Goal: Book appointment/travel/reservation

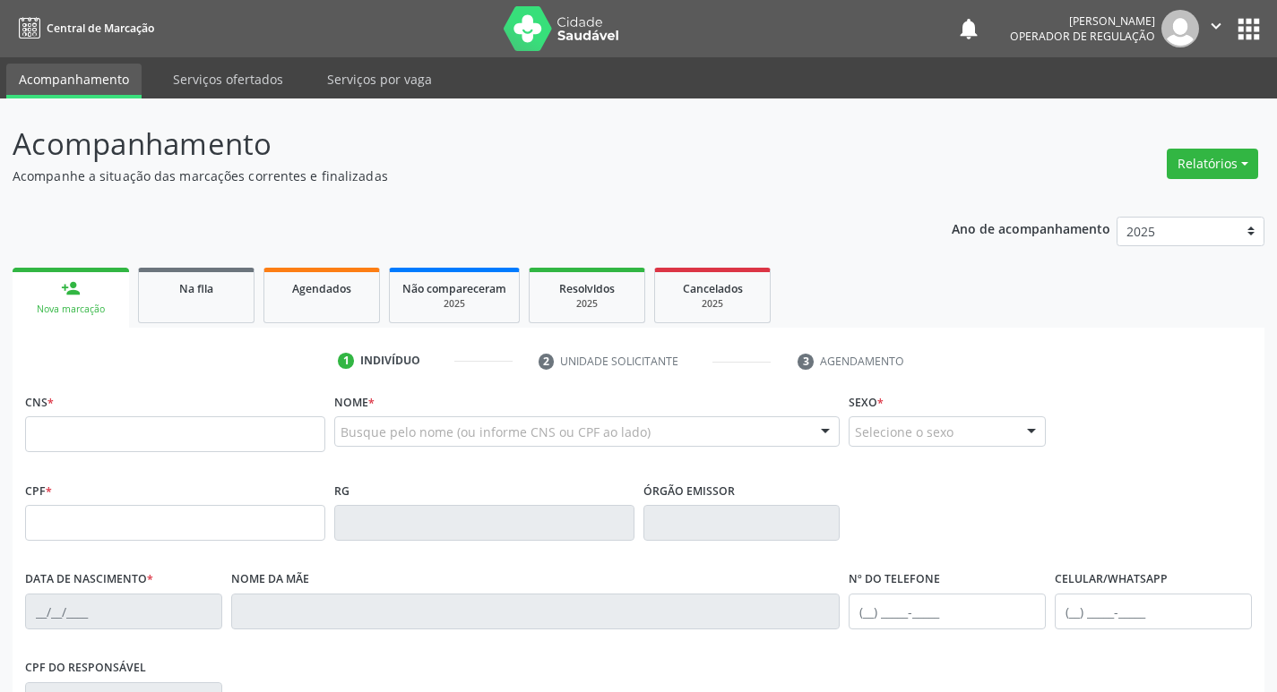
click at [148, 430] on input "text" at bounding box center [175, 435] width 300 height 36
type input "708 4012 8596 6364"
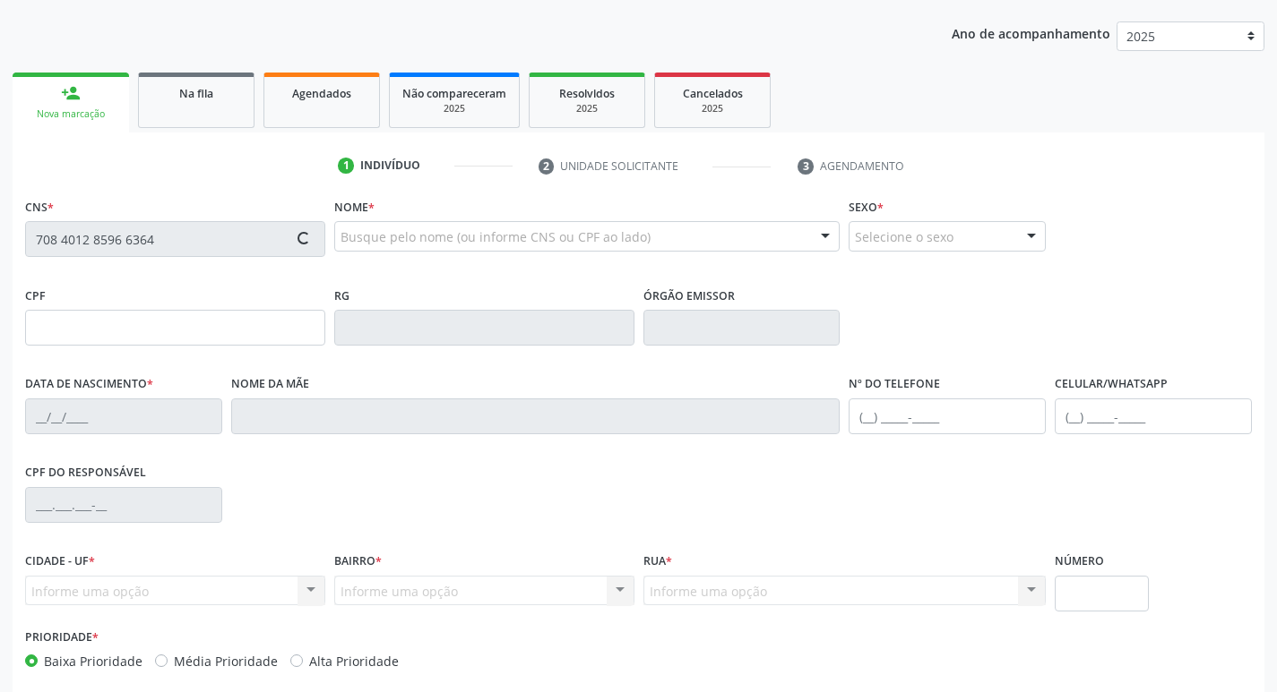
type input "081.891.434-33"
type input "[DATE]"
type input "[PERSON_NAME] da Conceição"
type input "[PHONE_NUMBER]"
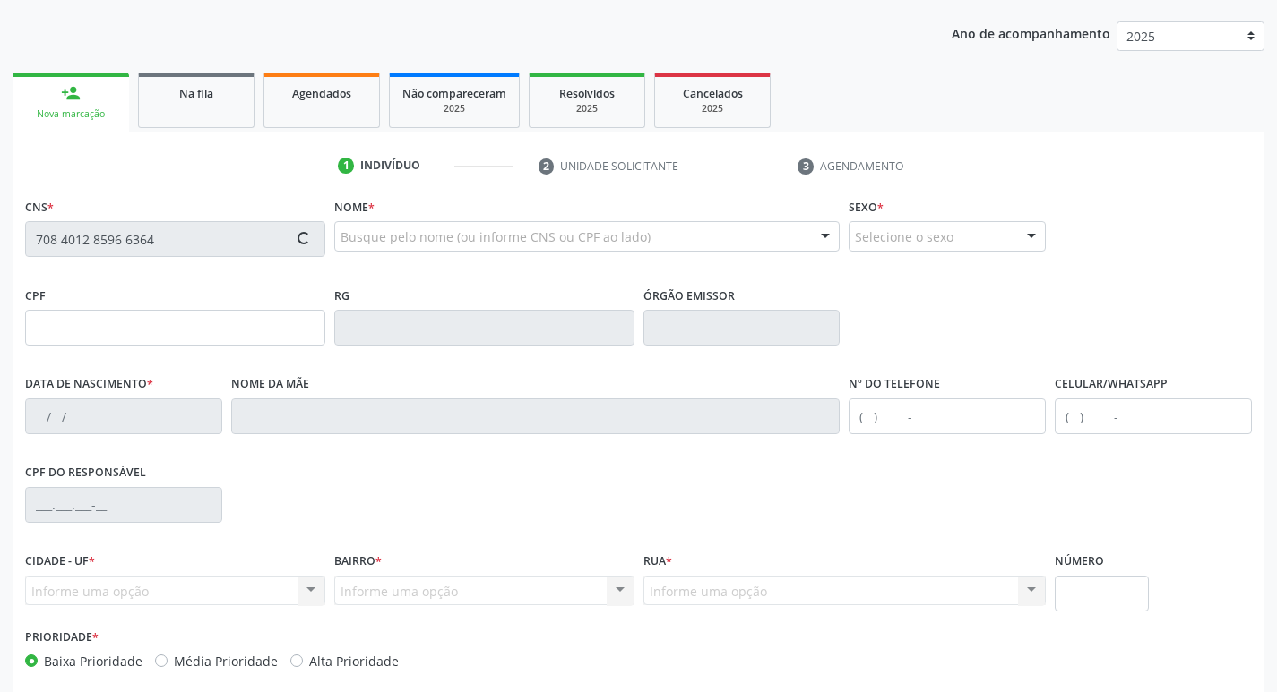
type input "013.899.224-05"
type input "114"
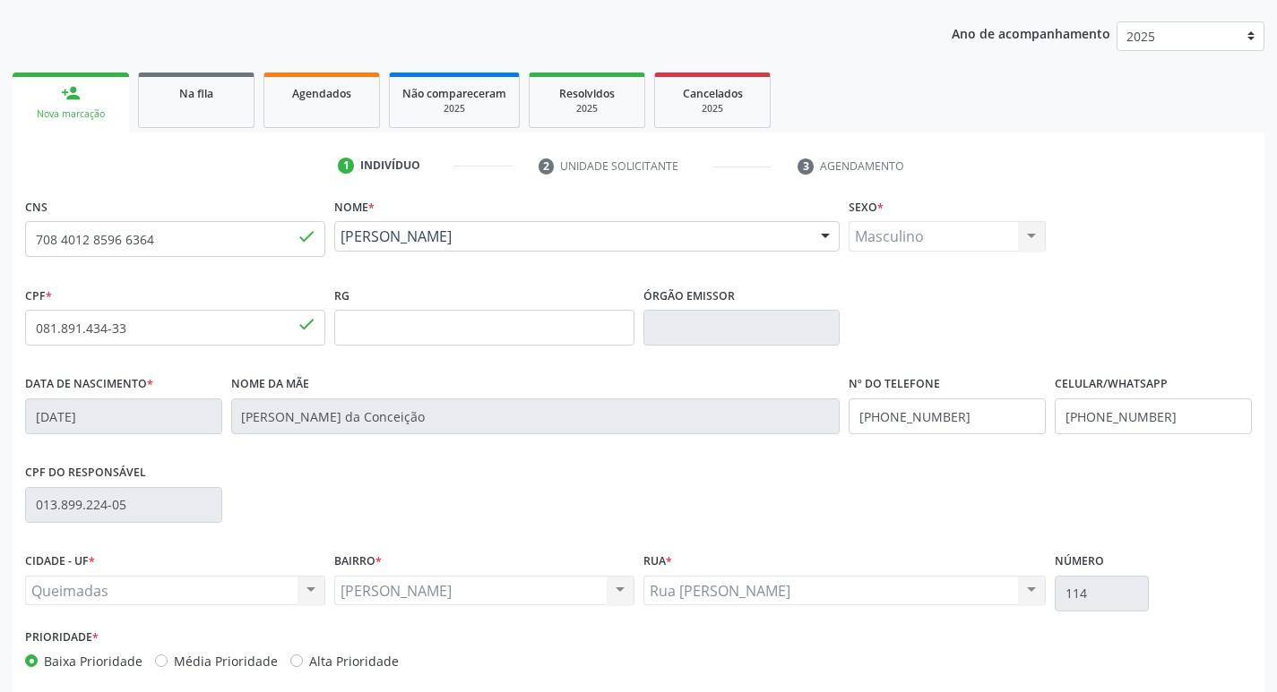
scroll to position [269, 0]
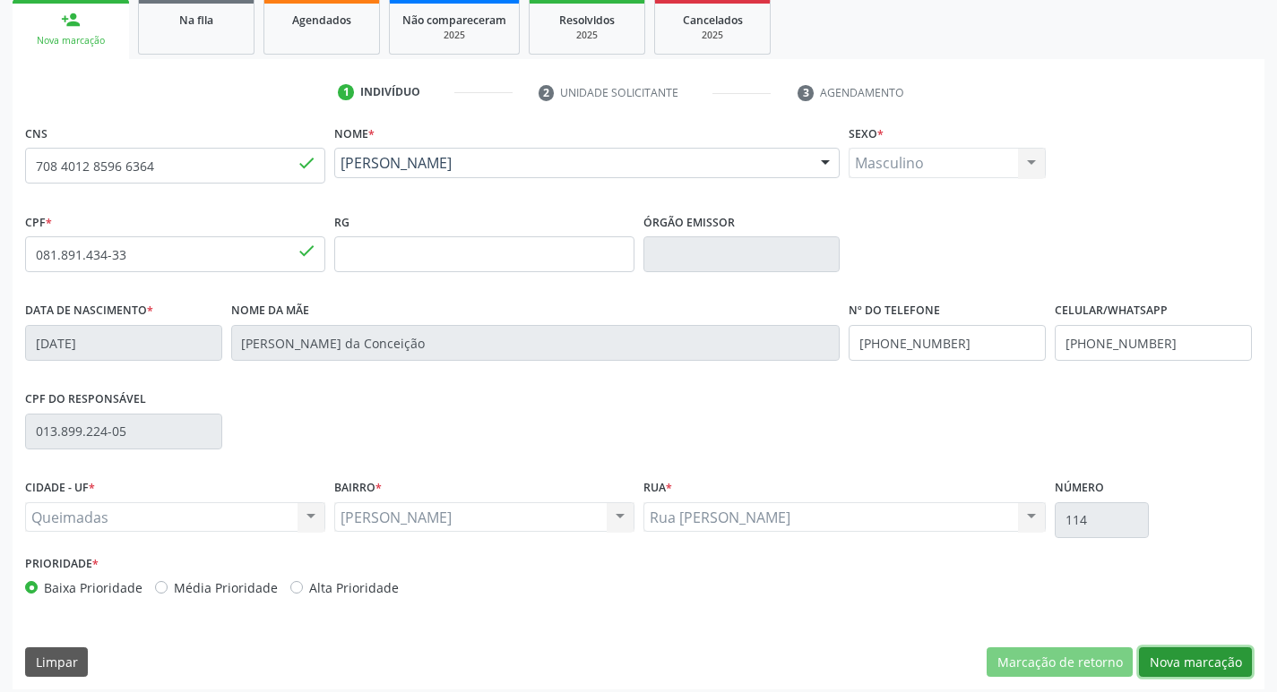
click at [1148, 655] on button "Nova marcação" at bounding box center [1195, 663] width 113 height 30
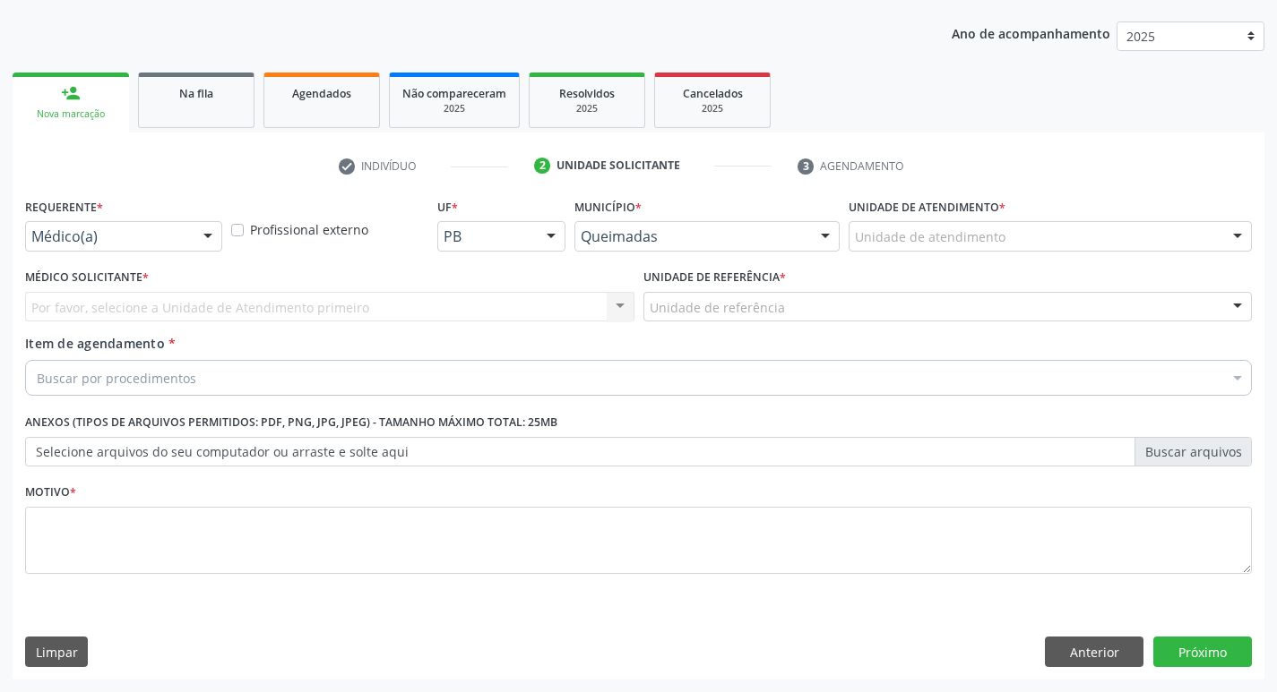
scroll to position [195, 0]
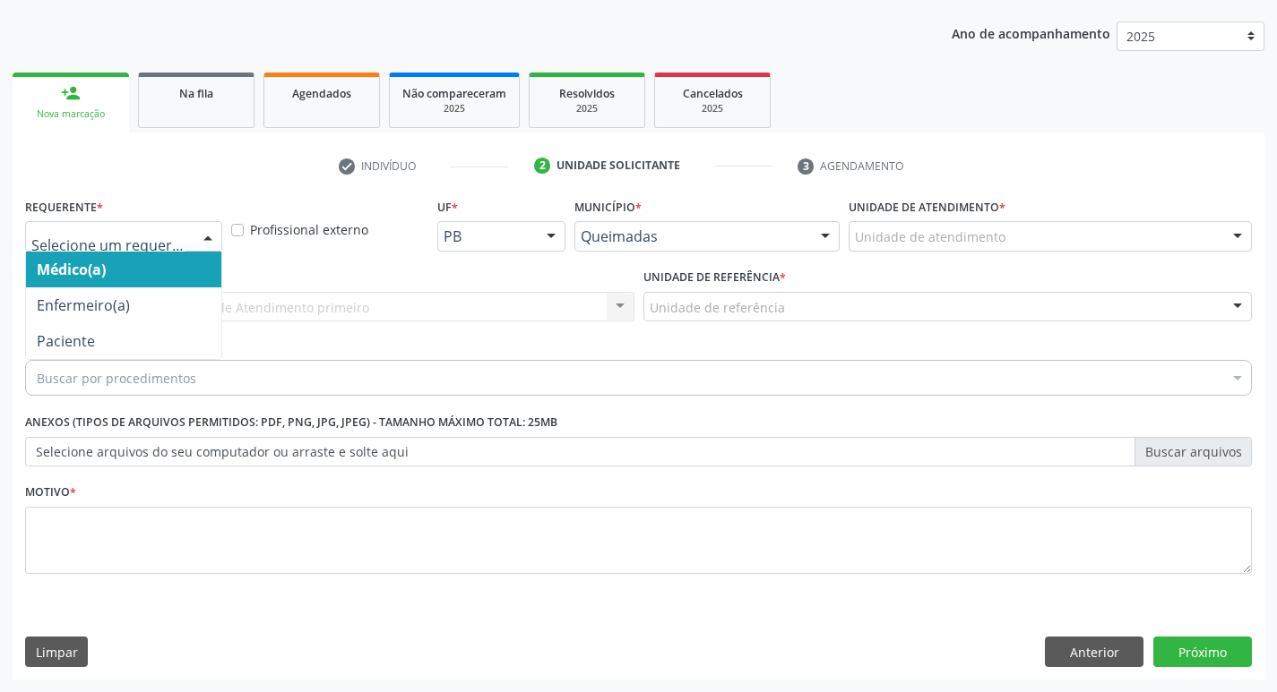
click at [202, 247] on div at bounding box center [207, 237] width 27 height 30
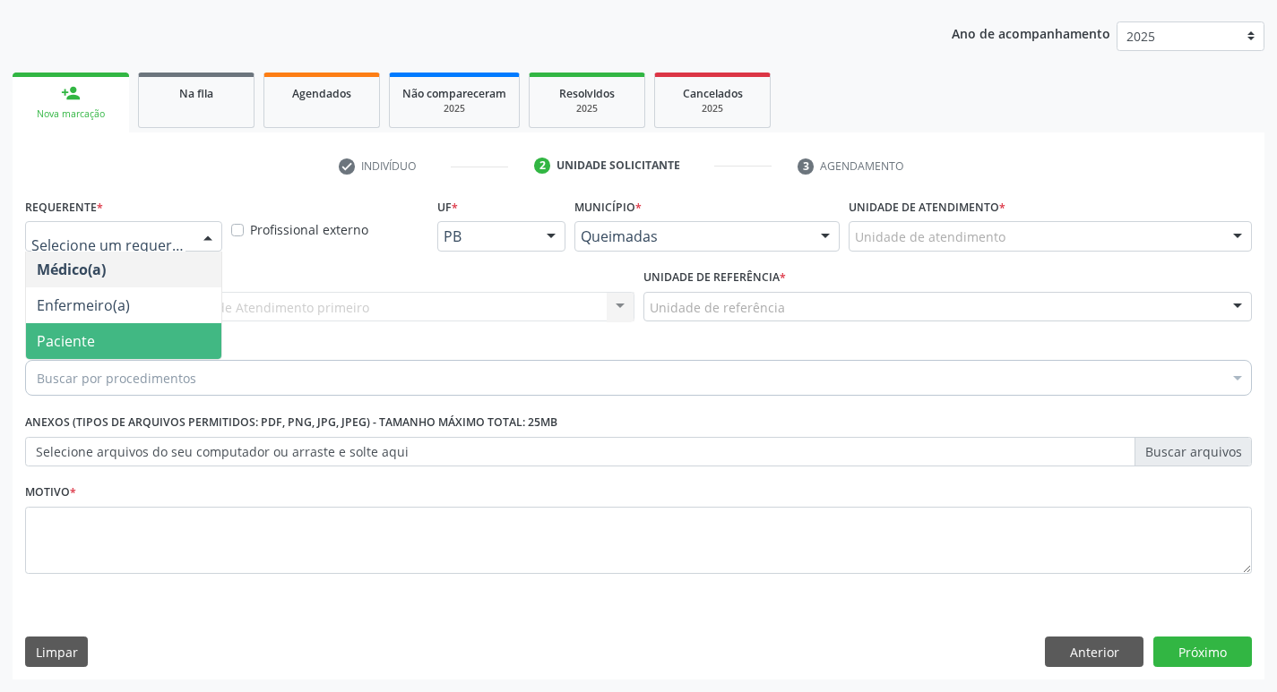
click at [121, 341] on span "Paciente" at bounding box center [123, 341] width 195 height 36
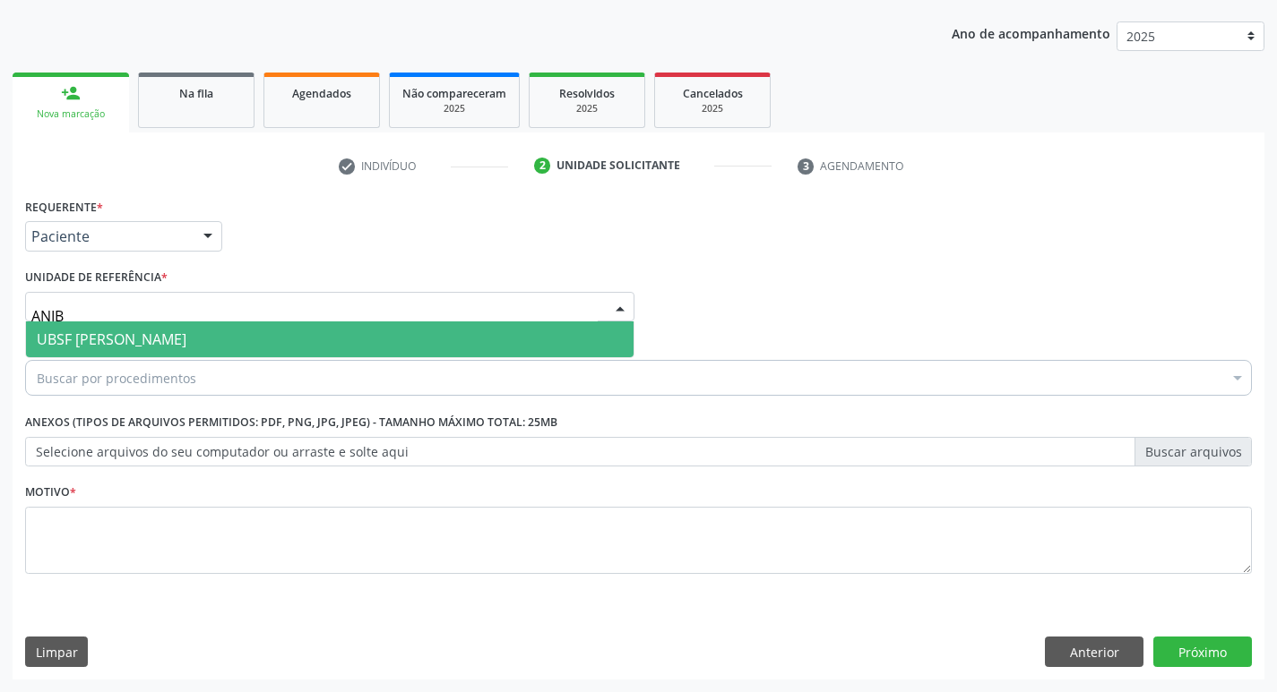
type input "ANIBA"
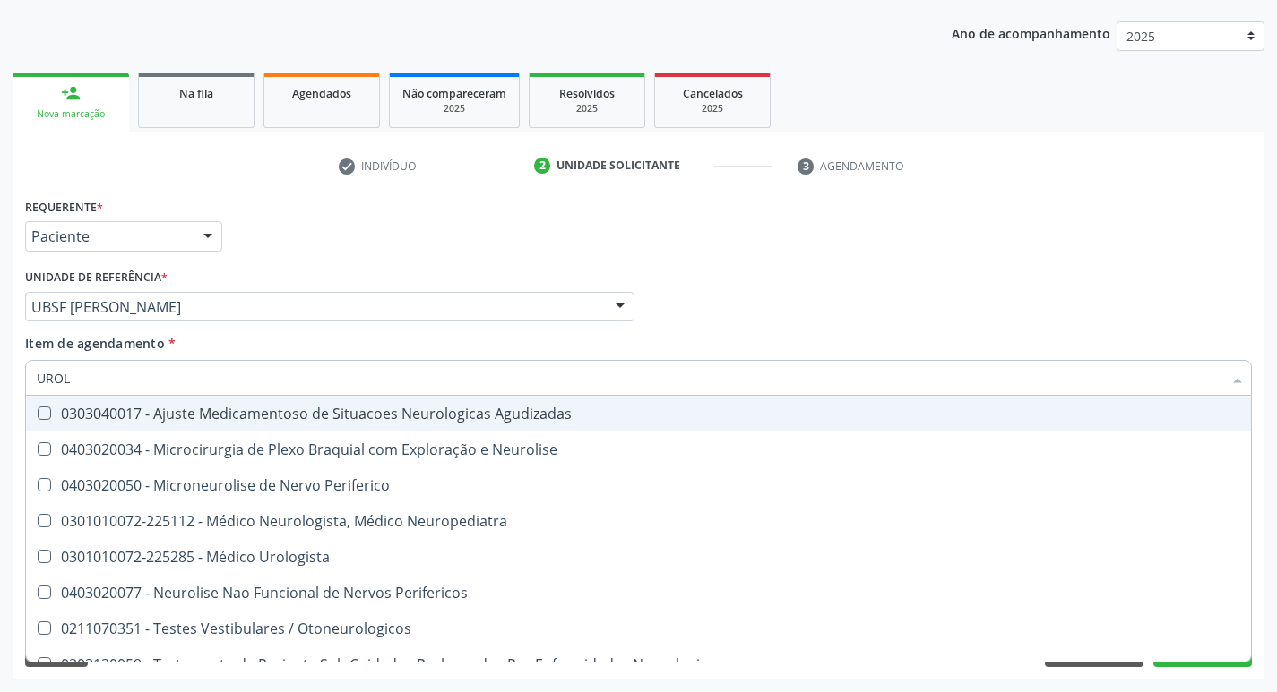
type input "UROLO"
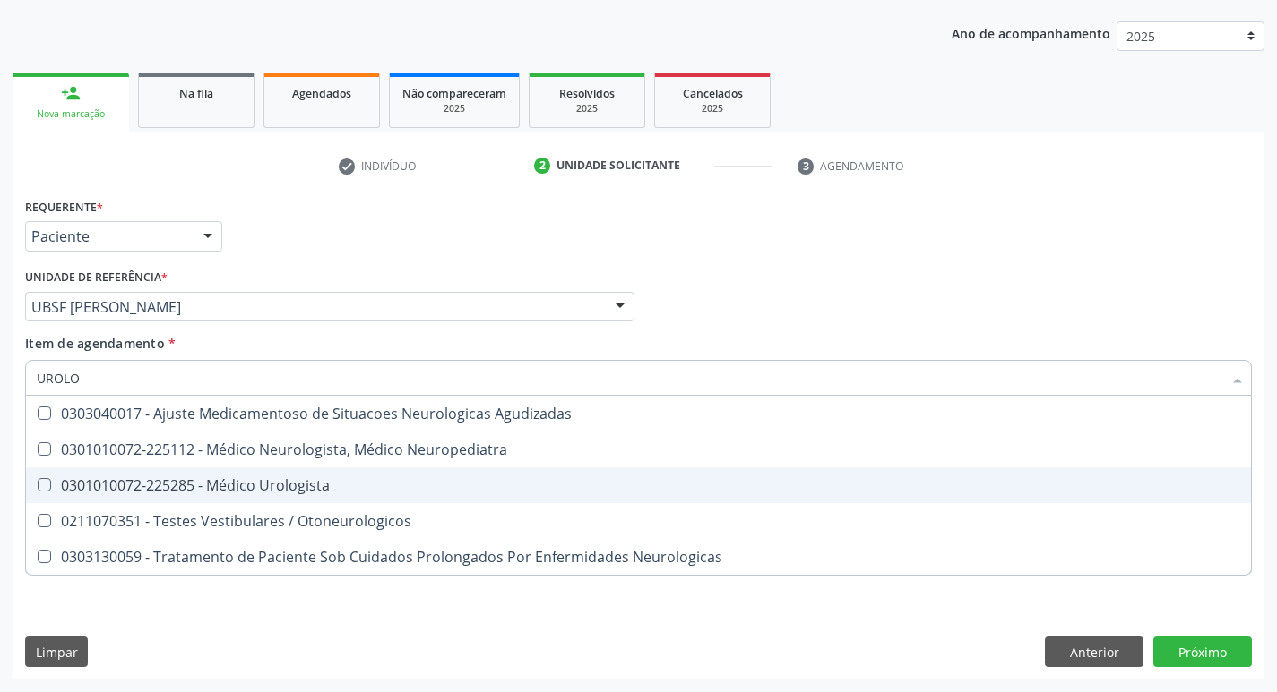
click at [181, 486] on div "0301010072-225285 - Médico Urologista" at bounding box center [638, 485] width 1203 height 14
checkbox Urologista "true"
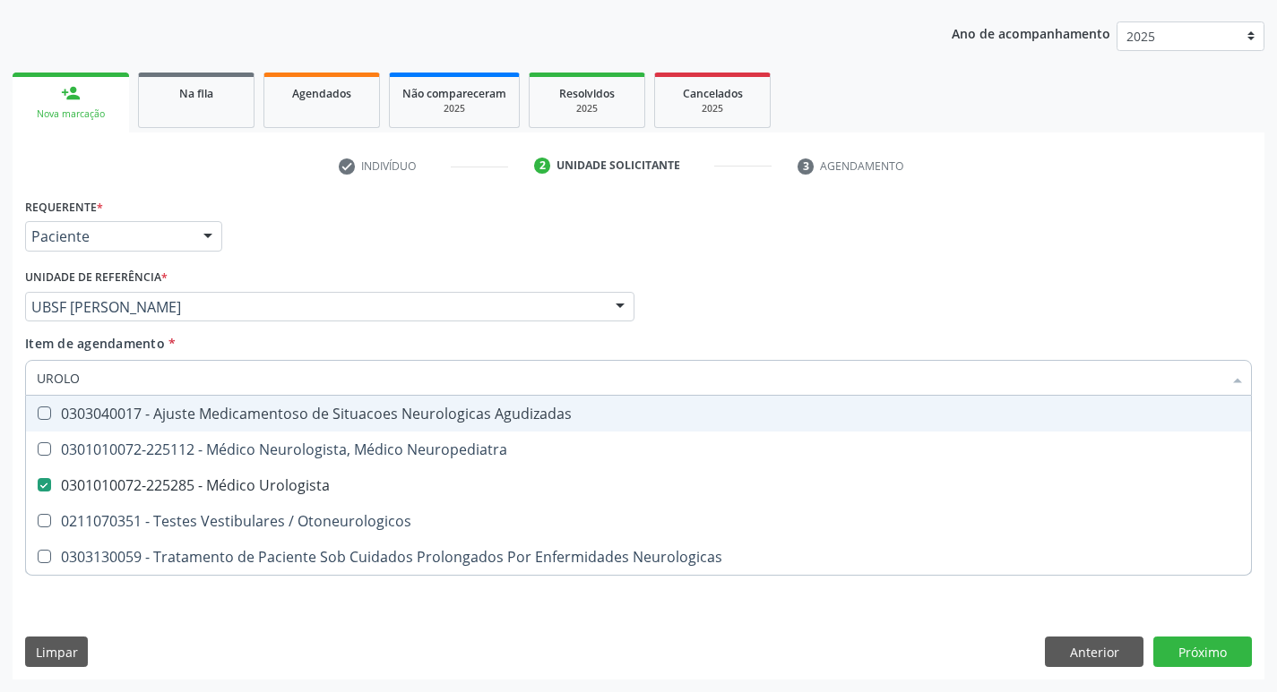
click at [364, 216] on div "Requerente * Paciente Médico(a) Enfermeiro(a) Paciente Nenhum resultado encontr…" at bounding box center [638, 229] width 1235 height 70
checkbox Neuropediatra "true"
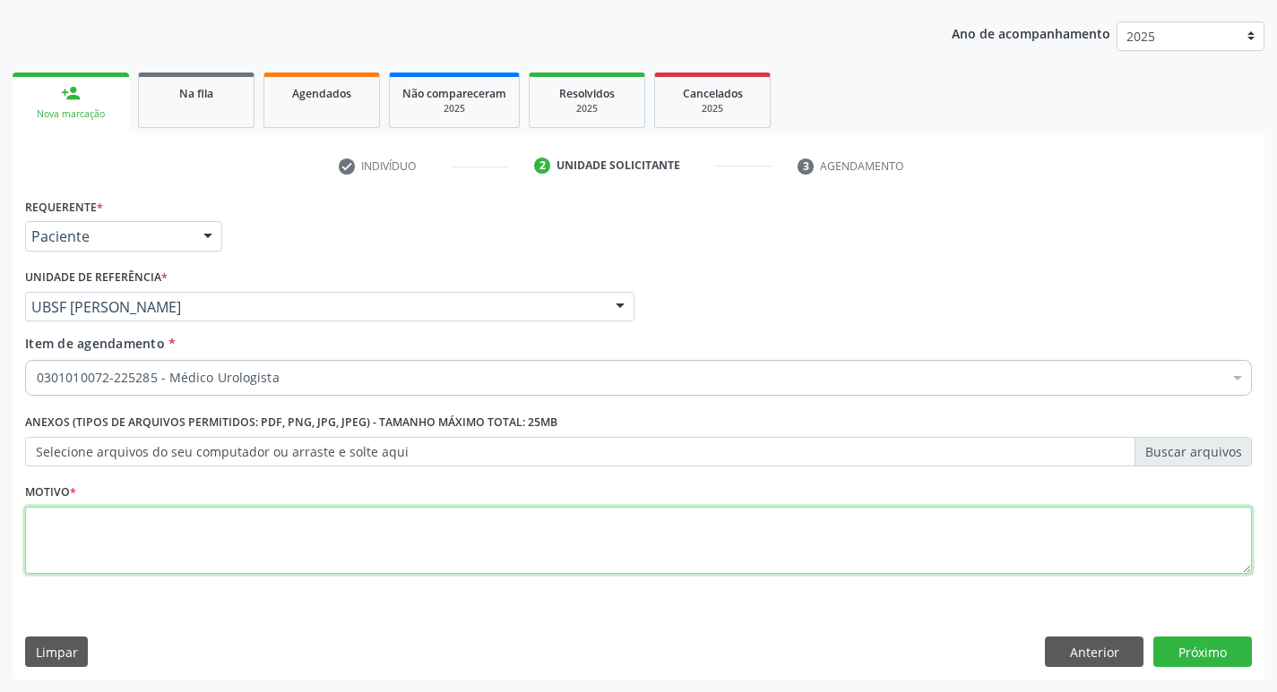
click at [143, 529] on textarea at bounding box center [638, 541] width 1226 height 68
type textarea "AVALIAÇÃO"
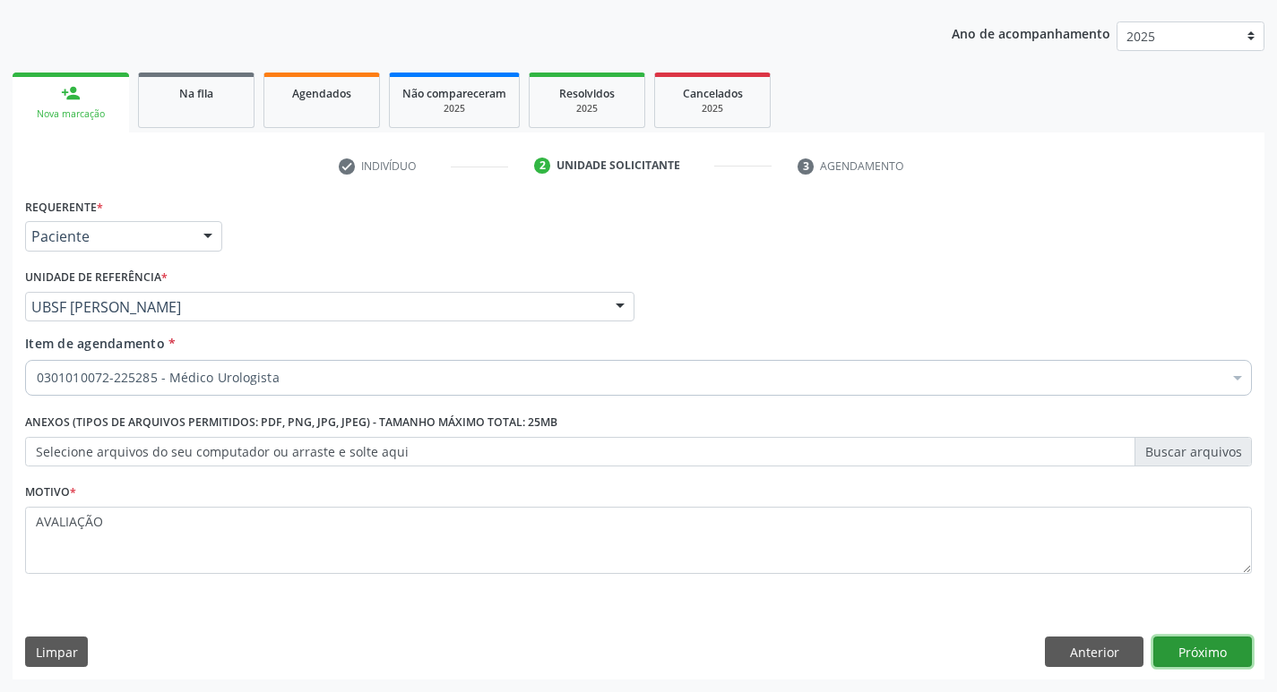
click at [1192, 639] on button "Próximo" at bounding box center [1202, 652] width 99 height 30
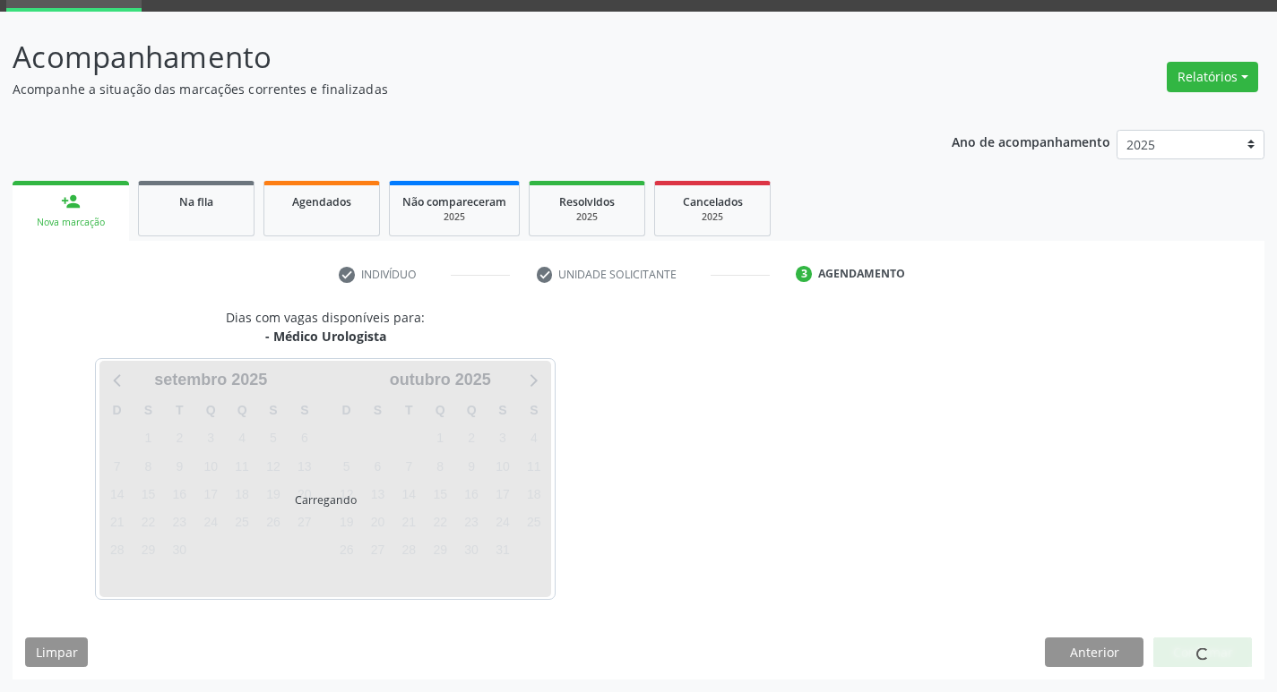
scroll to position [87, 0]
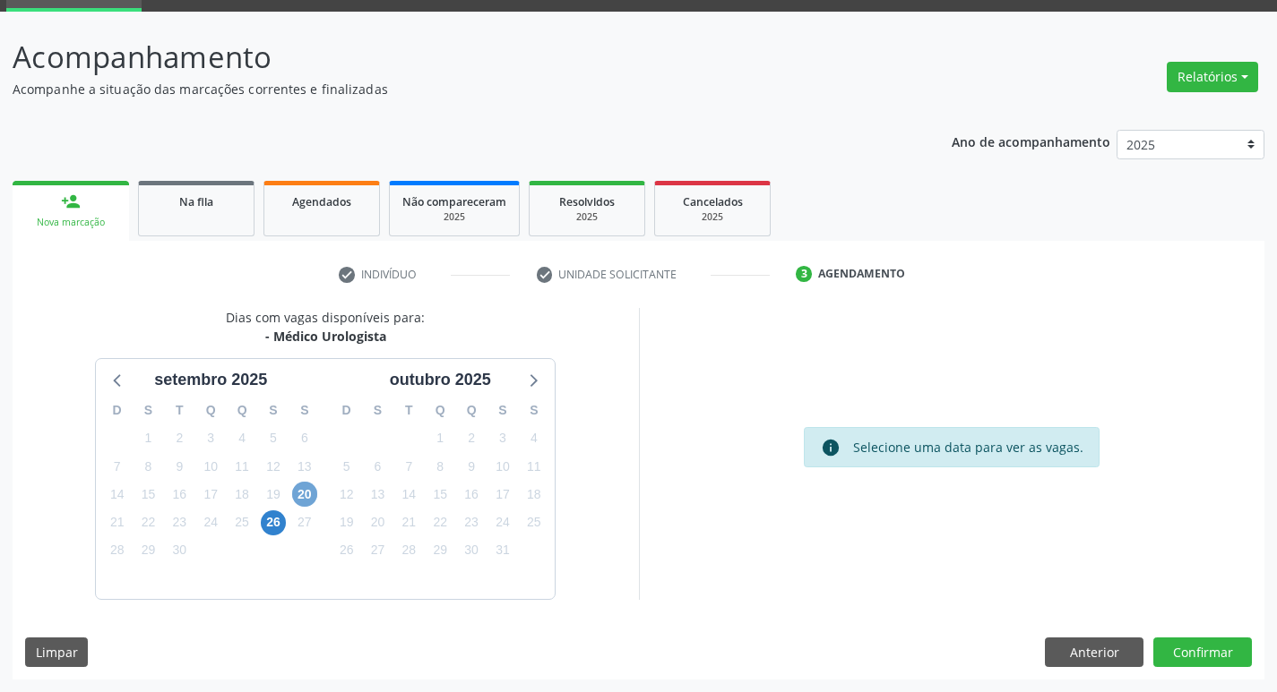
click at [316, 493] on span "20" at bounding box center [304, 494] width 25 height 25
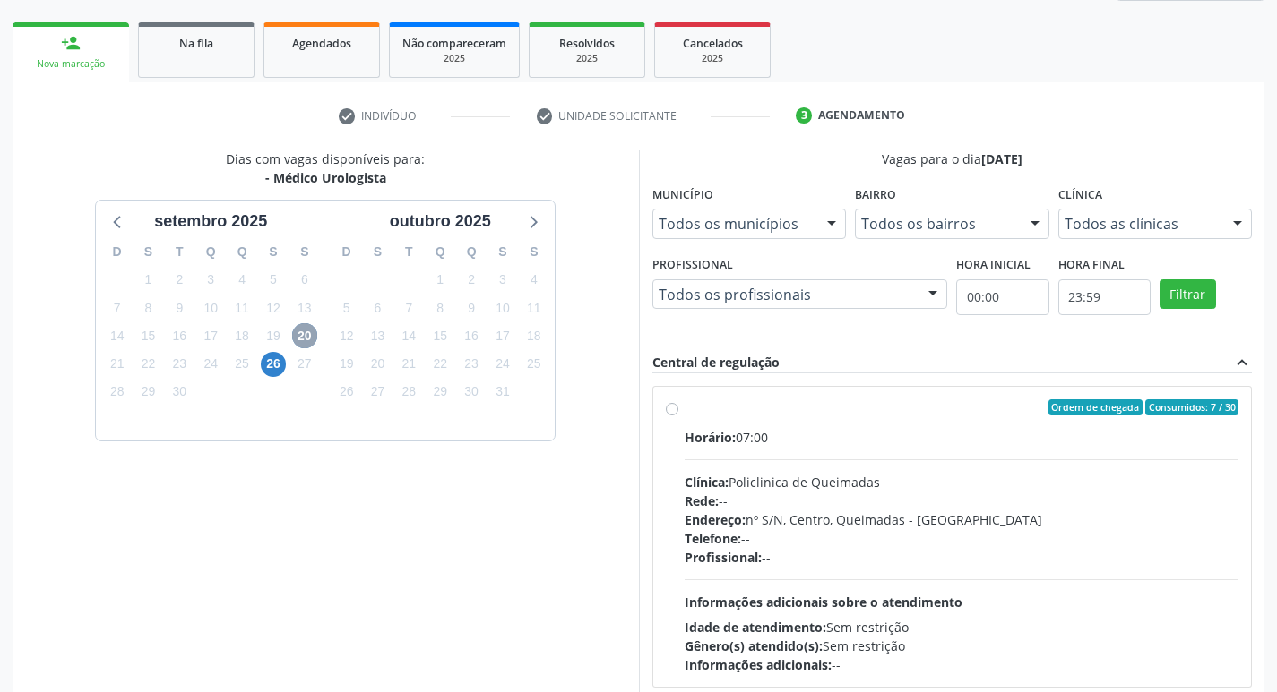
scroll to position [346, 0]
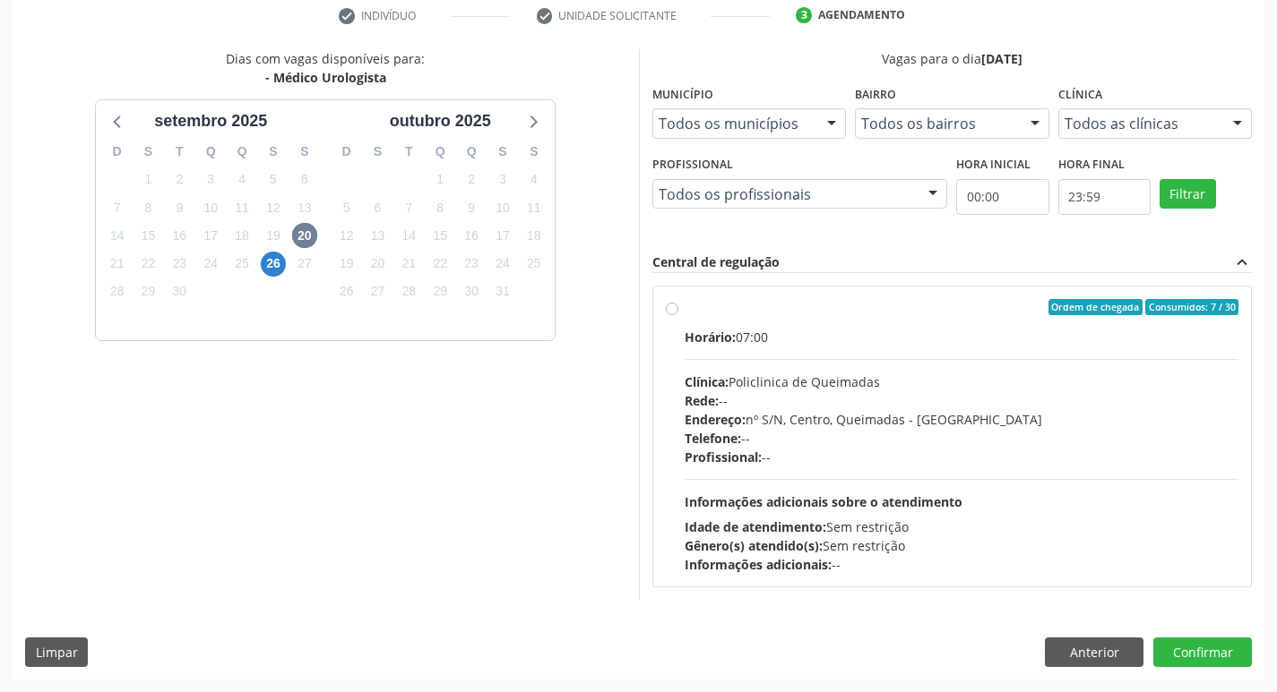
click at [933, 293] on div "Ordem de chegada Consumidos: 7 / 30 Horário: 07:00 Clínica: Policlinica de Quei…" at bounding box center [952, 437] width 598 height 300
radio input "true"
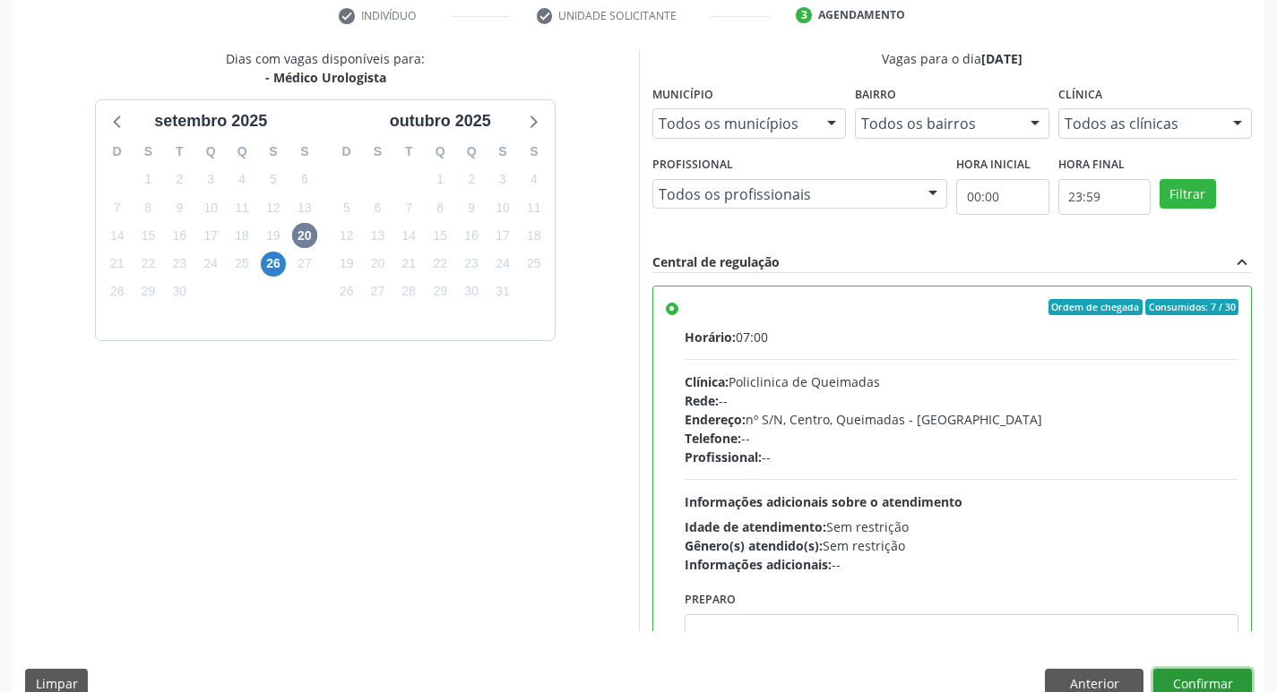
click at [1182, 678] on button "Confirmar" at bounding box center [1202, 684] width 99 height 30
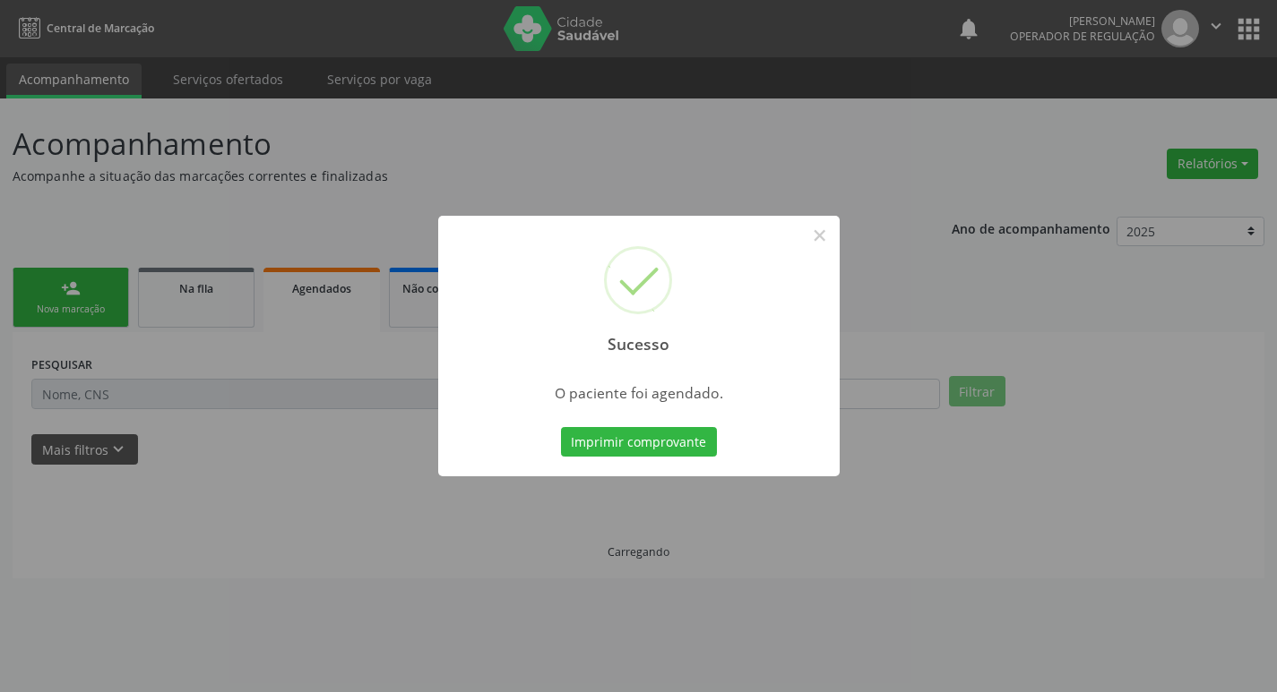
scroll to position [0, 0]
click at [611, 427] on button "Imprimir comprovante" at bounding box center [645, 442] width 156 height 30
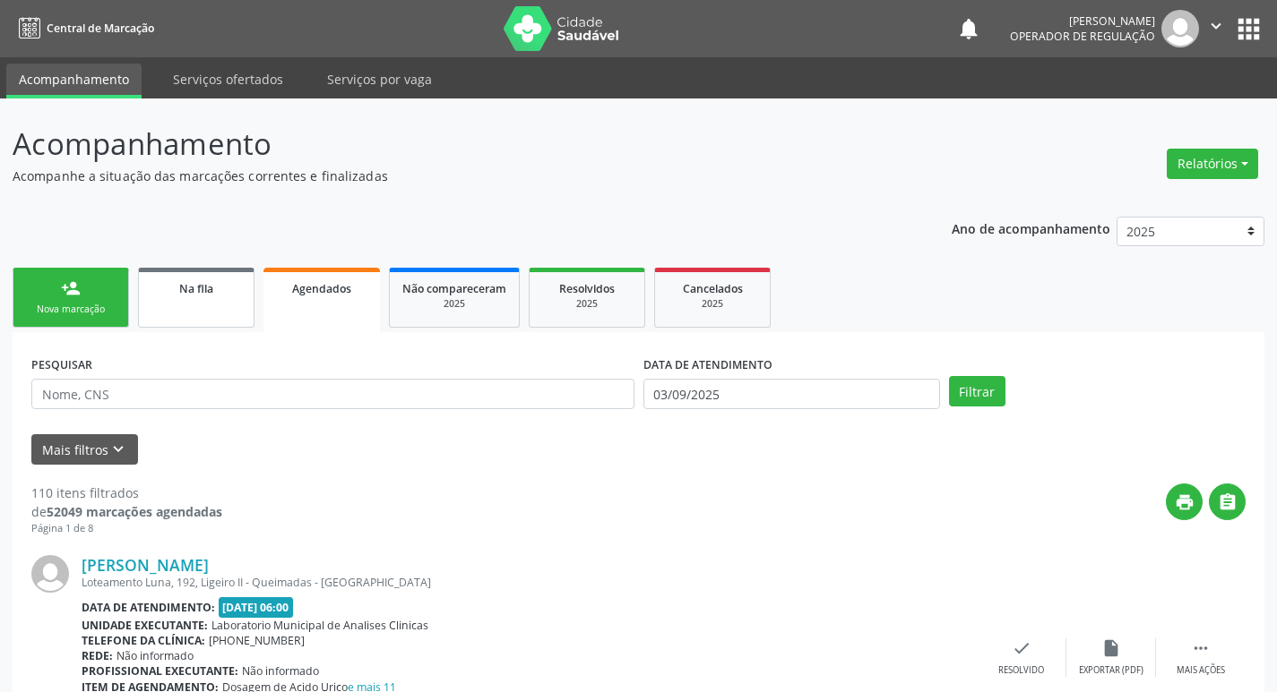
click at [215, 288] on div "Na fila" at bounding box center [196, 288] width 90 height 19
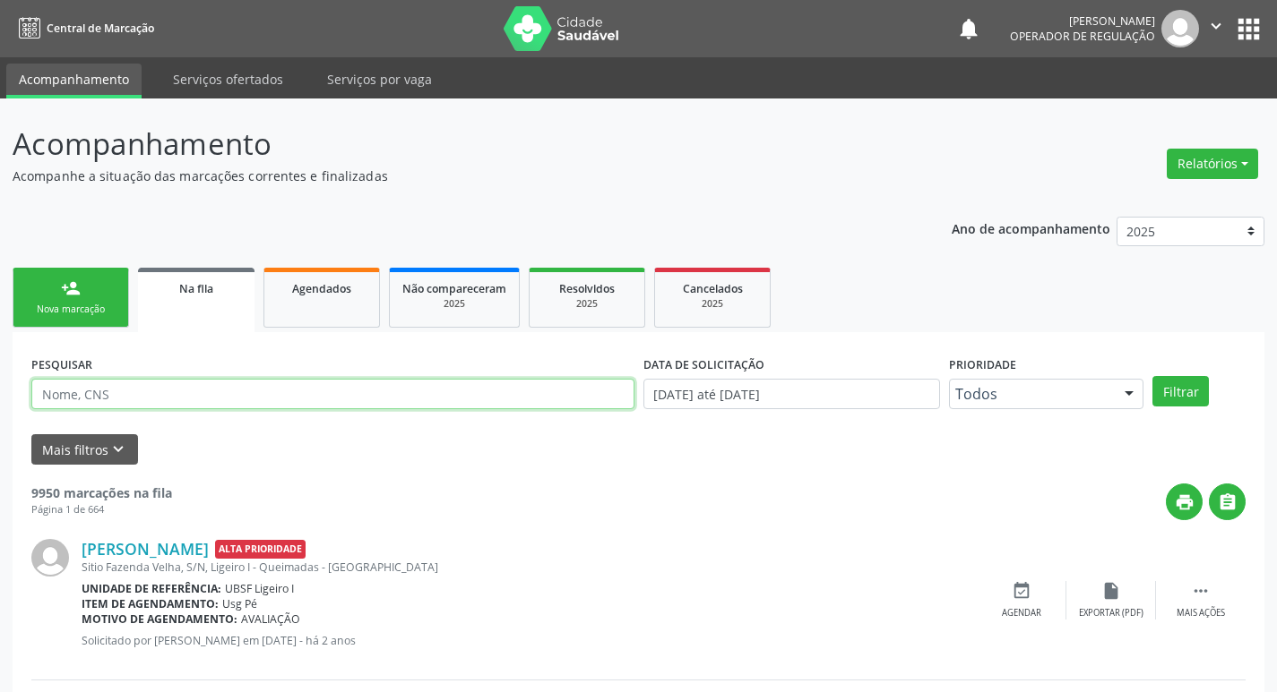
click at [142, 395] on input "text" at bounding box center [332, 394] width 603 height 30
type input "706003866178046"
click at [1152, 376] on button "Filtrar" at bounding box center [1180, 391] width 56 height 30
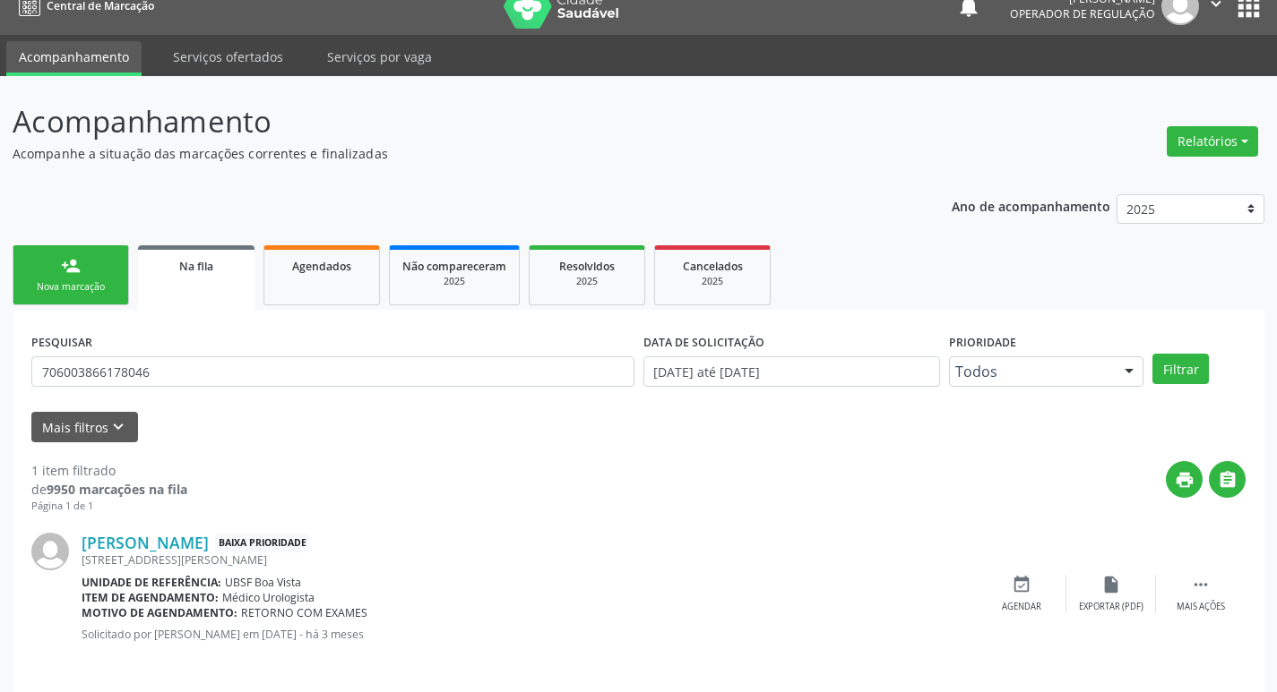
scroll to position [35, 0]
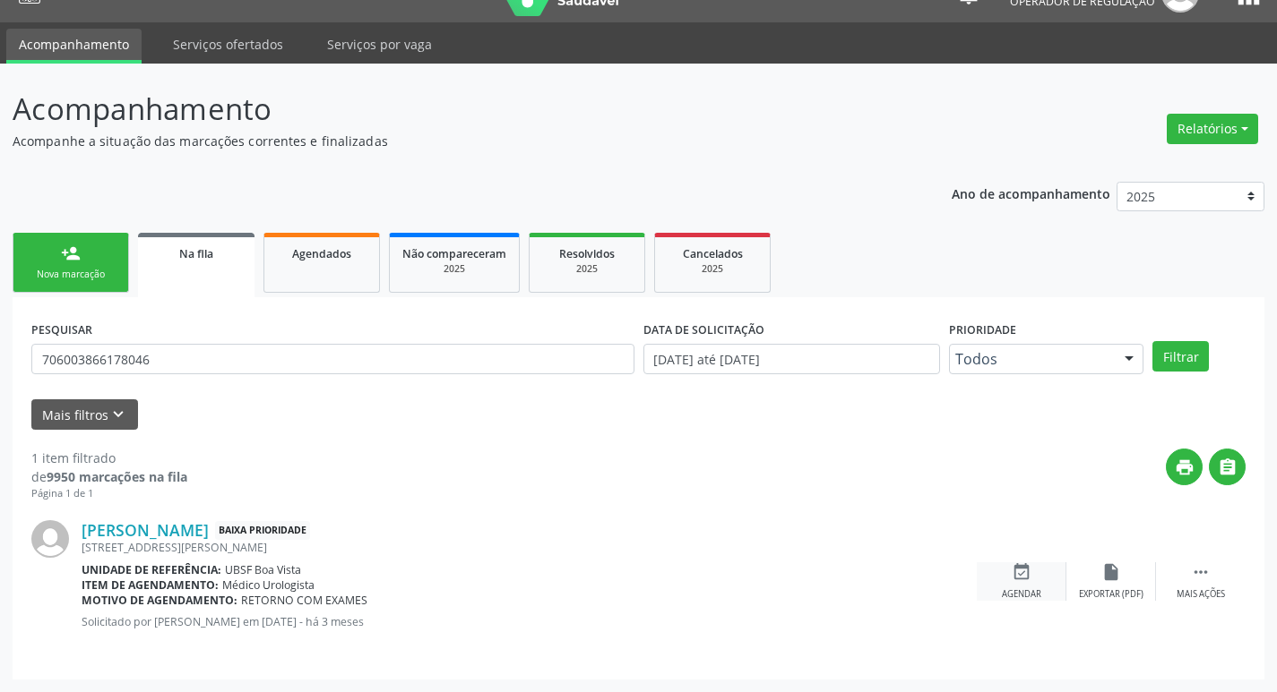
click at [1028, 571] on icon "event_available" at bounding box center [1021, 573] width 20 height 20
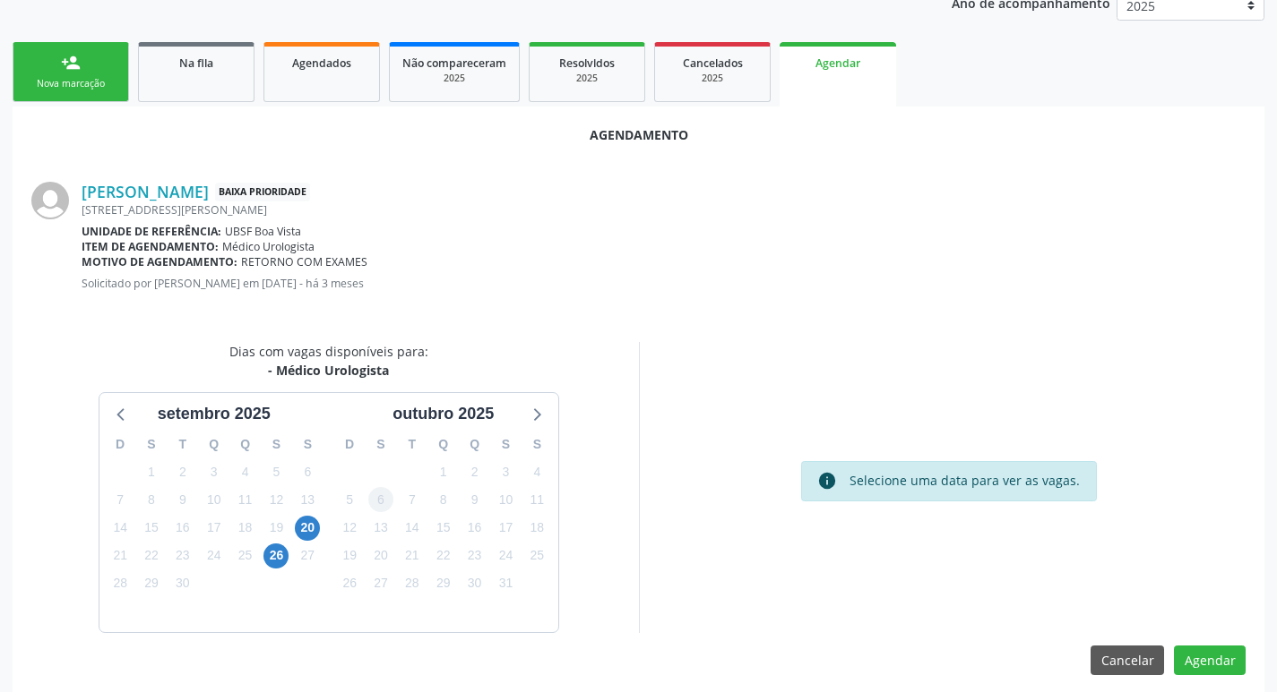
scroll to position [240, 0]
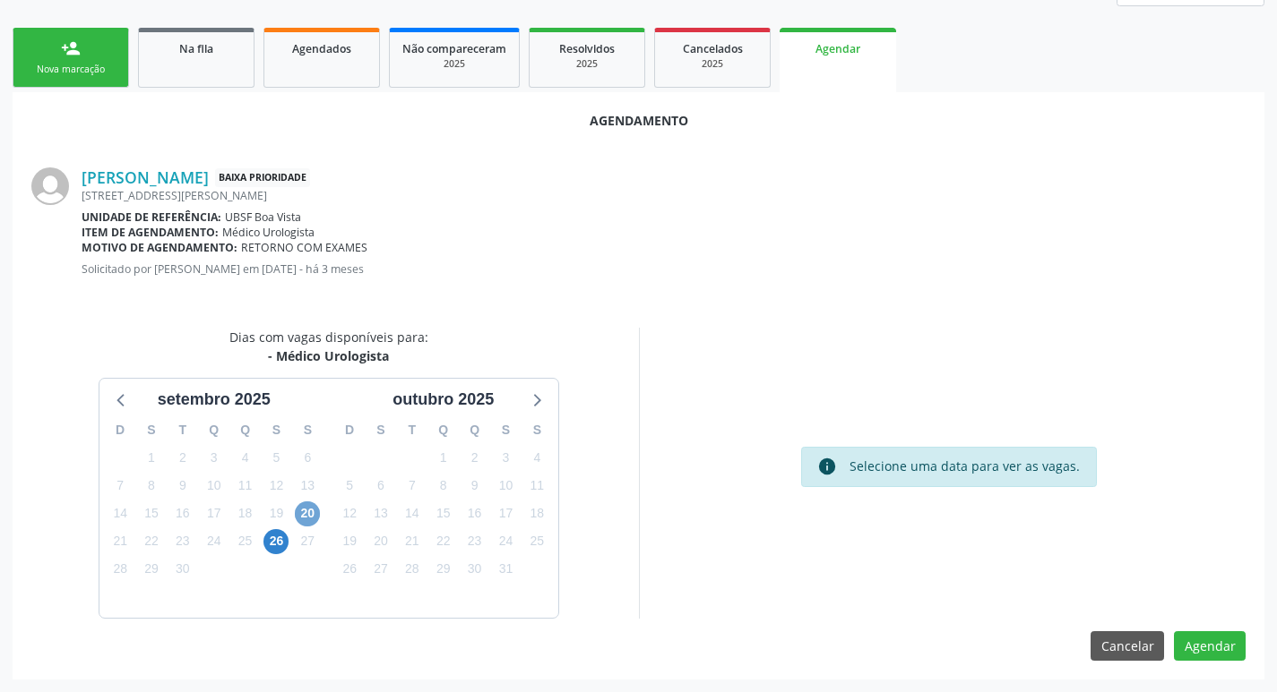
click at [313, 525] on span "20" at bounding box center [307, 514] width 25 height 25
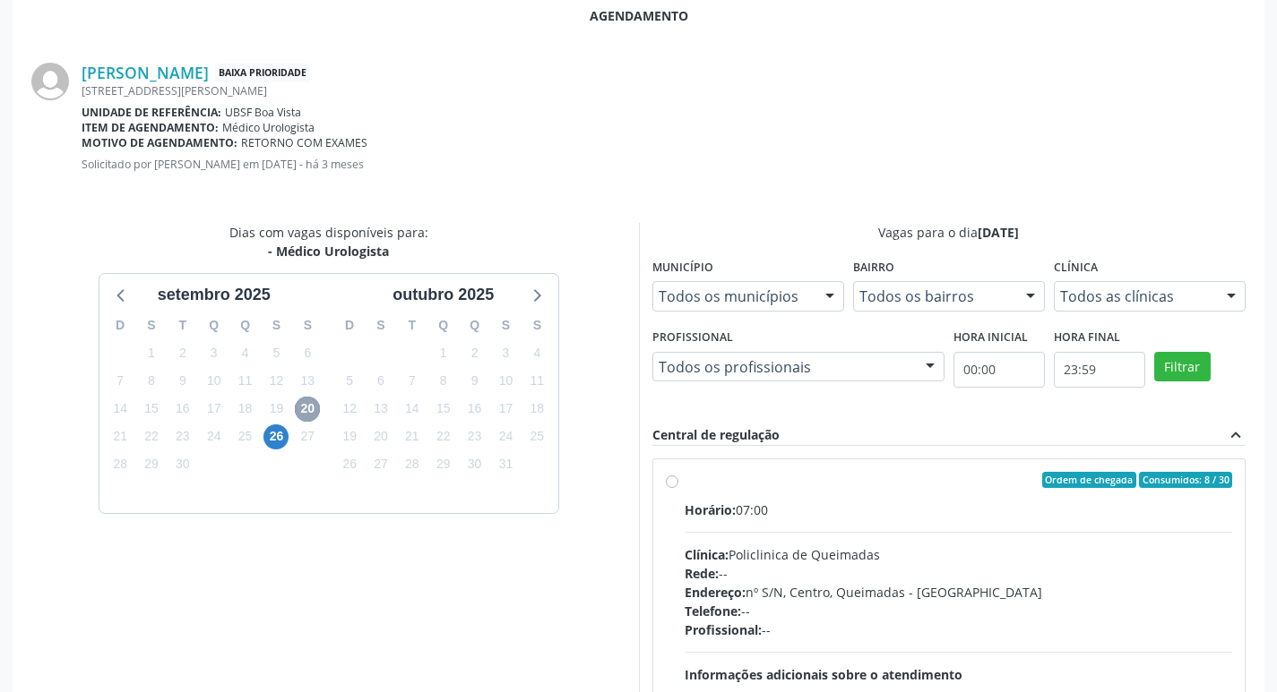
scroll to position [499, 0]
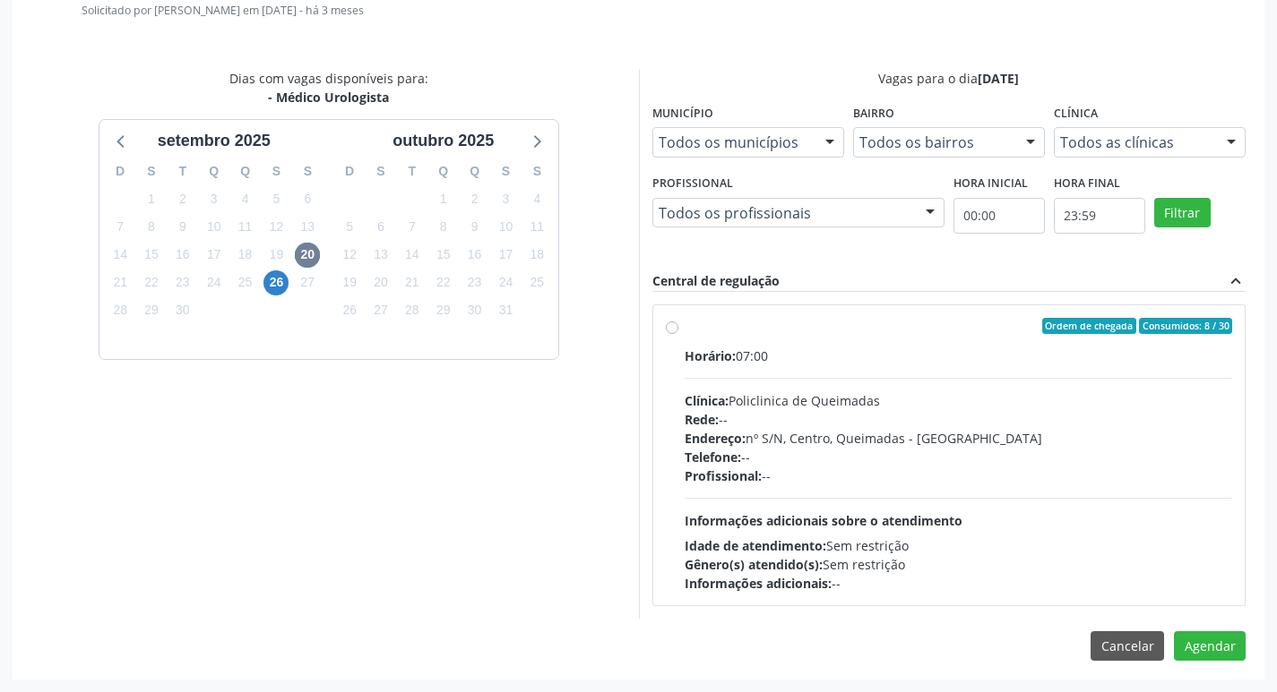
click at [941, 323] on div "Ordem de chegada Consumidos: 8 / 30" at bounding box center [958, 326] width 548 height 16
click at [678, 323] on input "Ordem de chegada Consumidos: 8 / 30 Horário: 07:00 Clínica: Policlinica de Quei…" at bounding box center [672, 326] width 13 height 16
radio input "true"
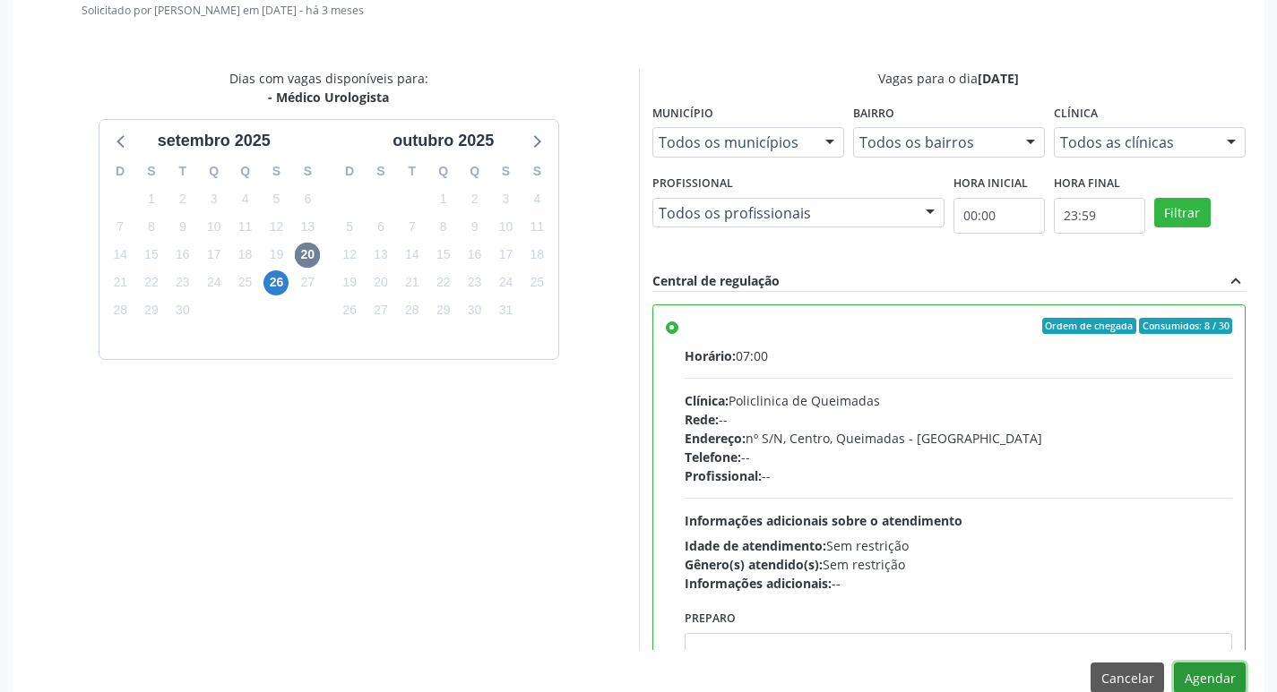
click at [1215, 677] on button "Agendar" at bounding box center [1210, 678] width 72 height 30
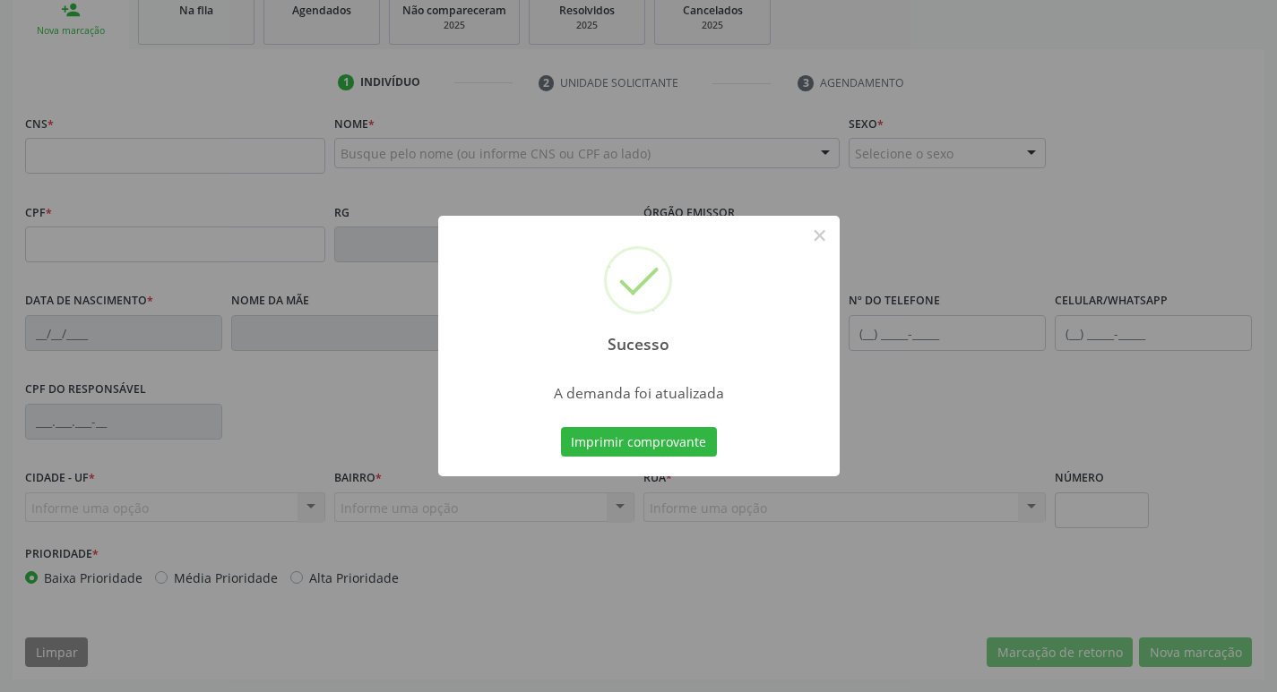
scroll to position [279, 0]
click at [616, 448] on button "Imprimir comprovante" at bounding box center [639, 442] width 156 height 30
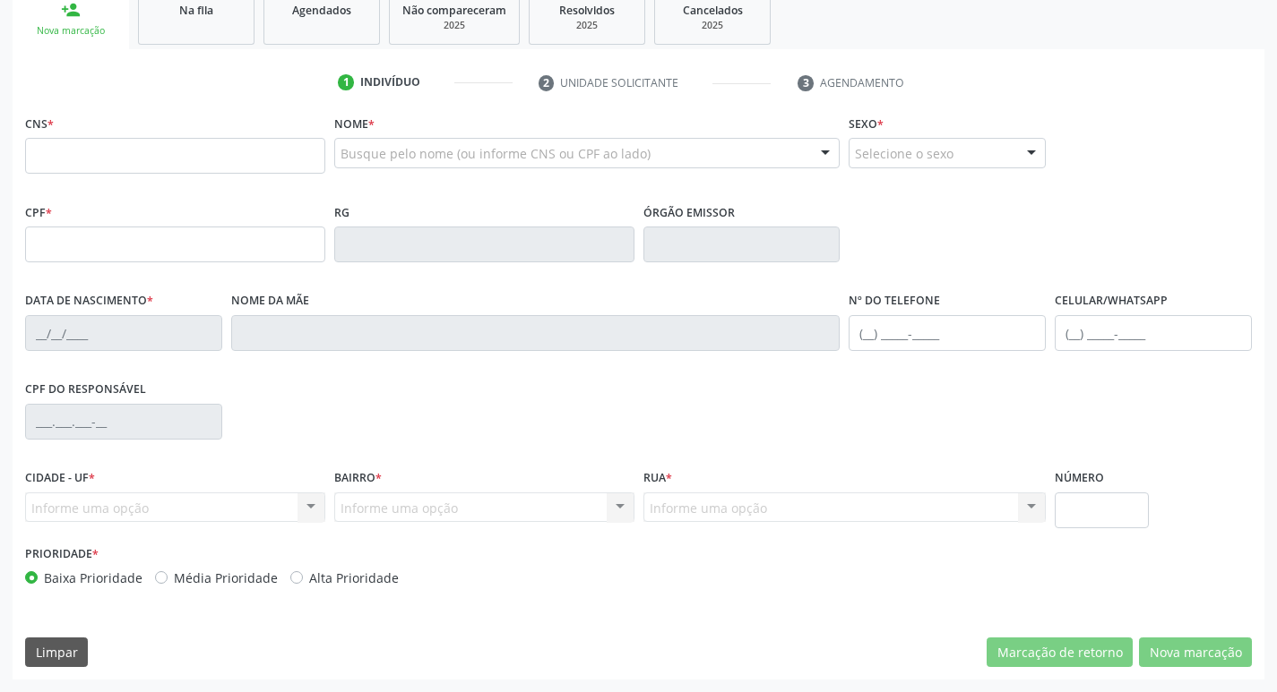
click at [192, 29] on link "Na fila" at bounding box center [196, 17] width 116 height 56
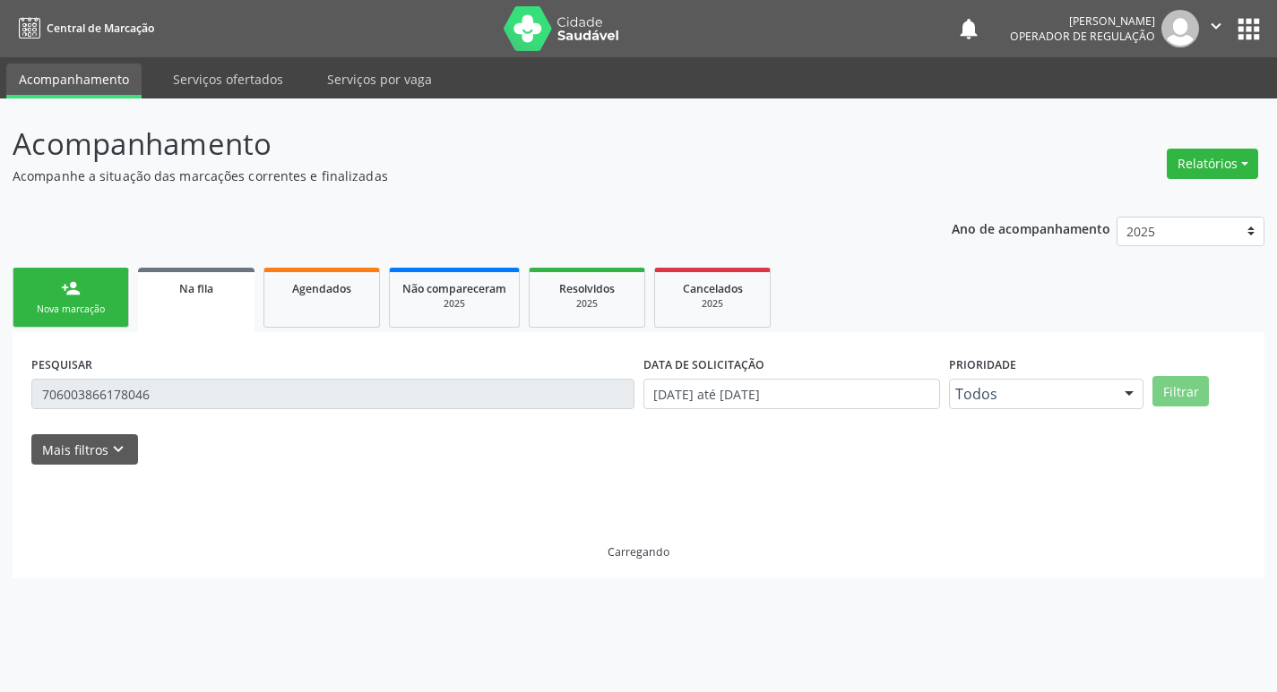
scroll to position [0, 0]
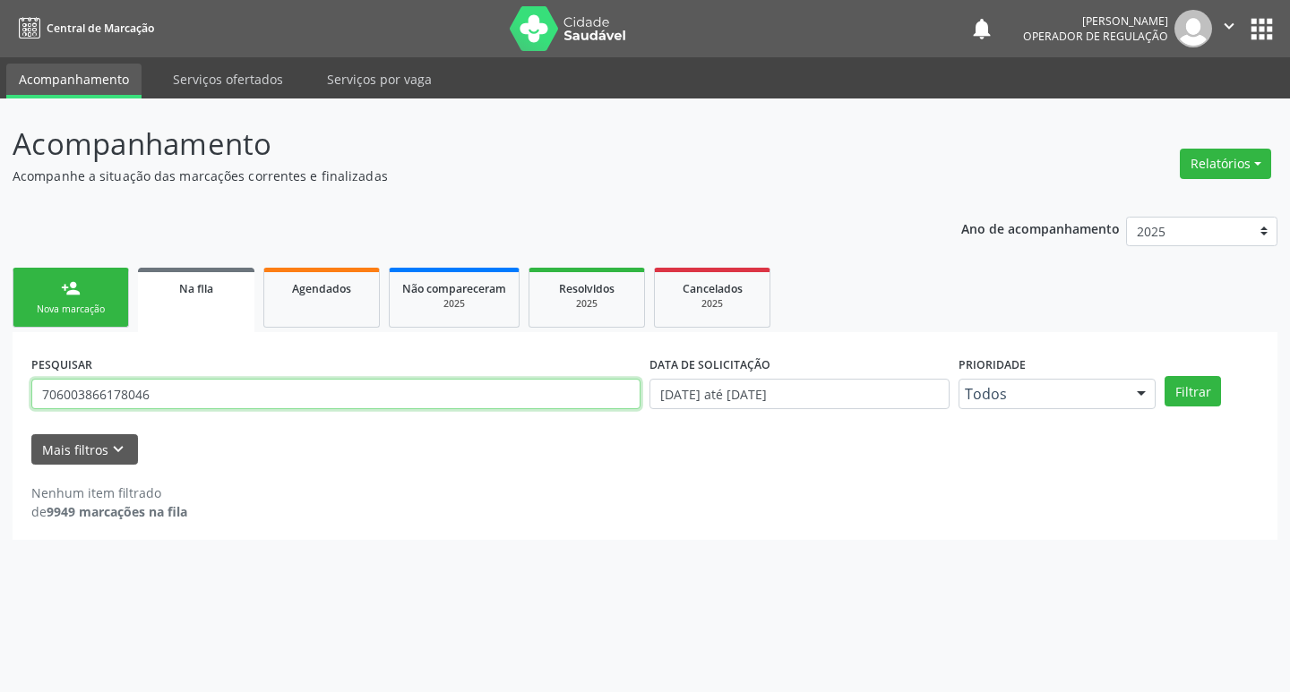
click at [161, 405] on input "706003866178046" at bounding box center [335, 394] width 609 height 30
type input "709105285933630"
click at [1165, 376] on button "Filtrar" at bounding box center [1193, 391] width 56 height 30
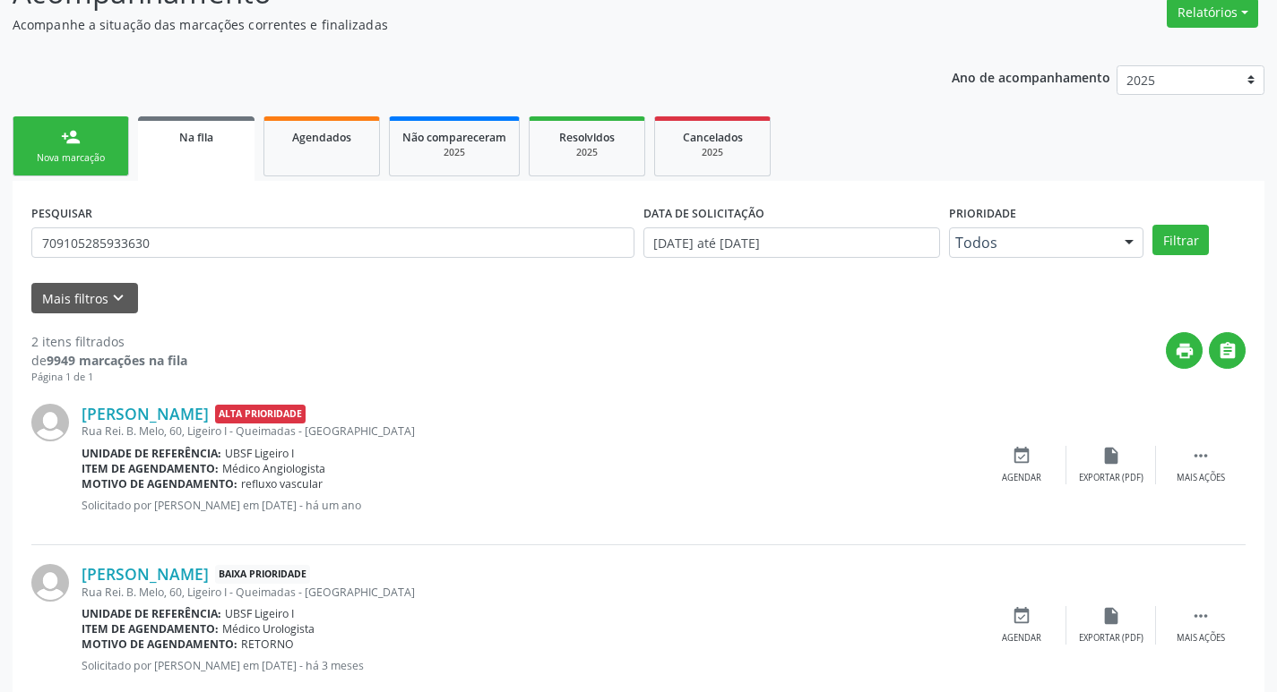
scroll to position [195, 0]
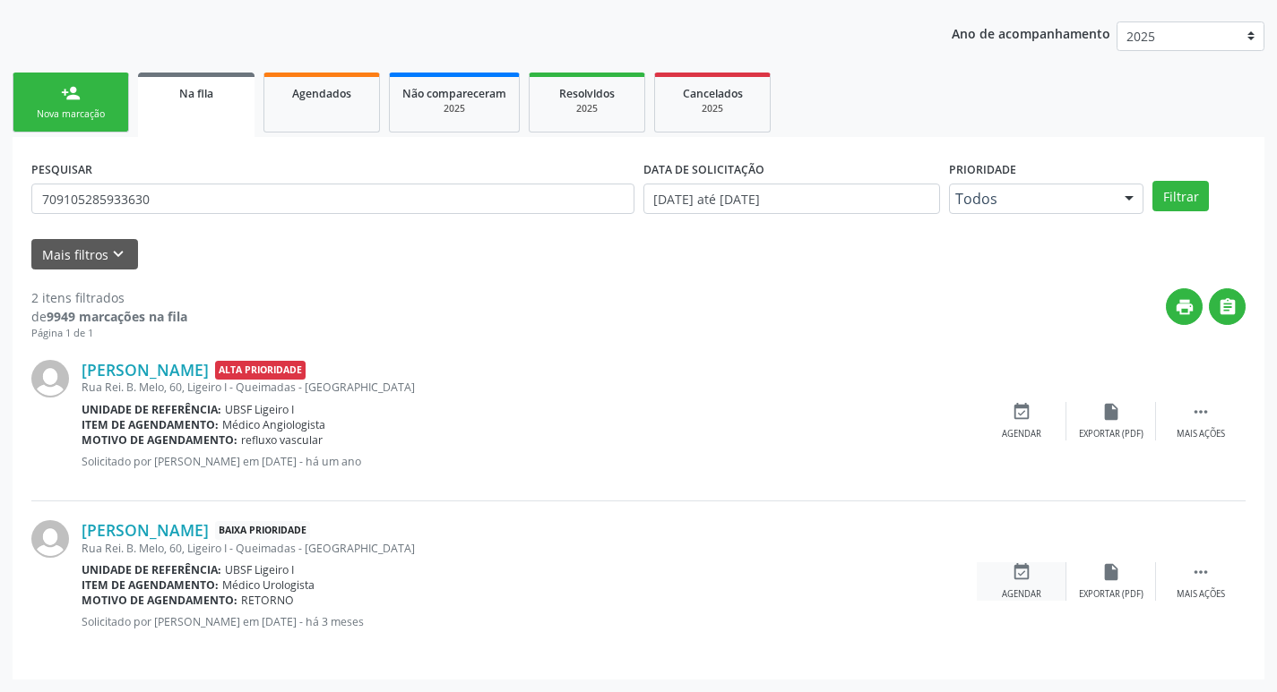
click at [1036, 569] on div "event_available Agendar" at bounding box center [1021, 582] width 90 height 39
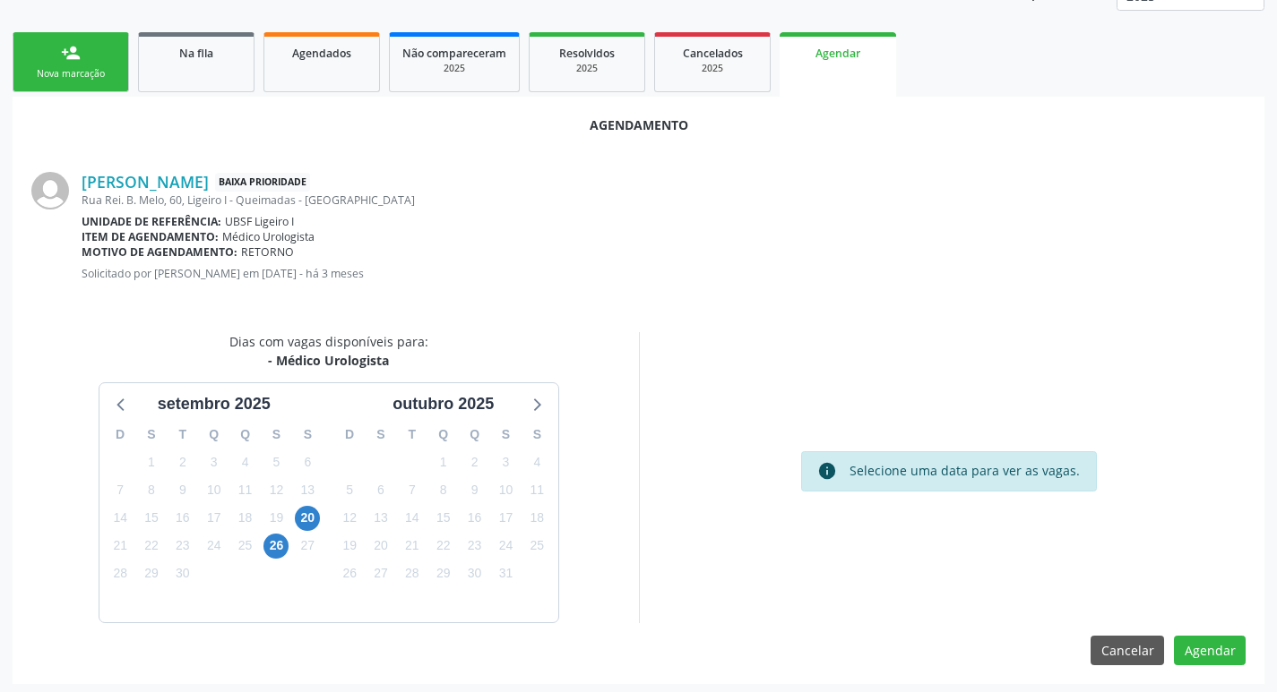
scroll to position [240, 0]
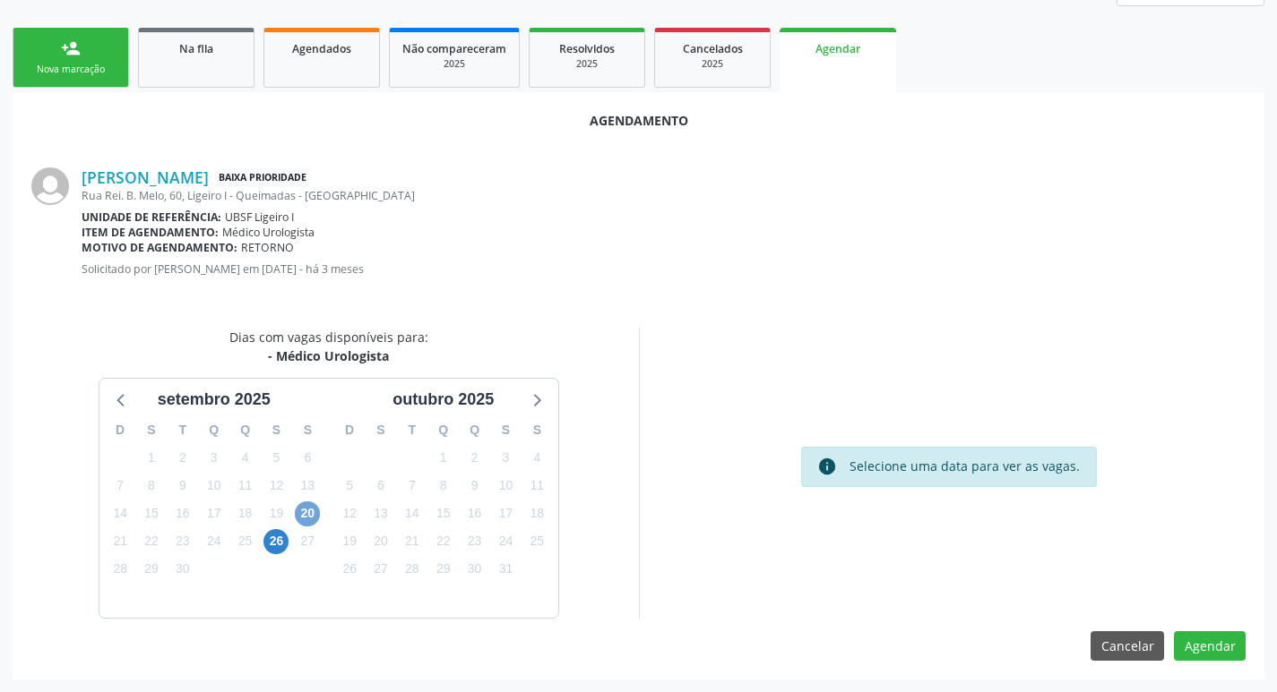
click at [311, 512] on span "20" at bounding box center [307, 514] width 25 height 25
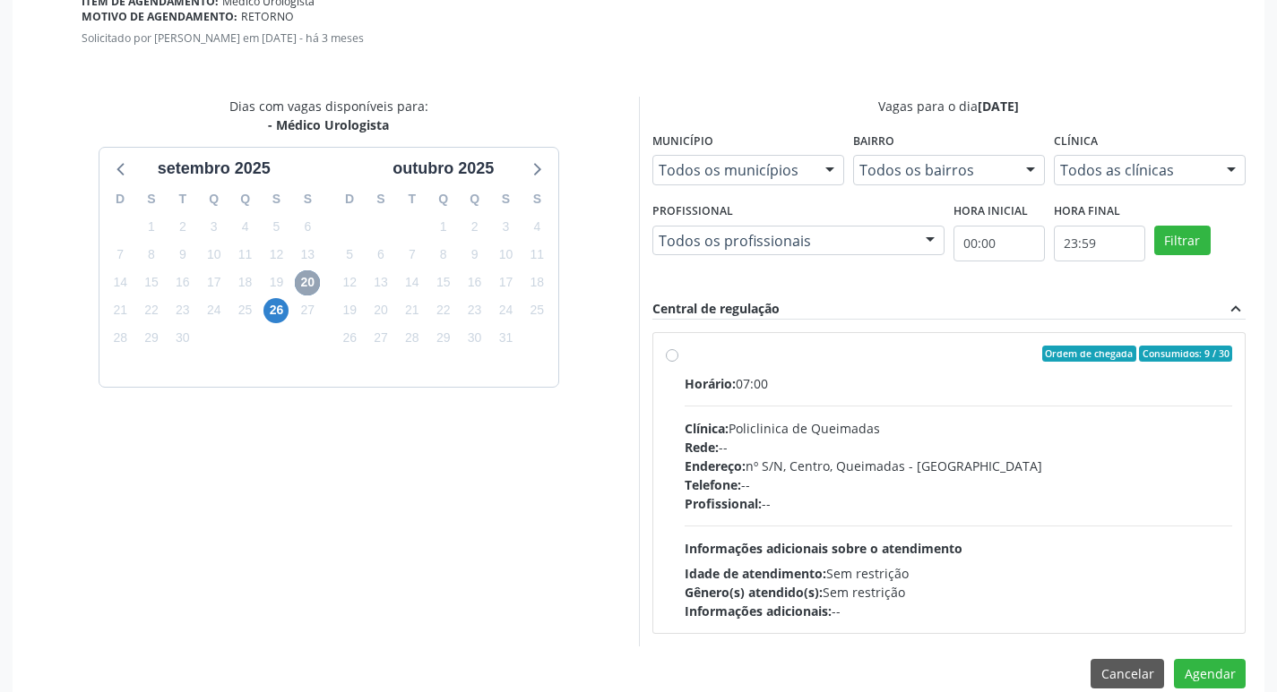
scroll to position [499, 0]
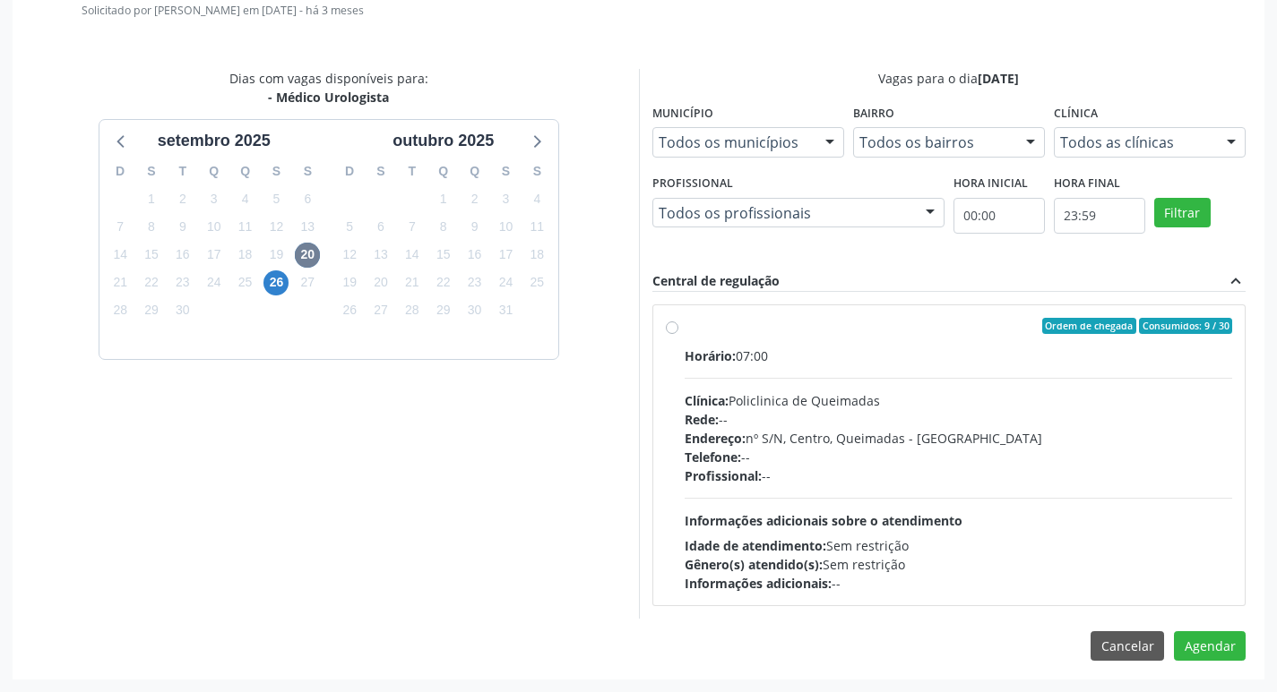
click at [809, 338] on label "Ordem de chegada Consumidos: 9 / 30 Horário: 07:00 Clínica: Policlinica de Quei…" at bounding box center [958, 455] width 548 height 275
click at [678, 334] on input "Ordem de chegada Consumidos: 9 / 30 Horário: 07:00 Clínica: Policlinica de Quei…" at bounding box center [672, 326] width 13 height 16
radio input "true"
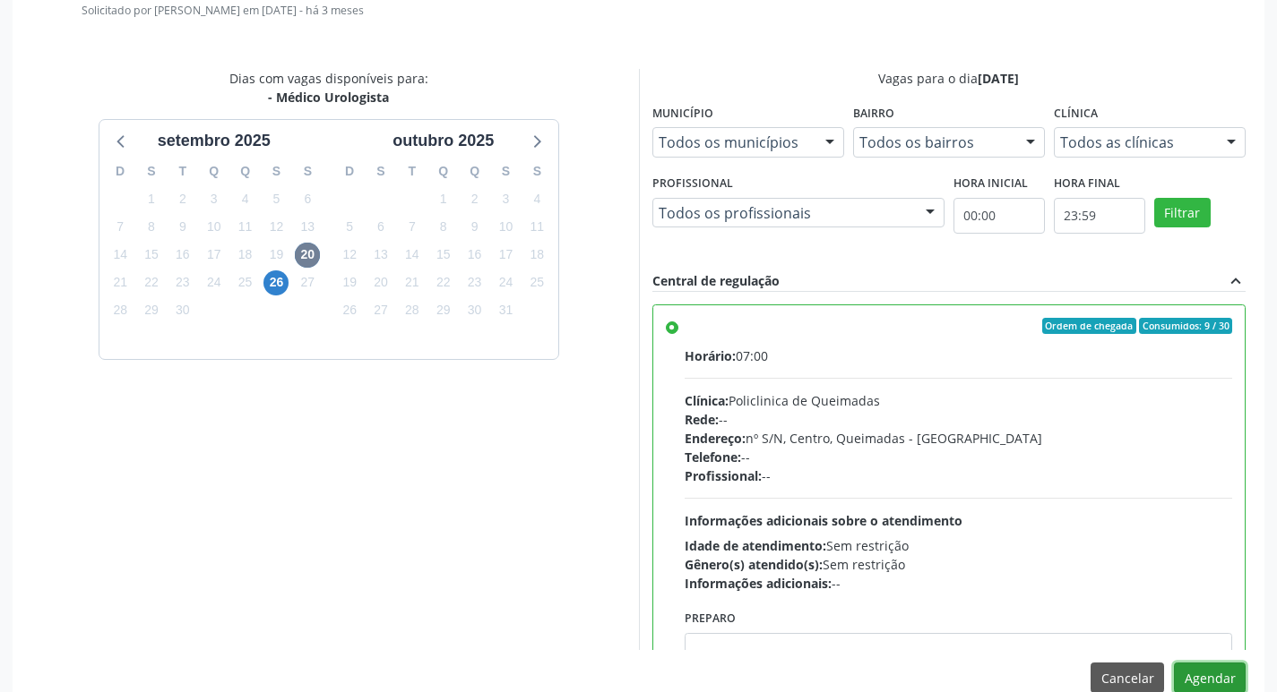
click at [1195, 672] on button "Agendar" at bounding box center [1210, 678] width 72 height 30
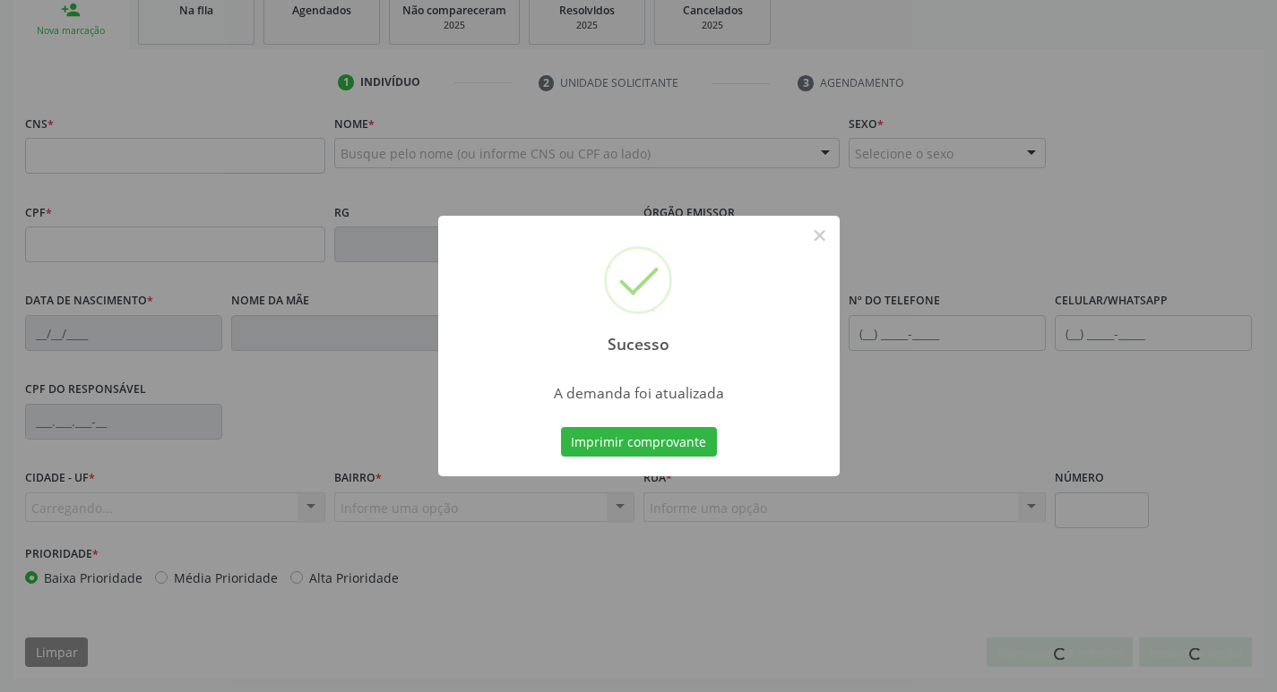
scroll to position [279, 0]
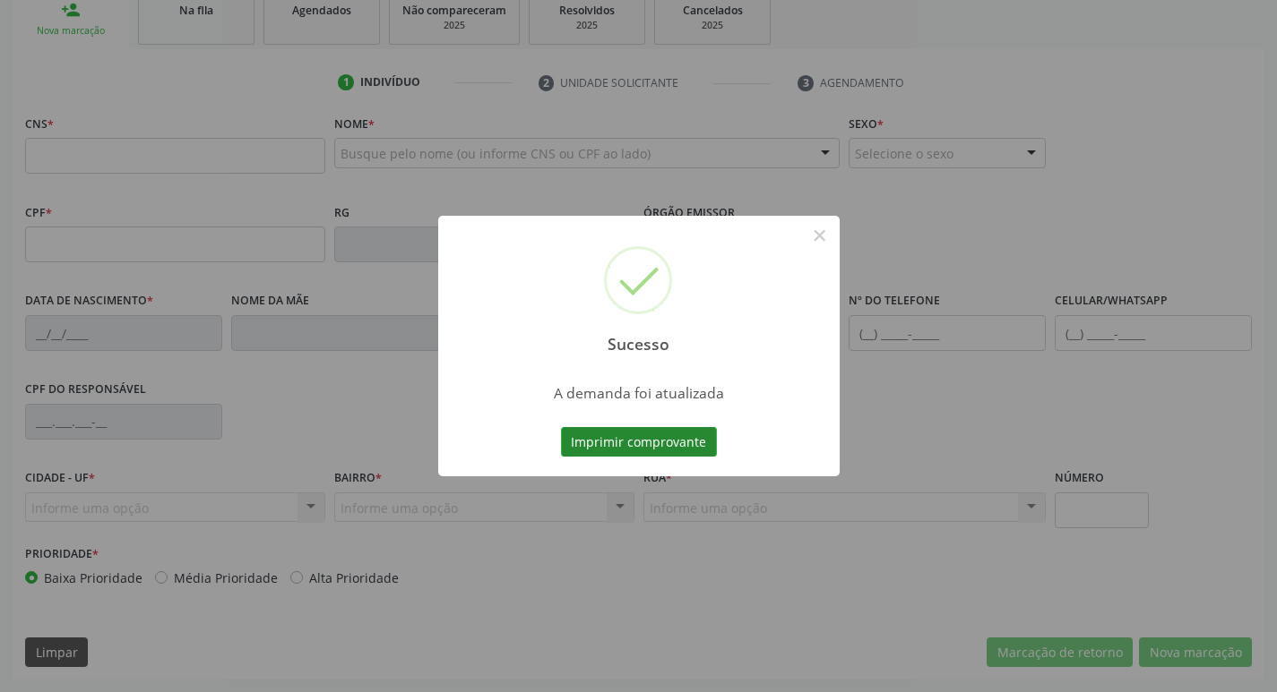
click at [639, 428] on button "Imprimir comprovante" at bounding box center [639, 442] width 156 height 30
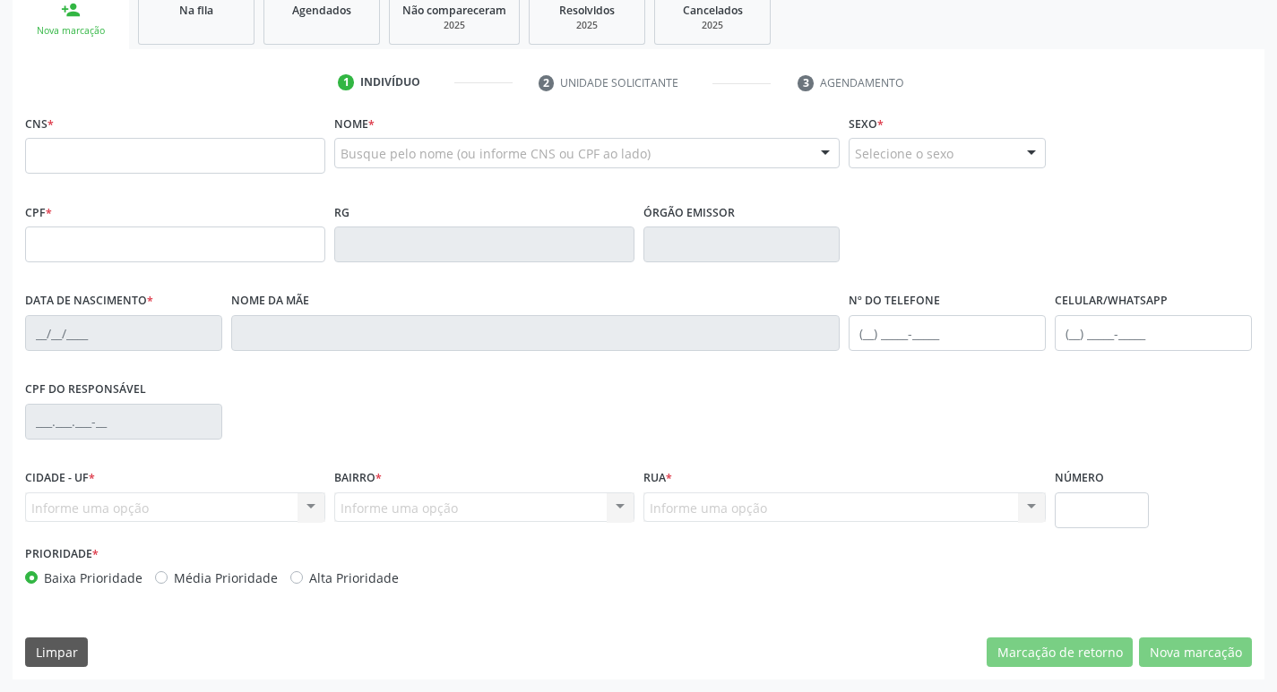
click at [245, 48] on ul "person_add Nova marcação Na fila Agendados Não compareceram 2025 Resolvidos 202…" at bounding box center [638, 17] width 1251 height 65
click at [233, 39] on link "Na fila" at bounding box center [196, 17] width 116 height 56
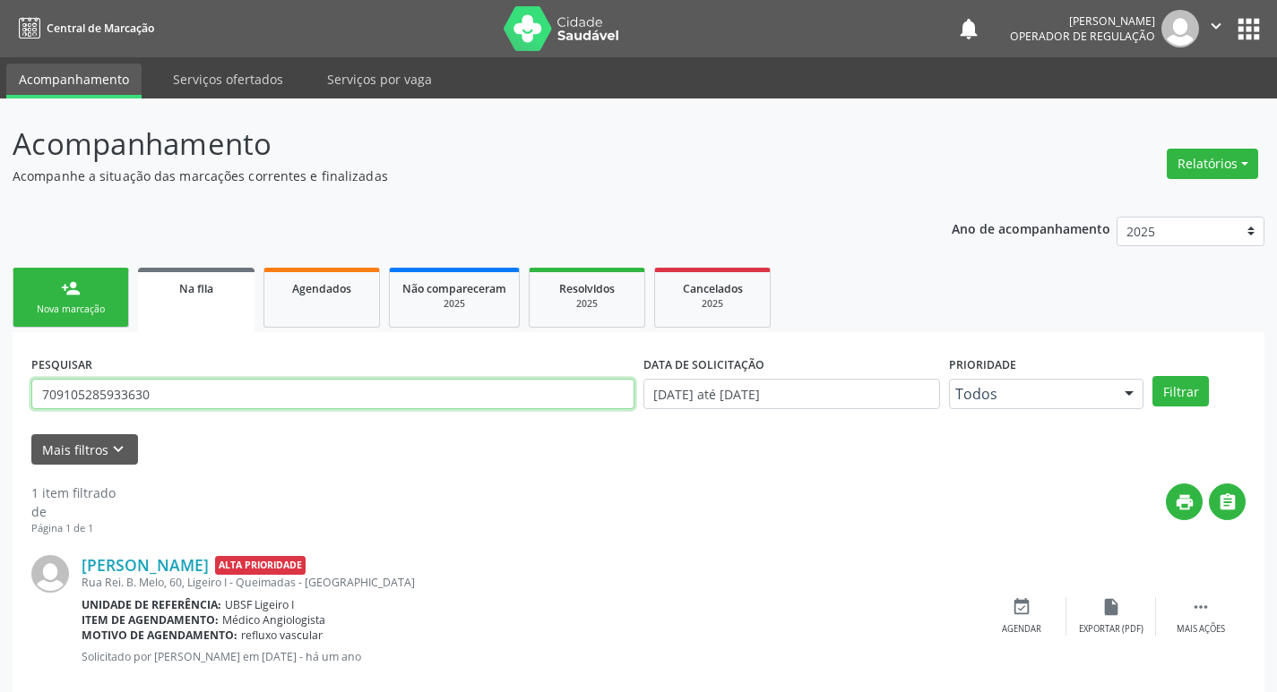
click at [234, 389] on input "709105285933630" at bounding box center [332, 394] width 603 height 30
type input "706202059424269"
click at [1152, 376] on button "Filtrar" at bounding box center [1180, 391] width 56 height 30
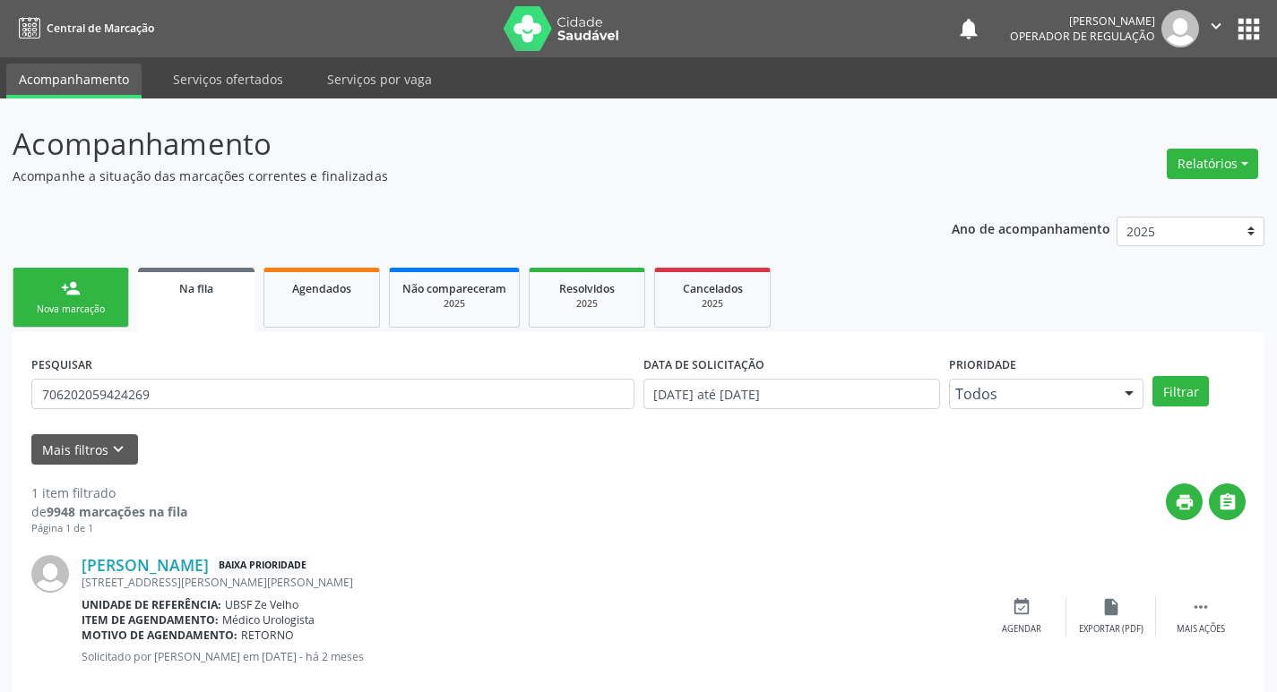
scroll to position [35, 0]
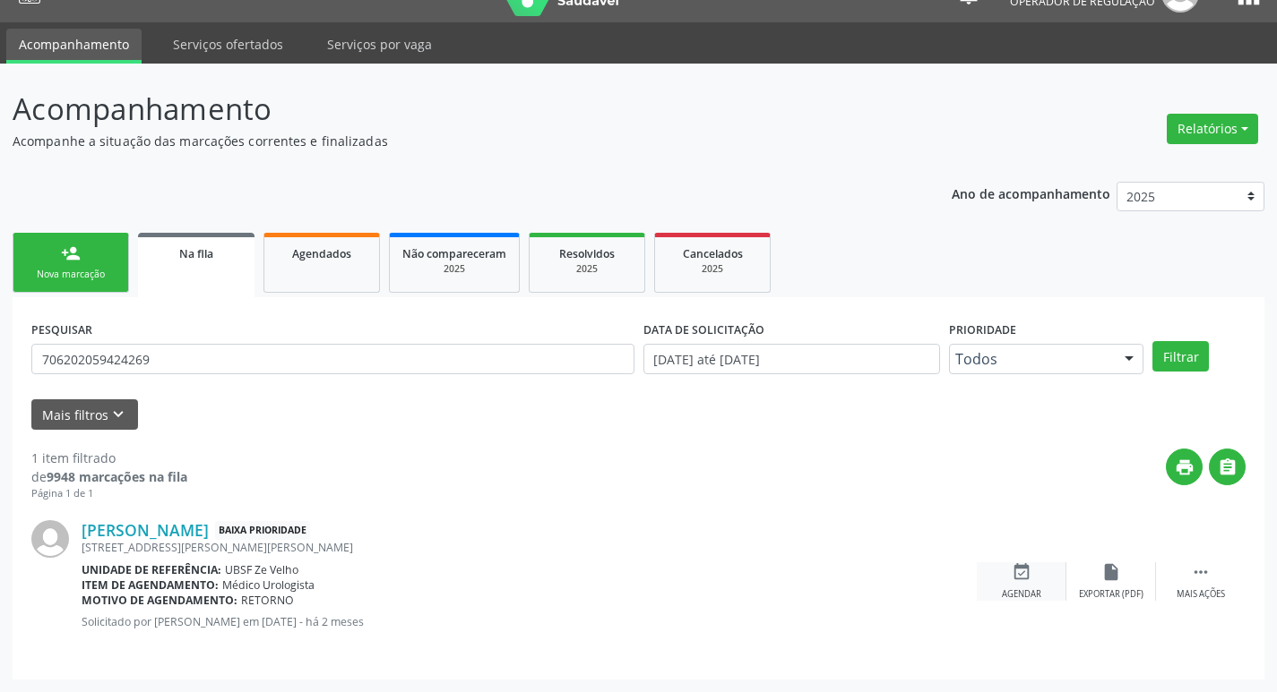
click at [1039, 589] on div "Agendar" at bounding box center [1021, 595] width 39 height 13
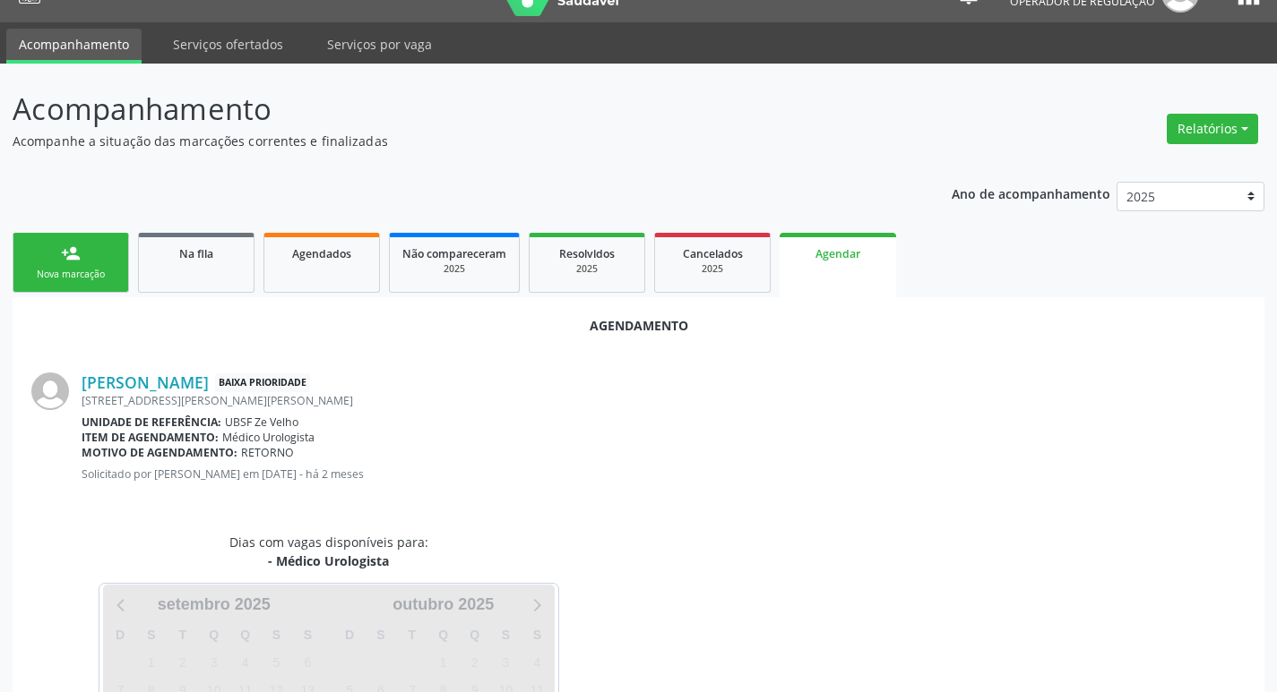
scroll to position [198, 0]
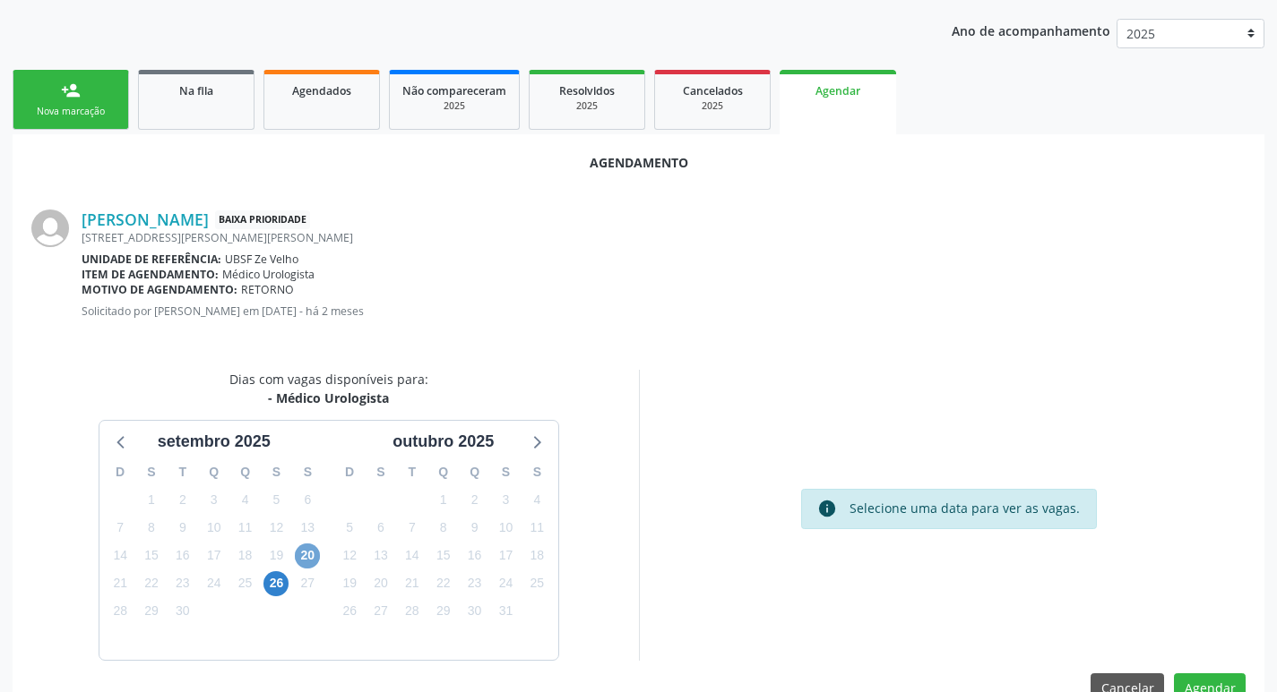
click at [314, 549] on span "20" at bounding box center [307, 556] width 25 height 25
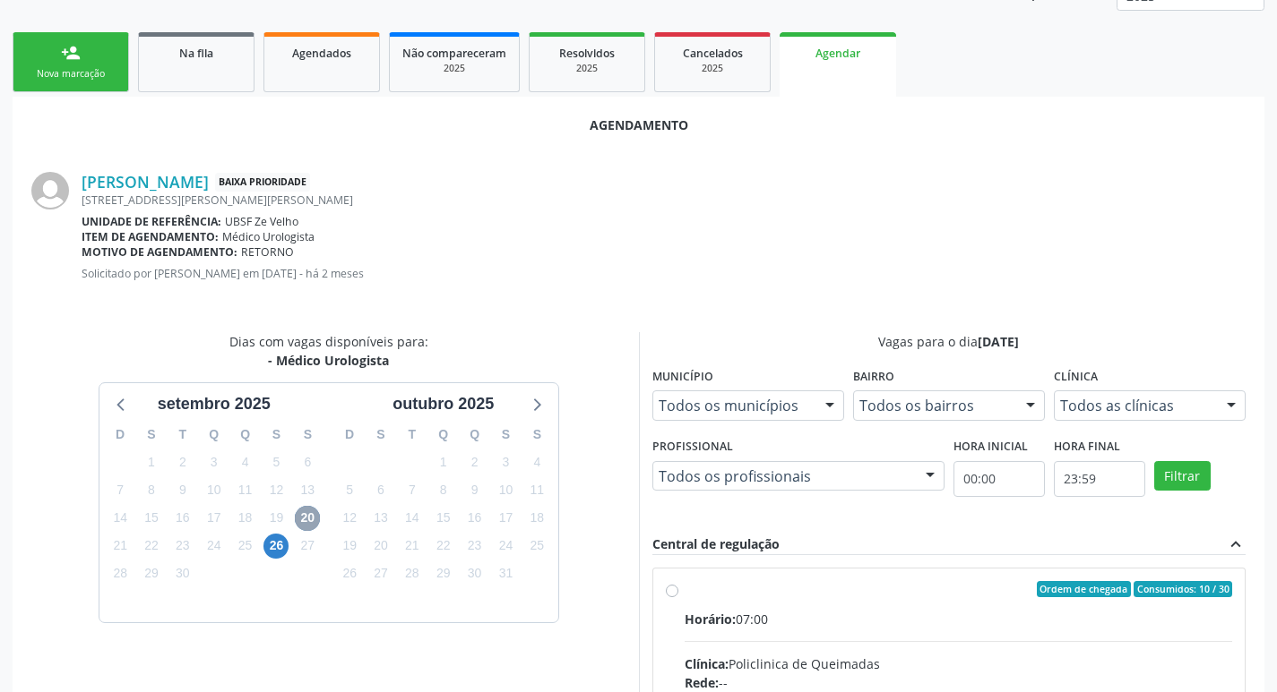
scroll to position [330, 0]
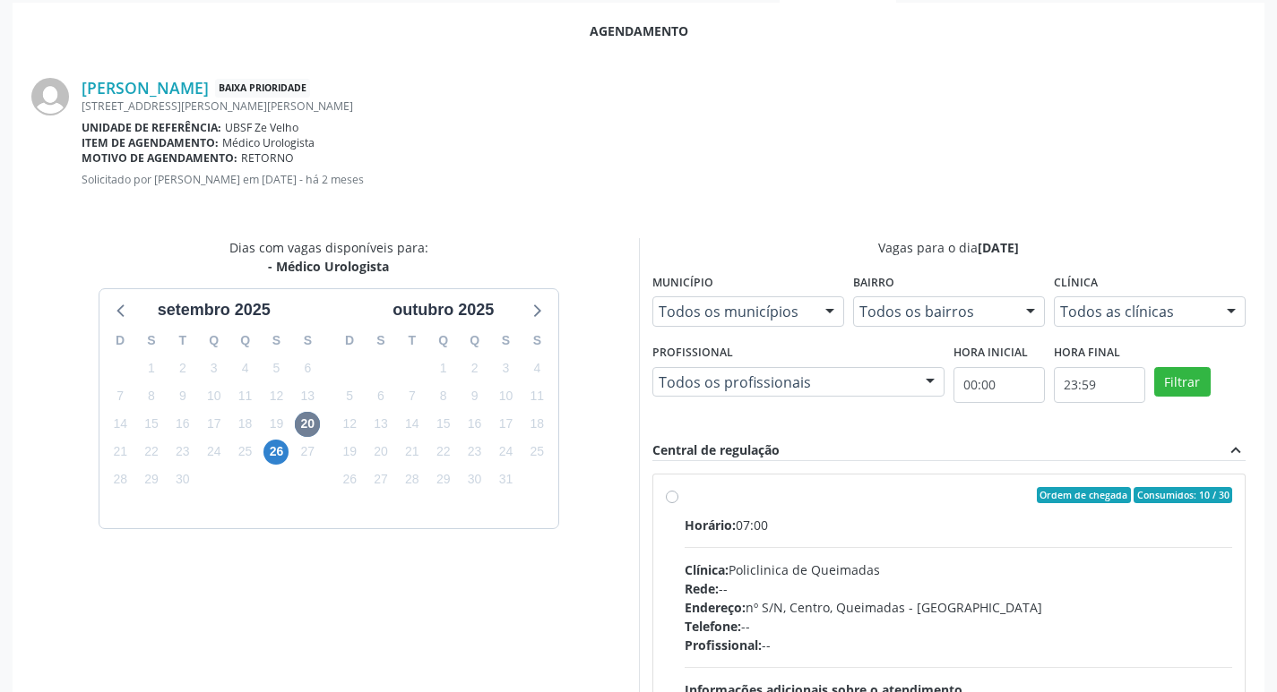
click at [1014, 508] on label "Ordem de chegada Consumidos: 10 / 30 Horário: 07:00 Clínica: Policlinica de Que…" at bounding box center [958, 624] width 548 height 275
click at [678, 503] on input "Ordem de chegada Consumidos: 10 / 30 Horário: 07:00 Clínica: Policlinica de Que…" at bounding box center [672, 495] width 13 height 16
radio input "true"
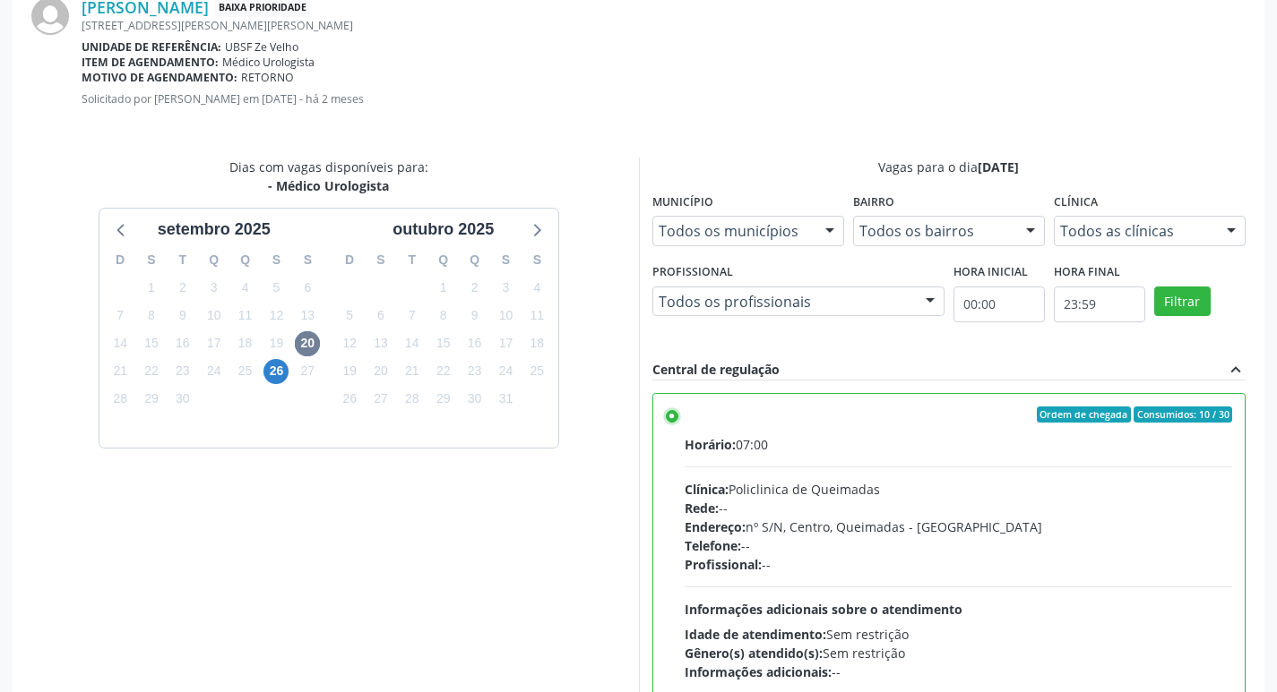
scroll to position [531, 0]
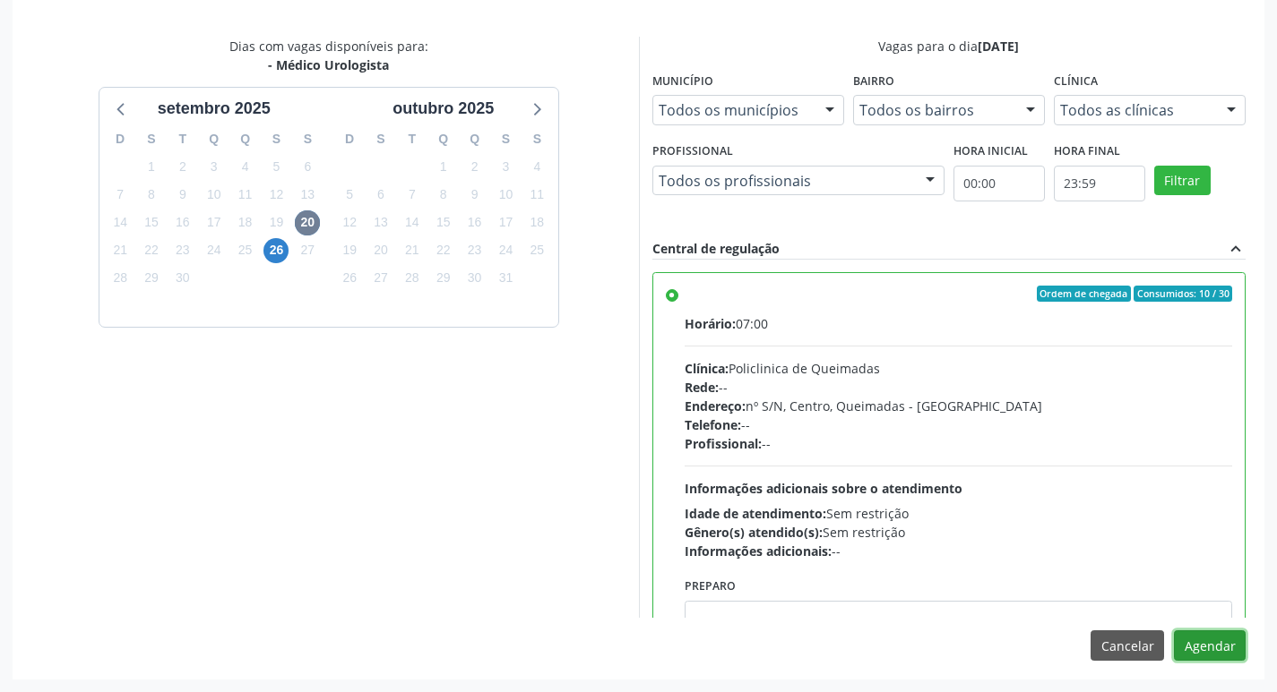
click at [1227, 638] on button "Agendar" at bounding box center [1210, 646] width 72 height 30
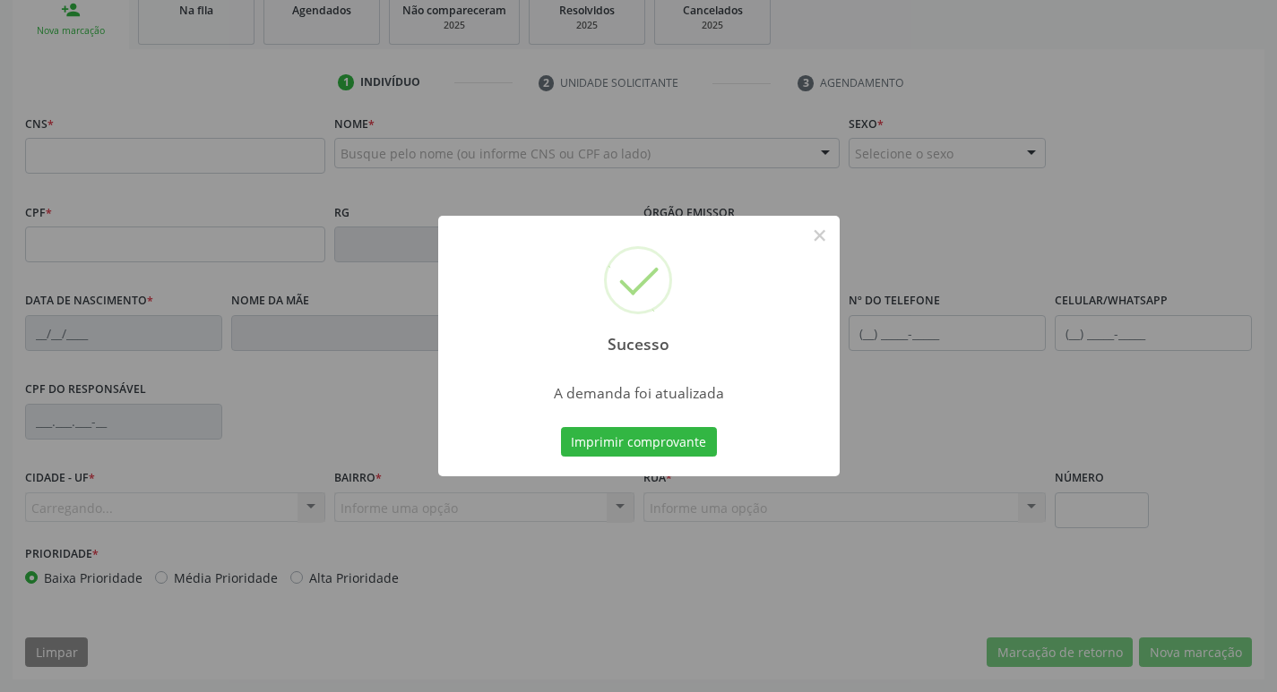
scroll to position [279, 0]
click at [599, 447] on button "Imprimir comprovante" at bounding box center [639, 442] width 156 height 30
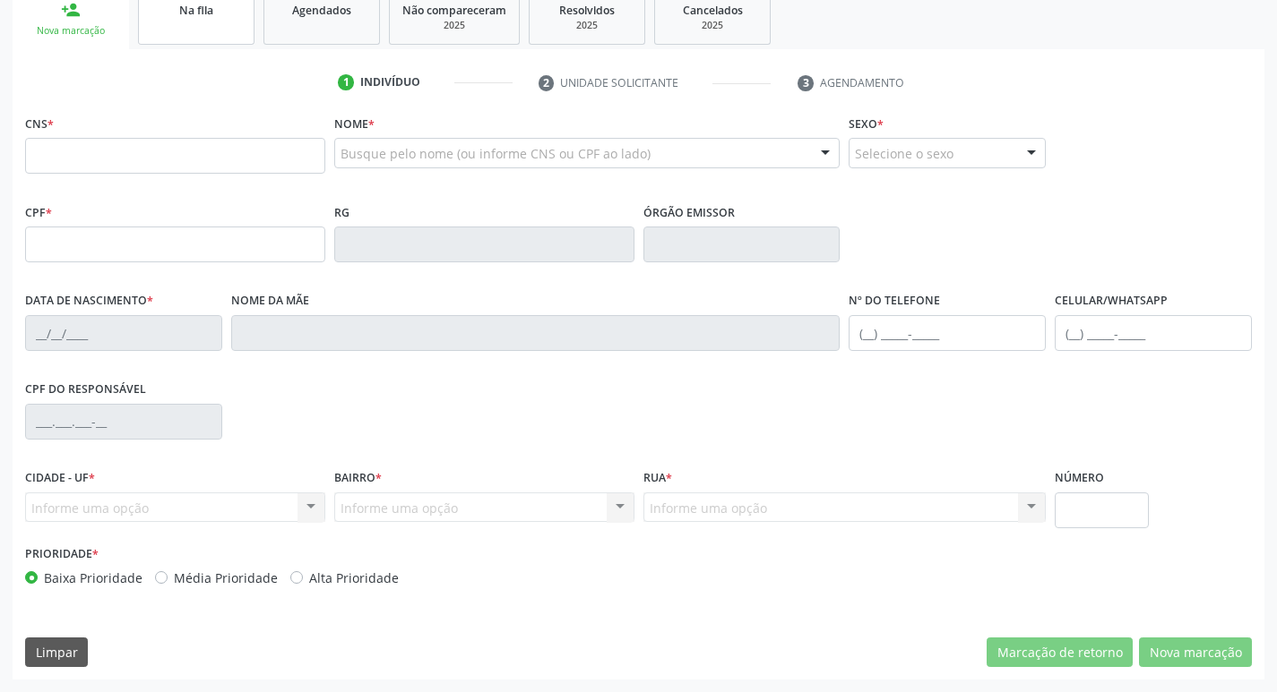
click at [179, 39] on link "Na fila" at bounding box center [196, 17] width 116 height 56
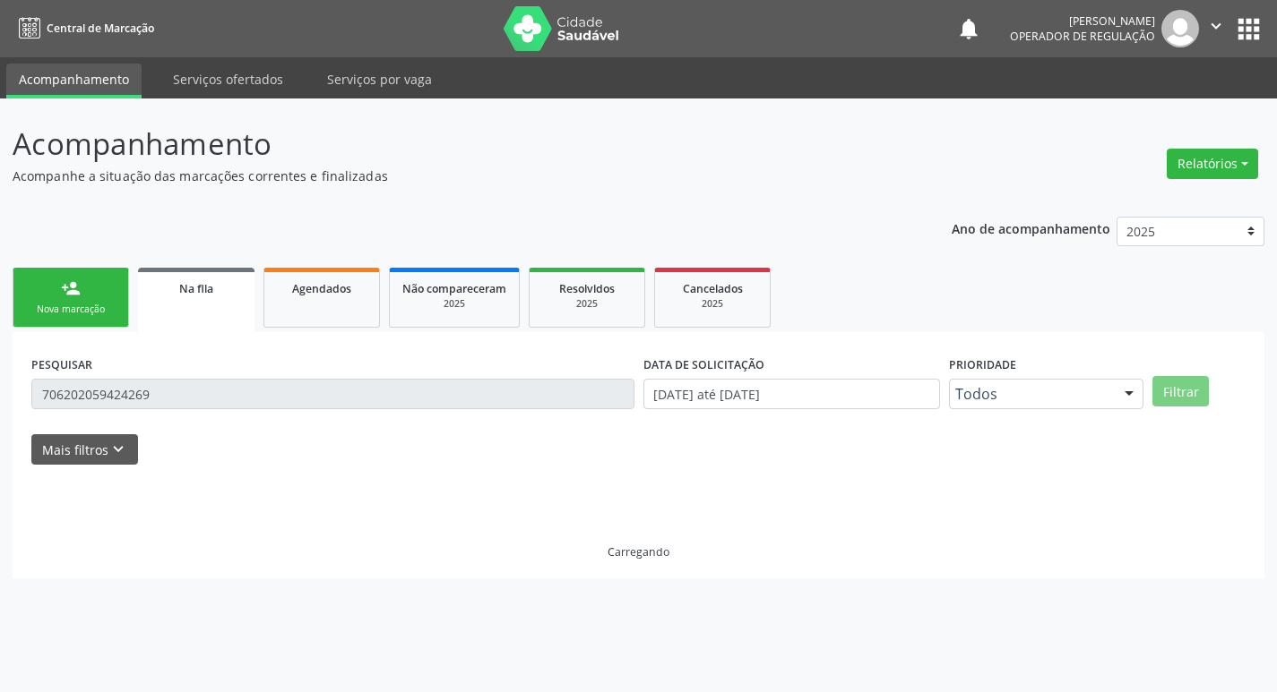
scroll to position [0, 0]
click at [224, 369] on div "PESQUISAR 706202059424269" at bounding box center [336, 386] width 618 height 70
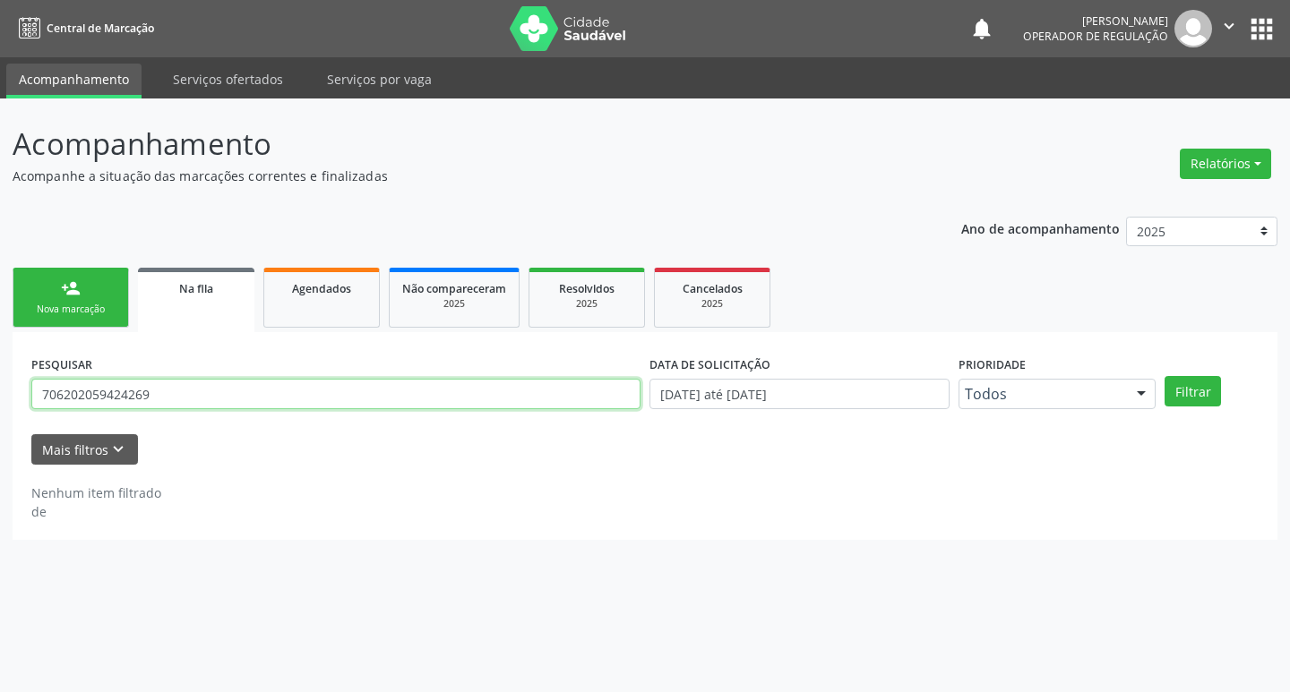
click at [232, 393] on input "706202059424269" at bounding box center [335, 394] width 609 height 30
type input "708106545494936"
click at [1165, 376] on button "Filtrar" at bounding box center [1193, 391] width 56 height 30
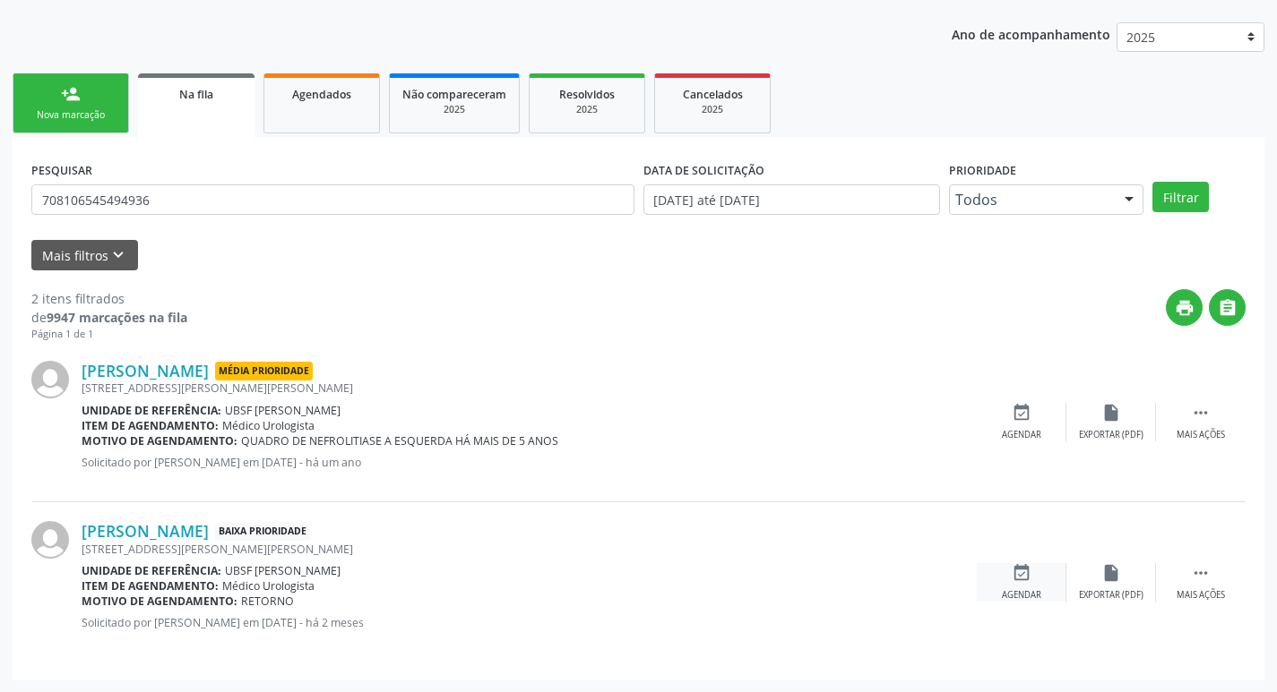
scroll to position [195, 0]
click at [1012, 581] on icon "event_available" at bounding box center [1021, 573] width 20 height 20
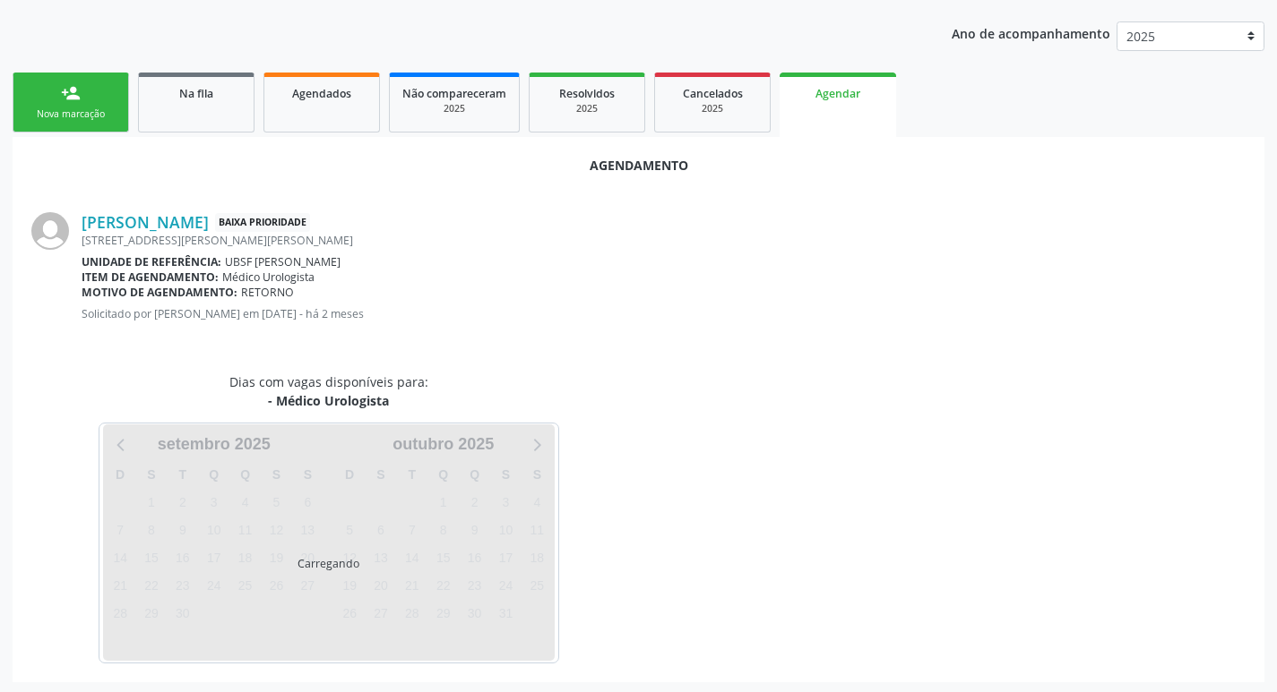
scroll to position [198, 0]
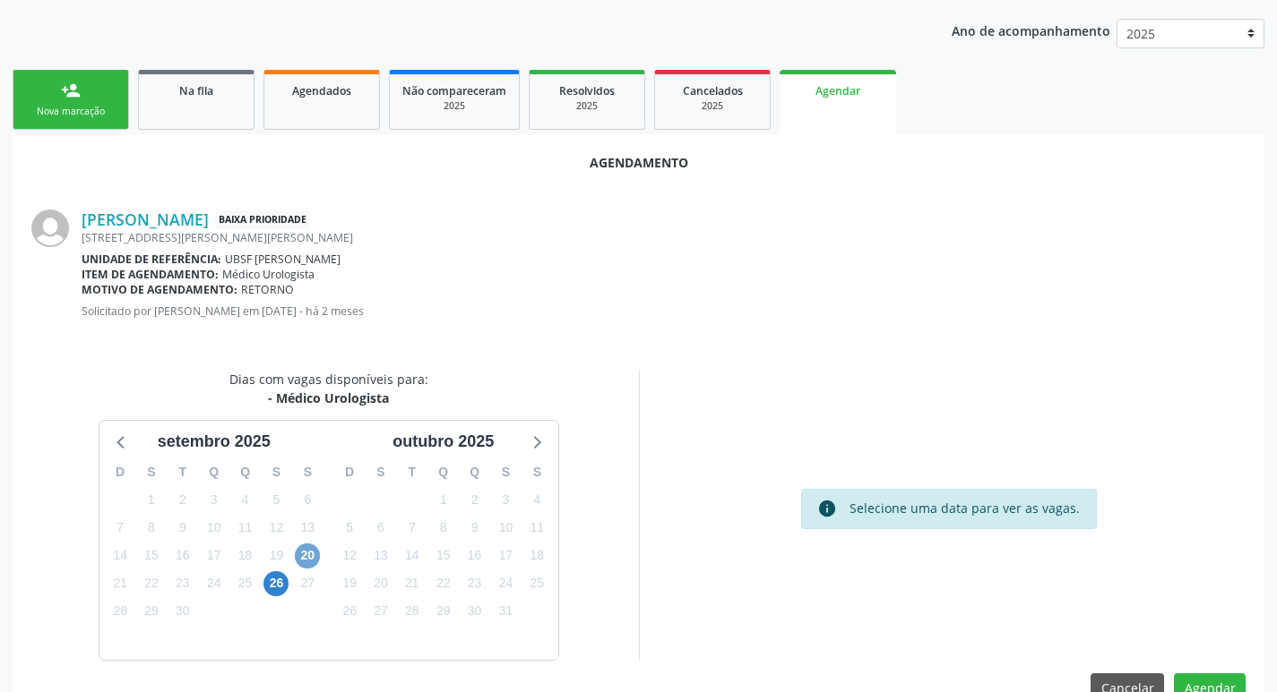
click at [314, 558] on span "20" at bounding box center [307, 556] width 25 height 25
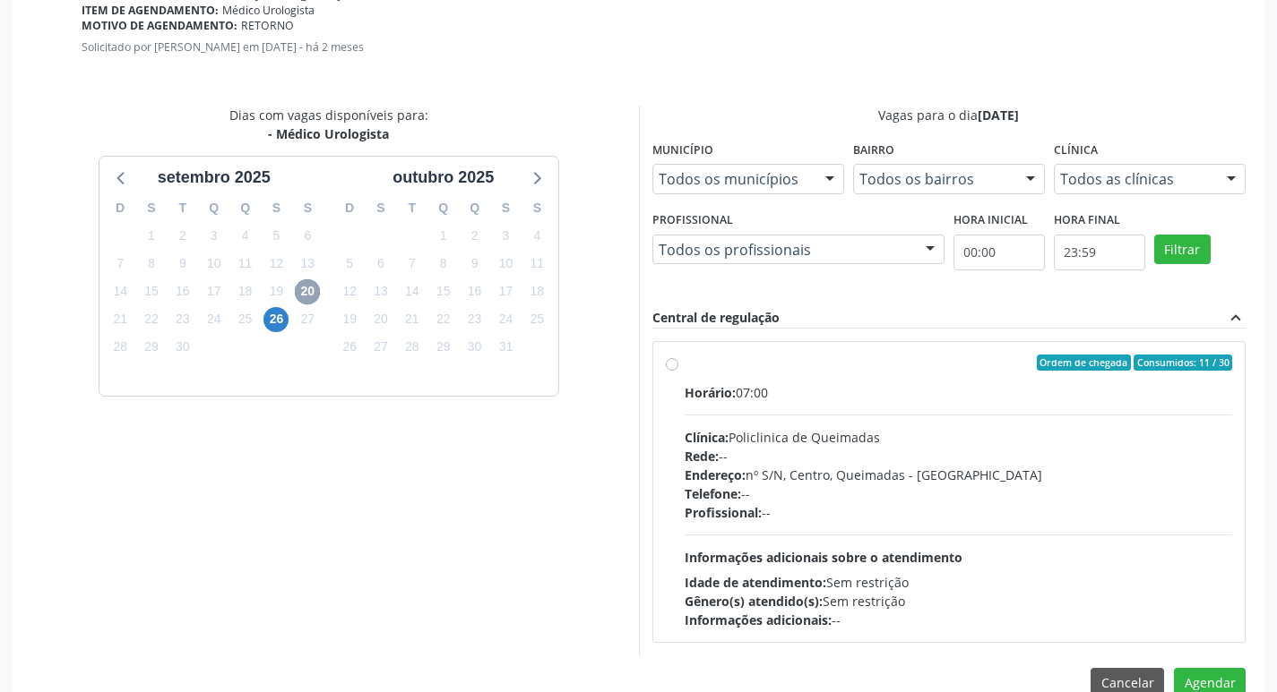
scroll to position [499, 0]
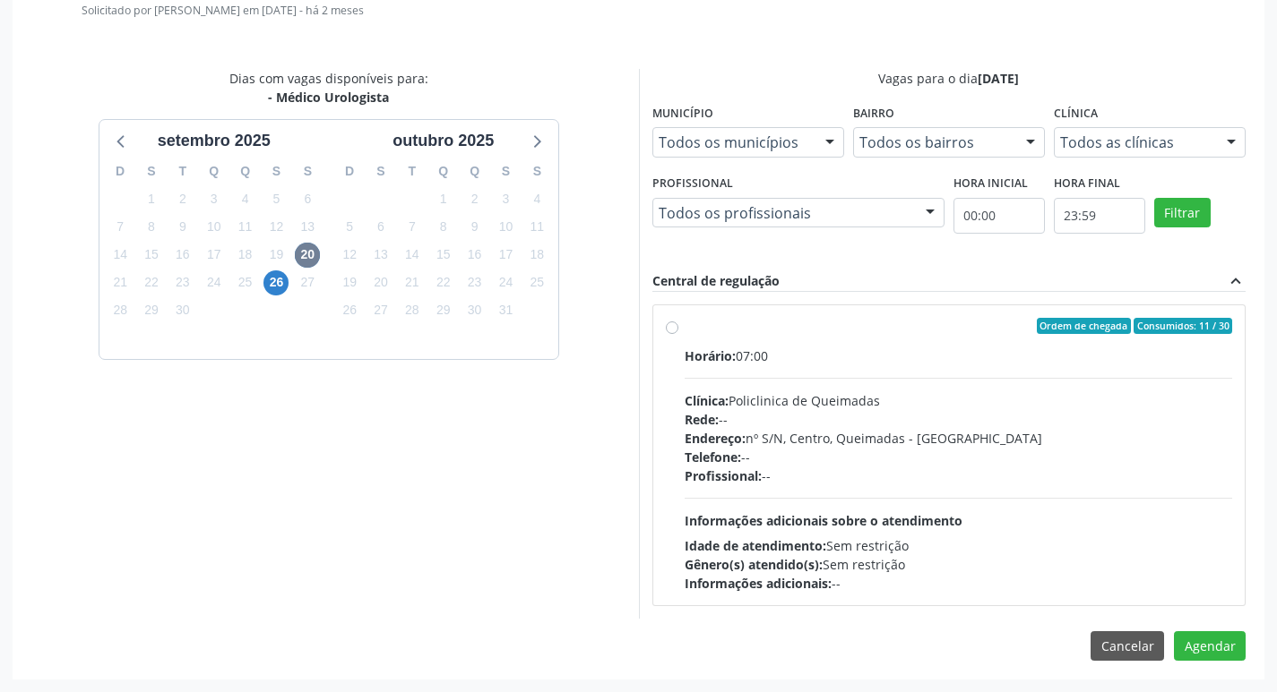
click at [932, 317] on div "Ordem de chegada Consumidos: 11 / 30 Horário: 07:00 Clínica: Policlinica de Que…" at bounding box center [949, 455] width 592 height 300
radio input "true"
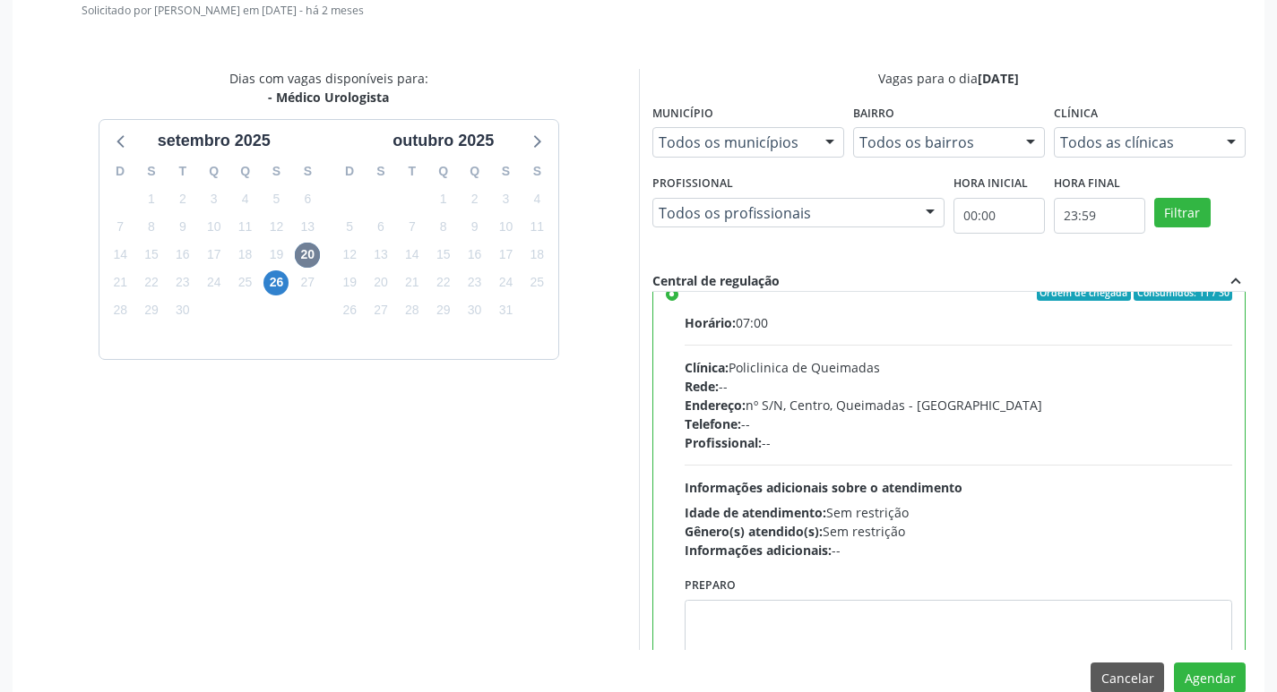
scroll to position [89, 0]
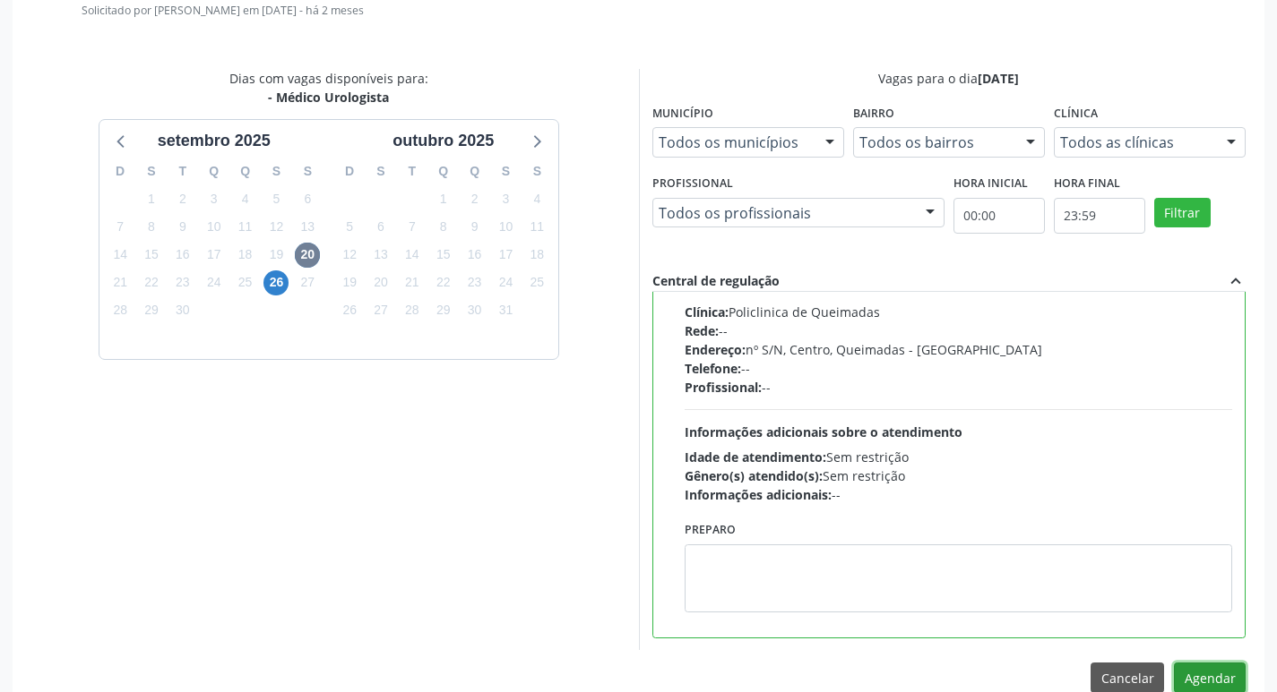
click at [1200, 676] on button "Agendar" at bounding box center [1210, 678] width 72 height 30
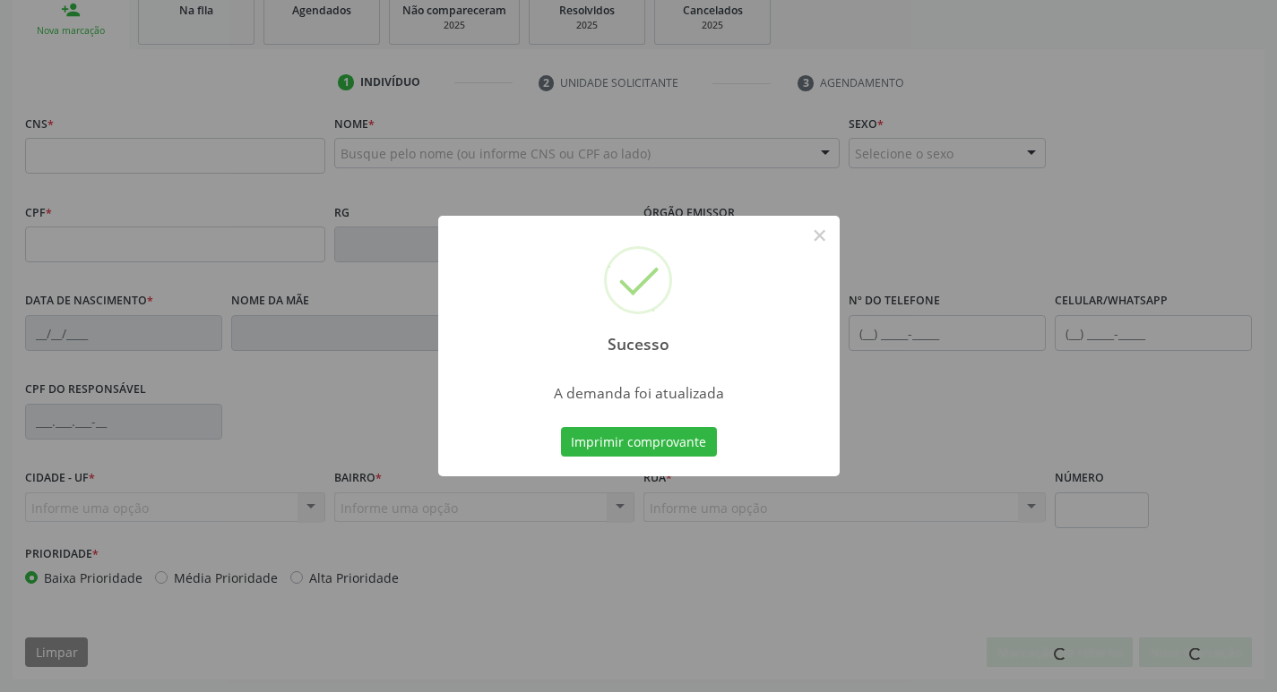
scroll to position [279, 0]
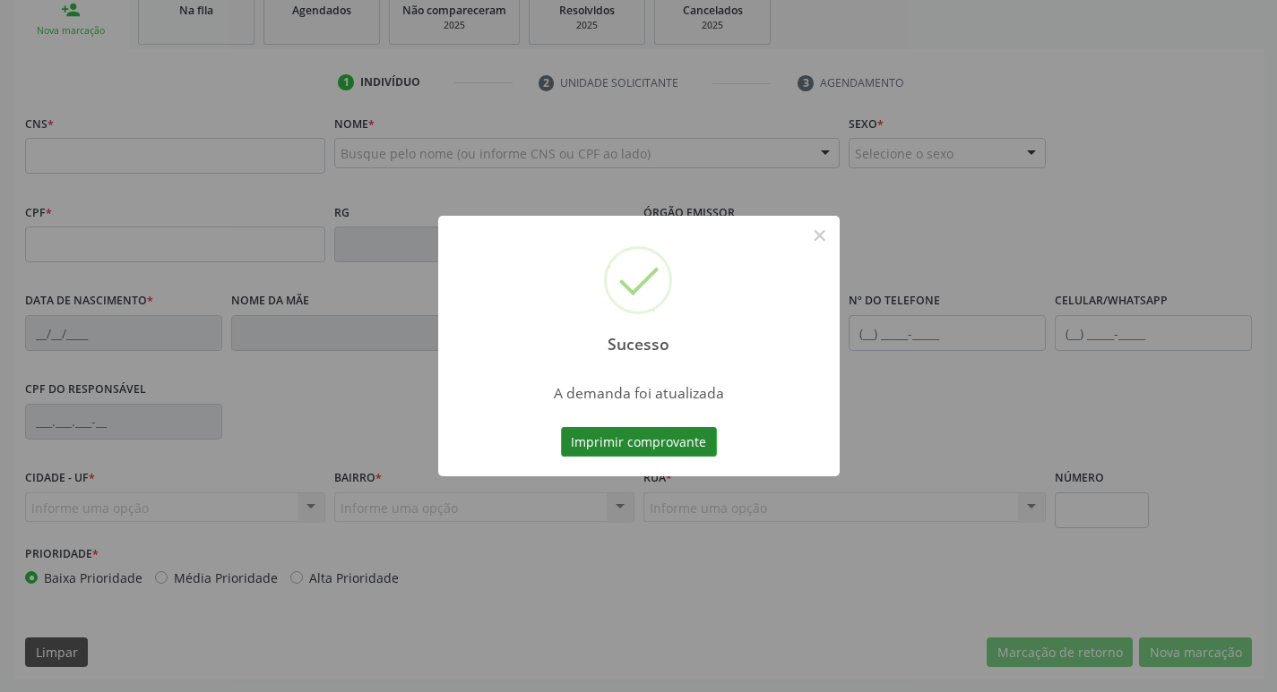
click at [683, 437] on button "Imprimir comprovante" at bounding box center [639, 442] width 156 height 30
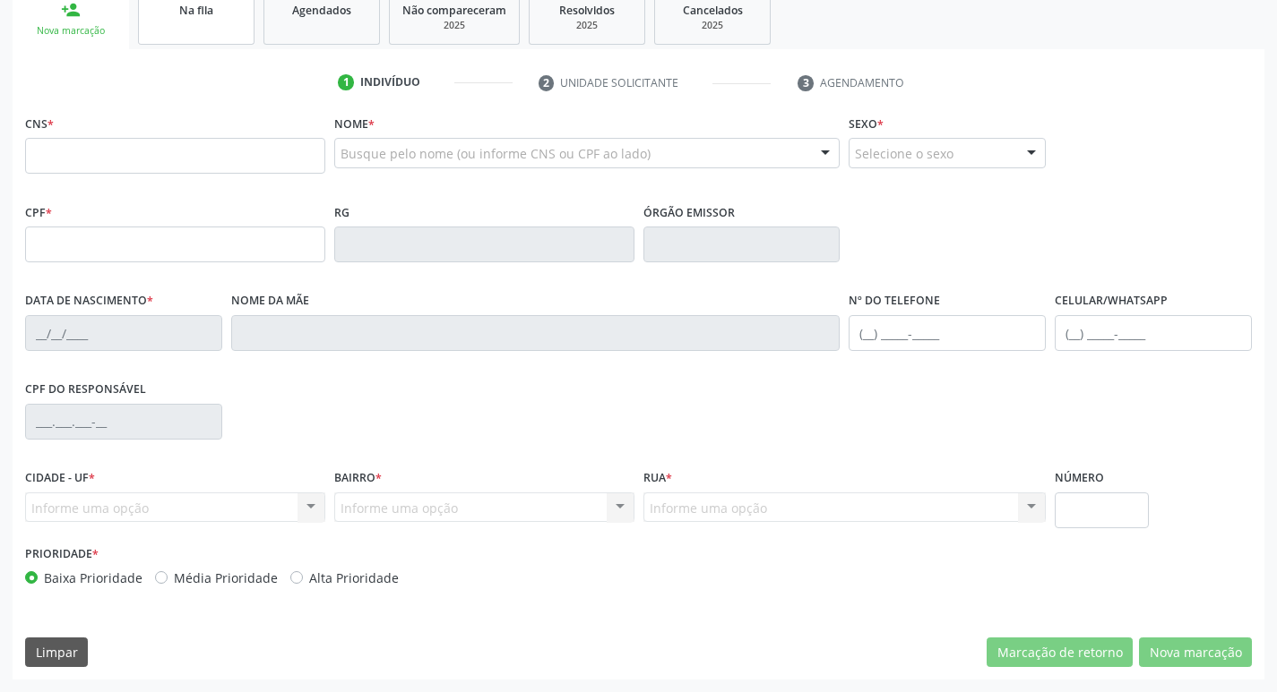
click at [218, 24] on link "Na fila" at bounding box center [196, 17] width 116 height 56
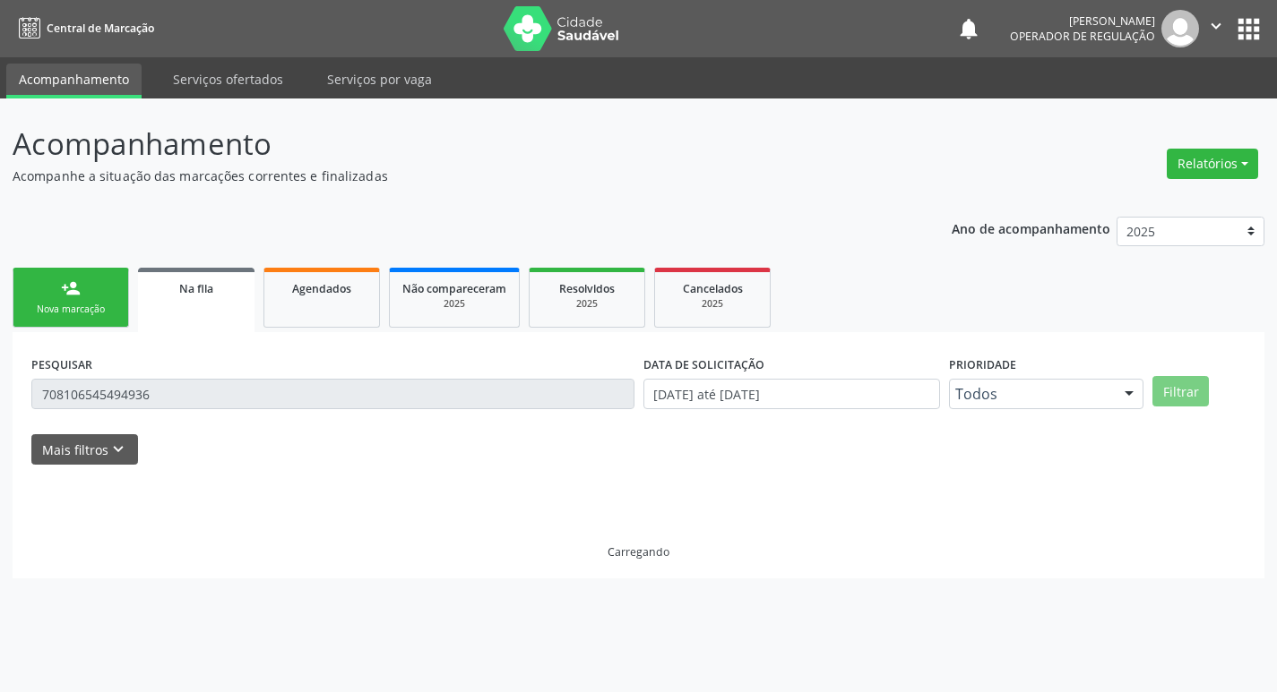
scroll to position [0, 0]
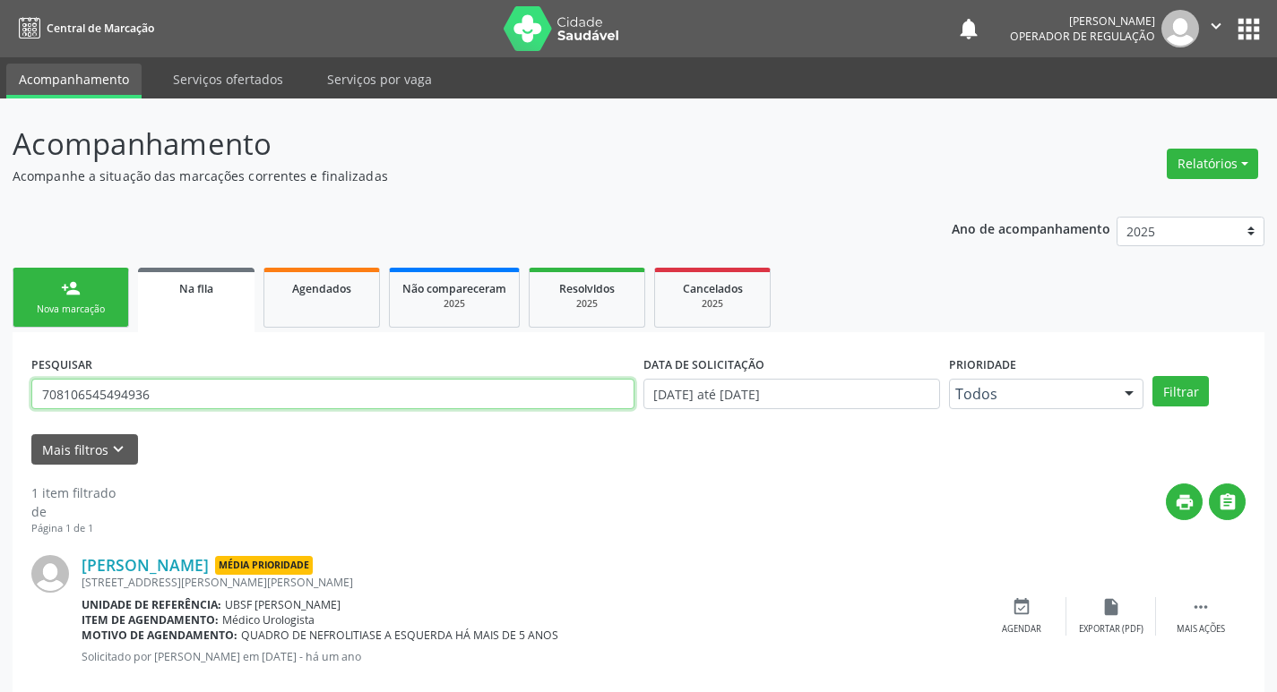
click at [269, 406] on input "708106545494936" at bounding box center [332, 394] width 603 height 30
type input "705004426695851"
click at [1152, 376] on button "Filtrar" at bounding box center [1180, 391] width 56 height 30
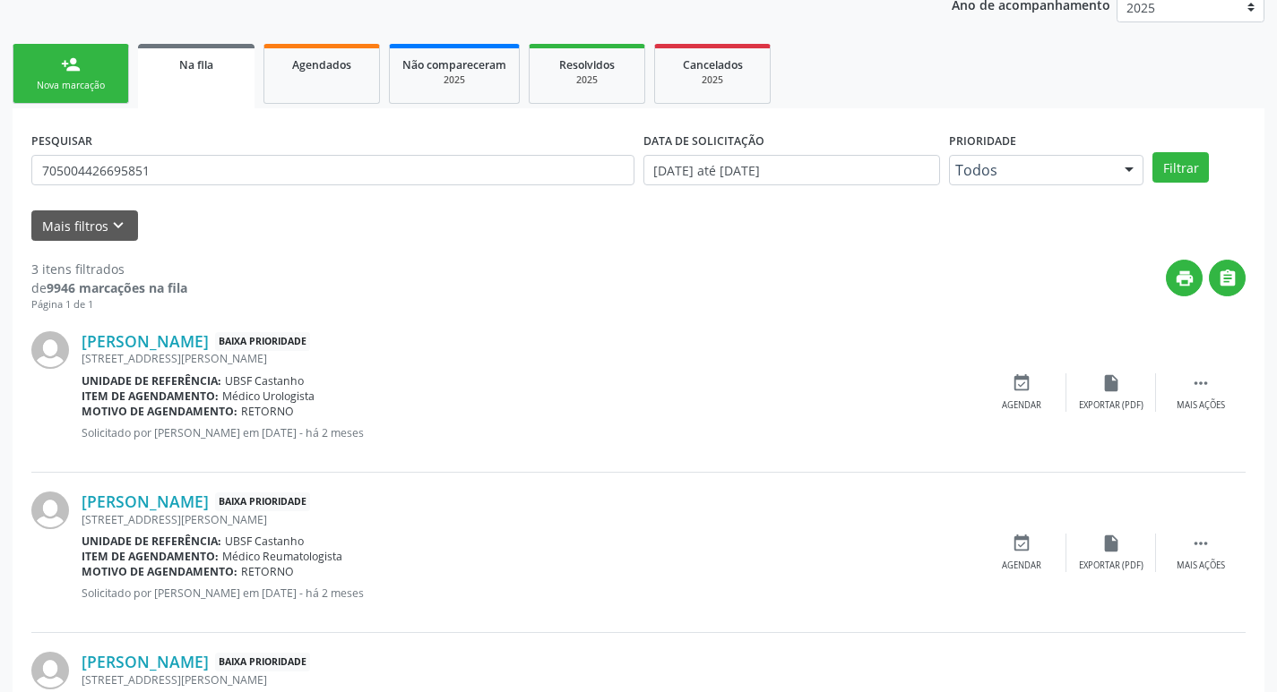
scroll to position [357, 0]
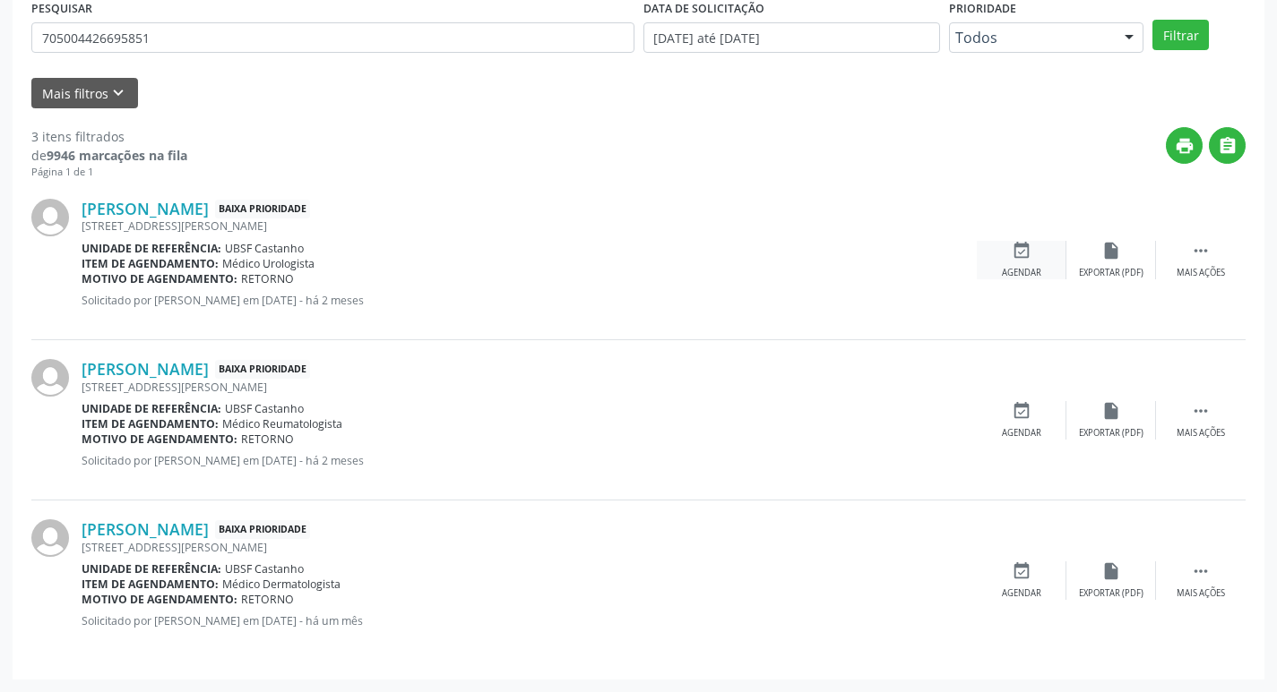
click at [1028, 247] on icon "event_available" at bounding box center [1021, 251] width 20 height 20
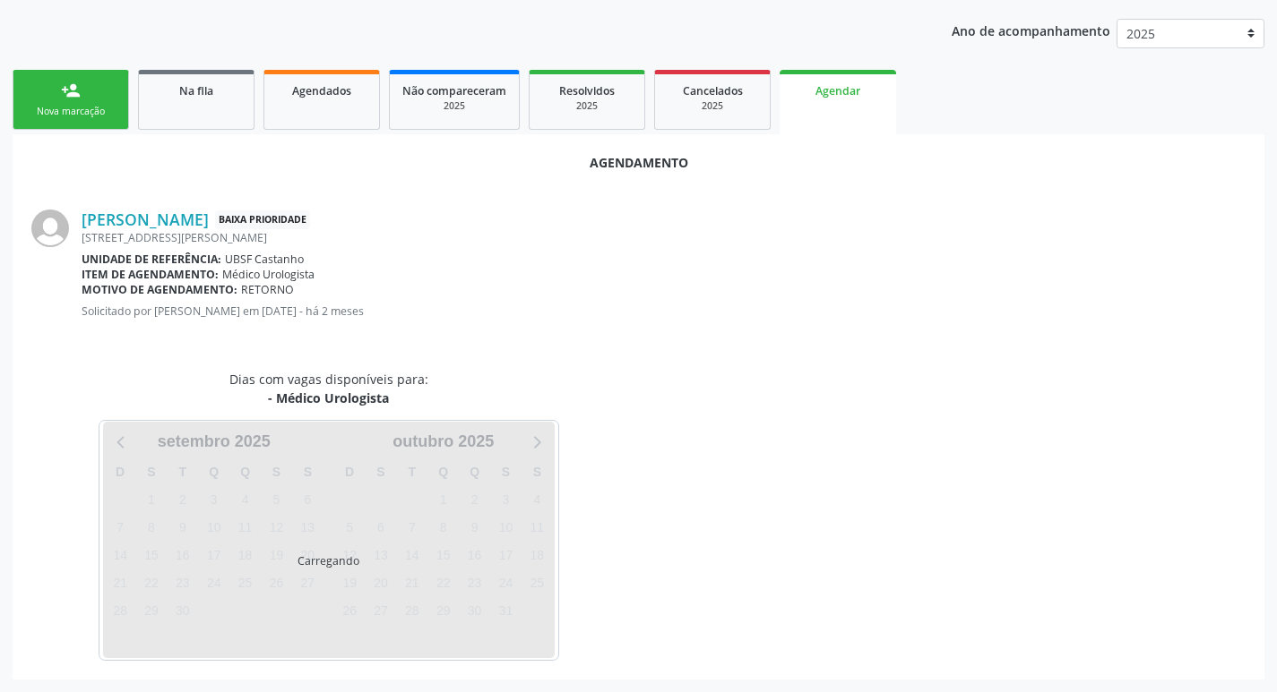
scroll to position [0, 0]
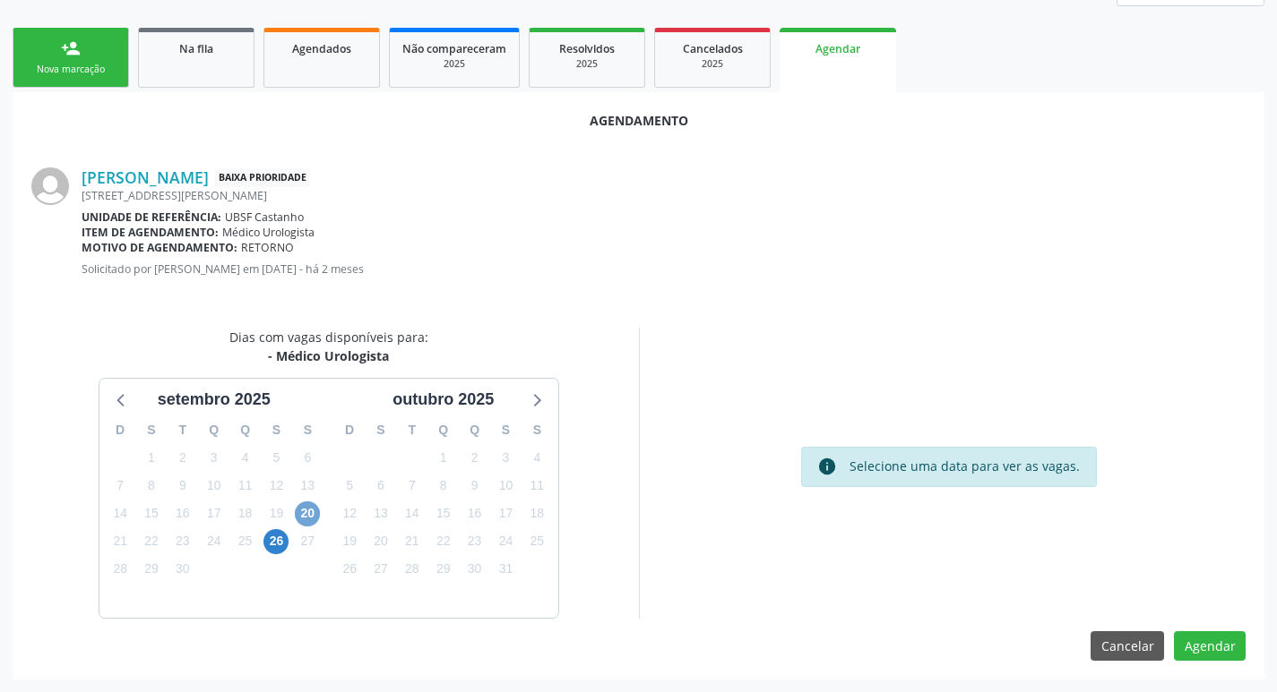
click at [312, 519] on span "20" at bounding box center [307, 514] width 25 height 25
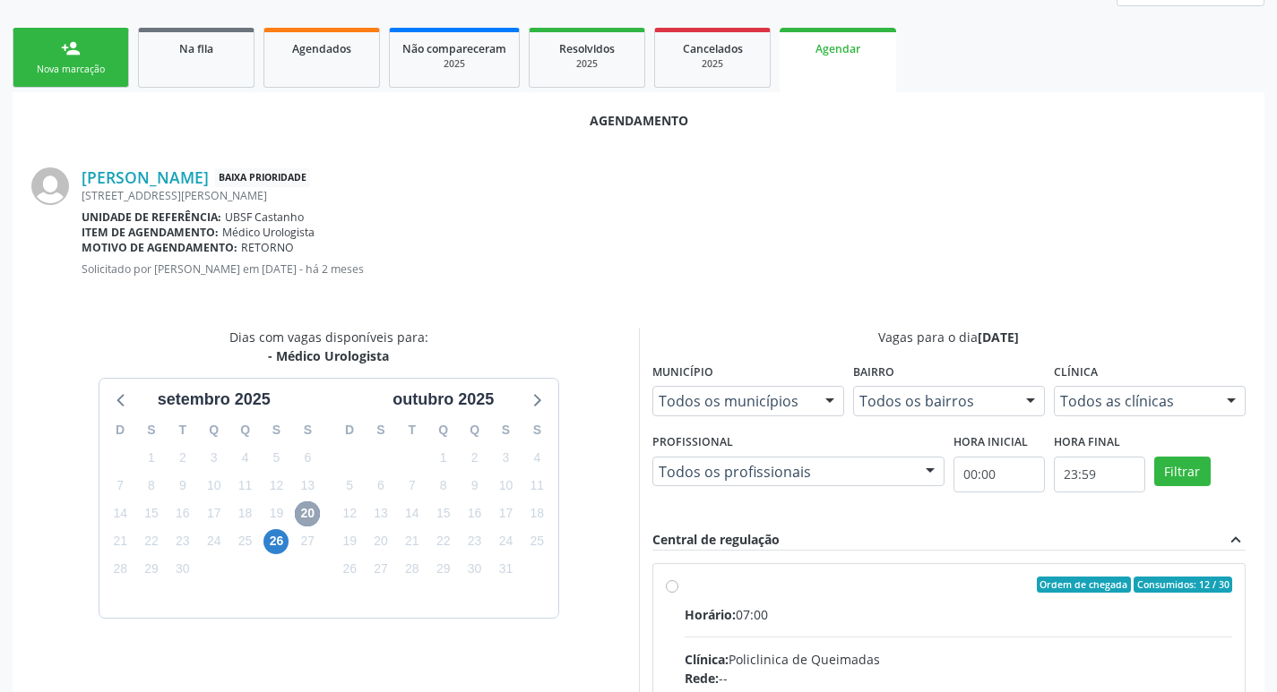
scroll to position [499, 0]
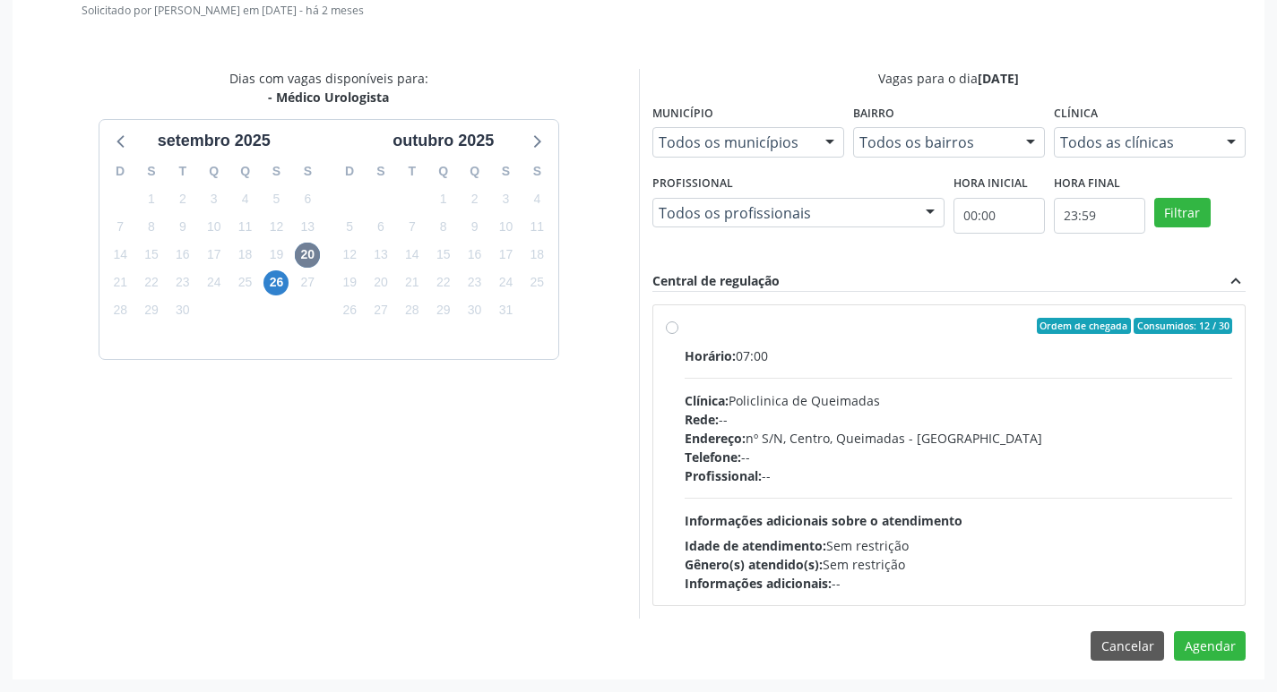
click at [780, 318] on div "Ordem de chegada Consumidos: 12 / 30" at bounding box center [958, 326] width 548 height 16
click at [678, 318] on input "Ordem de chegada Consumidos: 12 / 30 Horário: 07:00 Clínica: Policlinica de Que…" at bounding box center [672, 326] width 13 height 16
radio input "true"
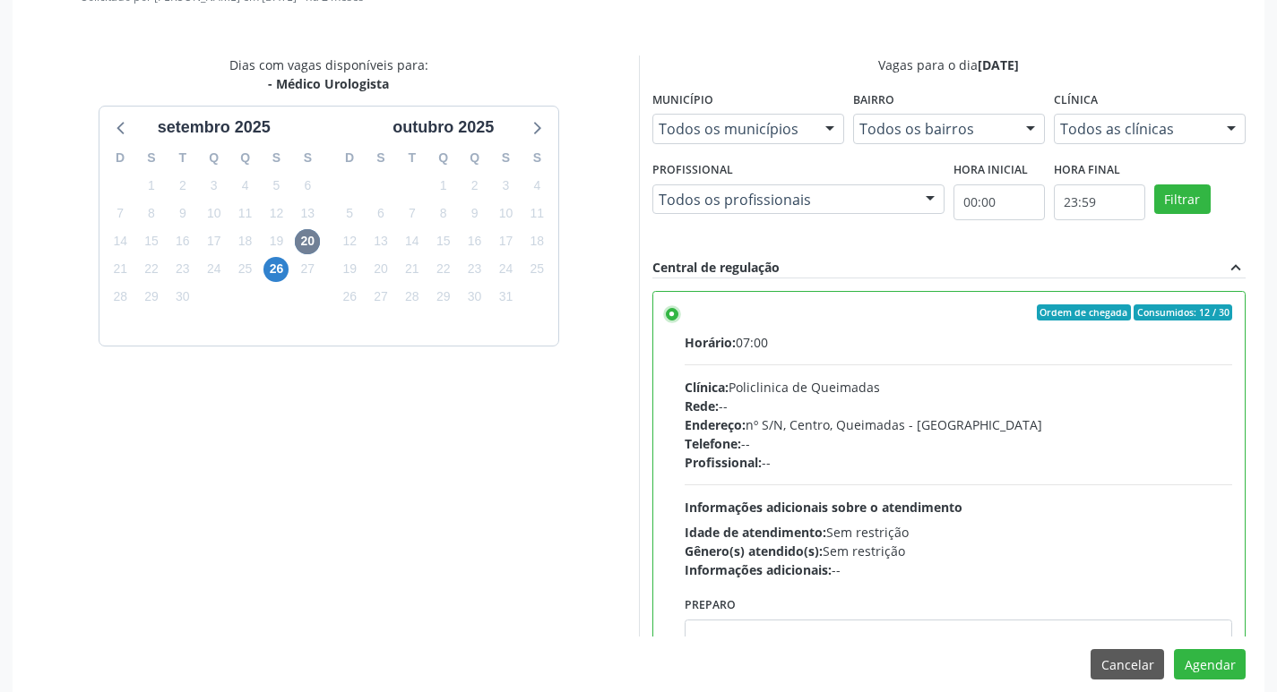
scroll to position [531, 0]
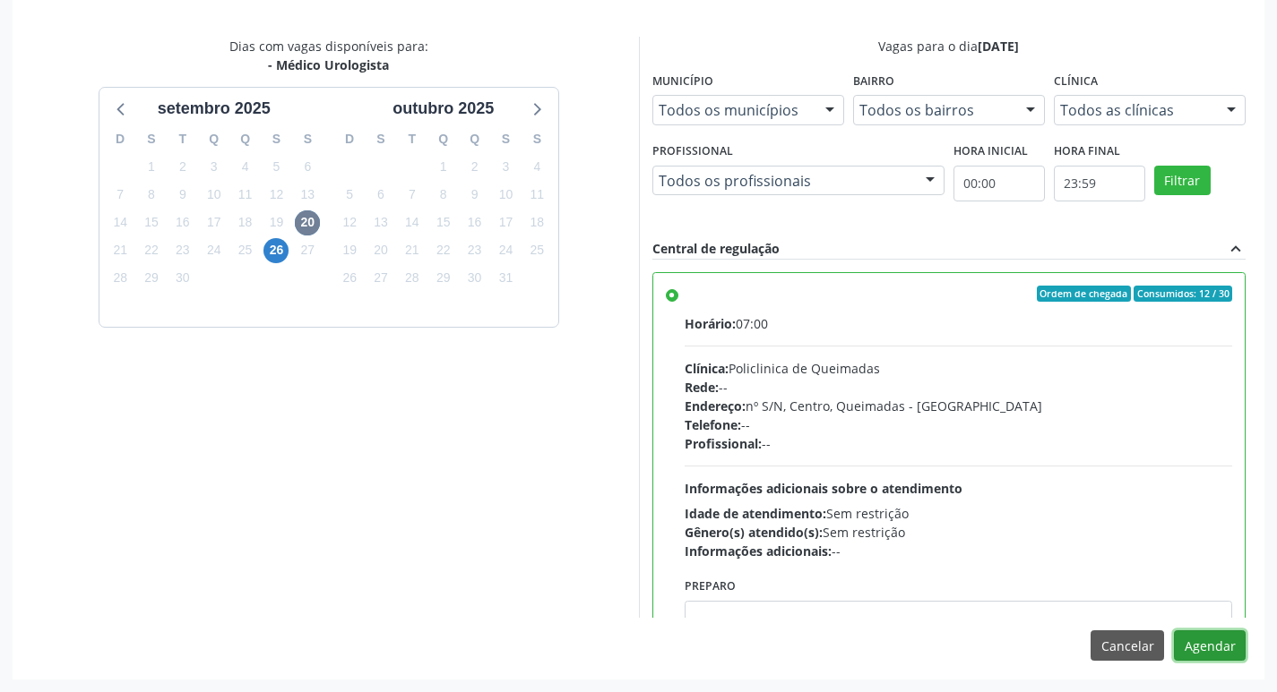
drag, startPoint x: 1219, startPoint y: 649, endPoint x: 443, endPoint y: 461, distance: 799.2
click at [1219, 649] on button "Agendar" at bounding box center [1210, 646] width 72 height 30
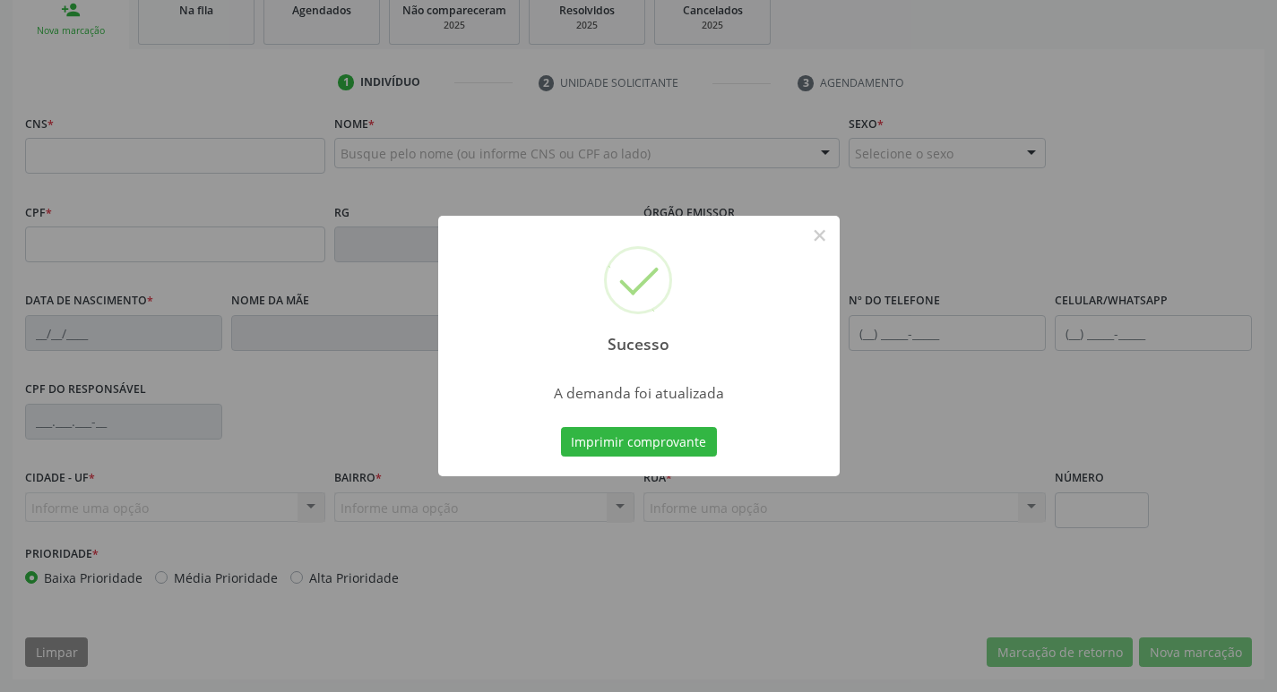
scroll to position [279, 0]
click at [645, 442] on button "Imprimir comprovante" at bounding box center [639, 442] width 156 height 30
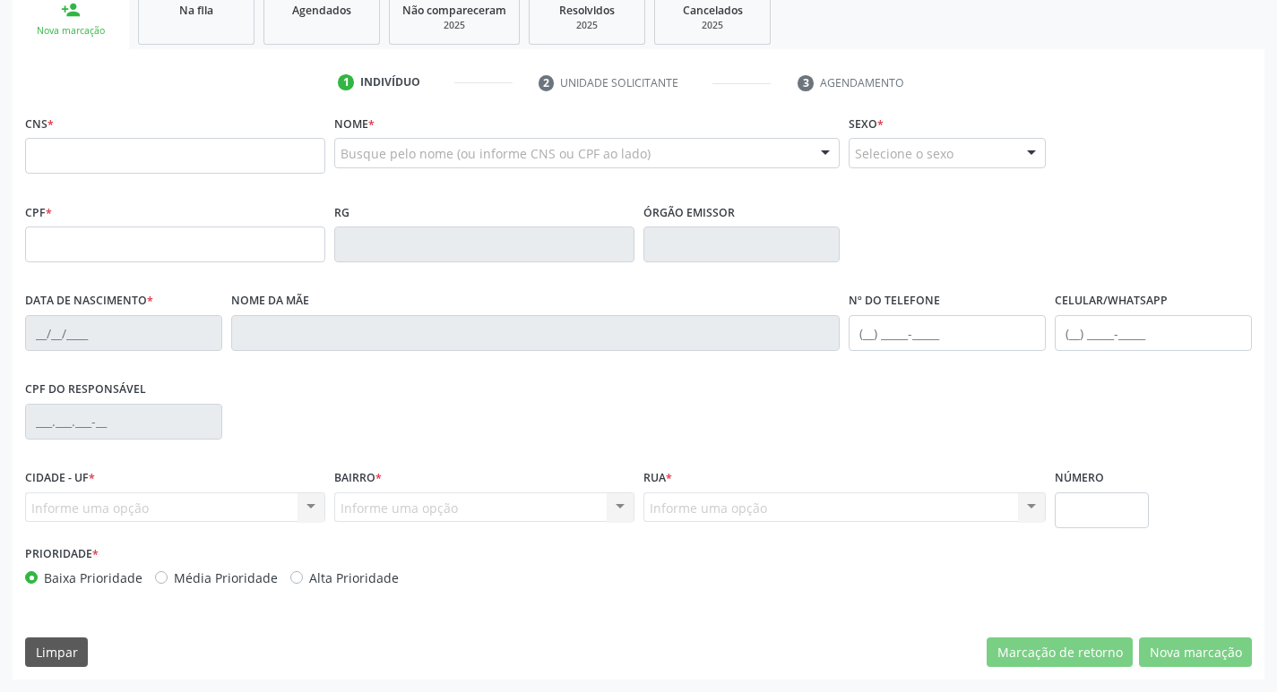
click at [237, 10] on div "Na fila" at bounding box center [196, 9] width 90 height 19
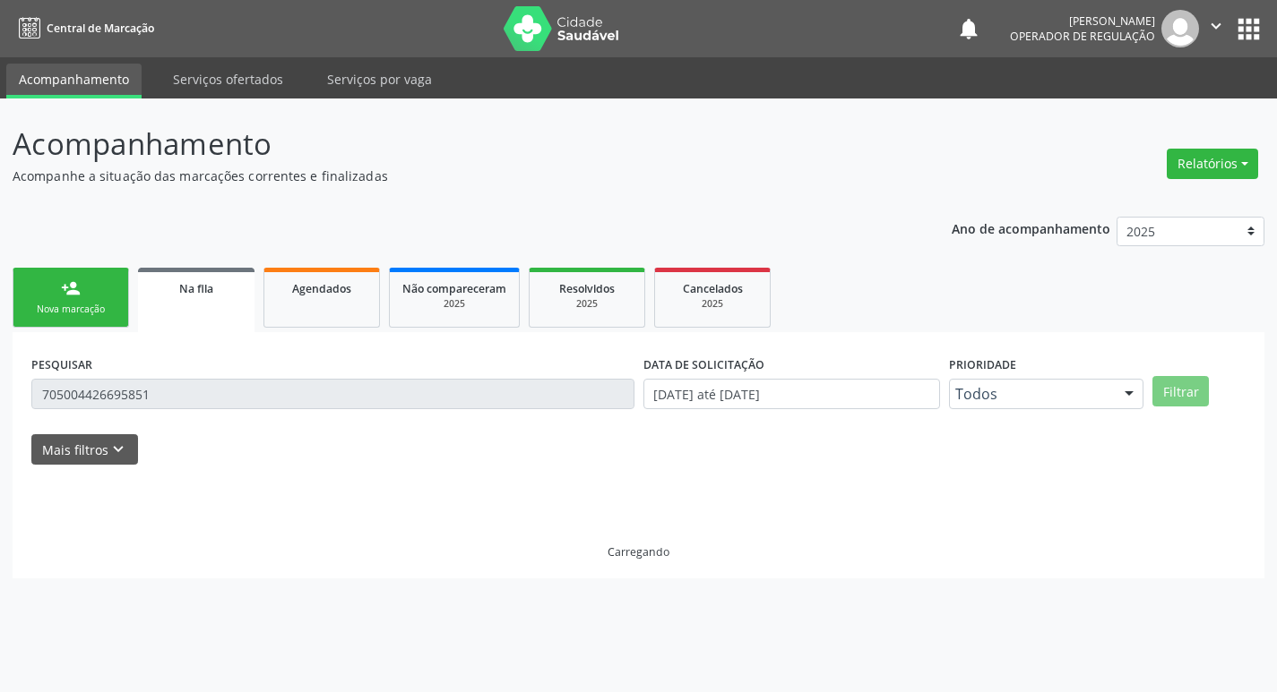
scroll to position [0, 0]
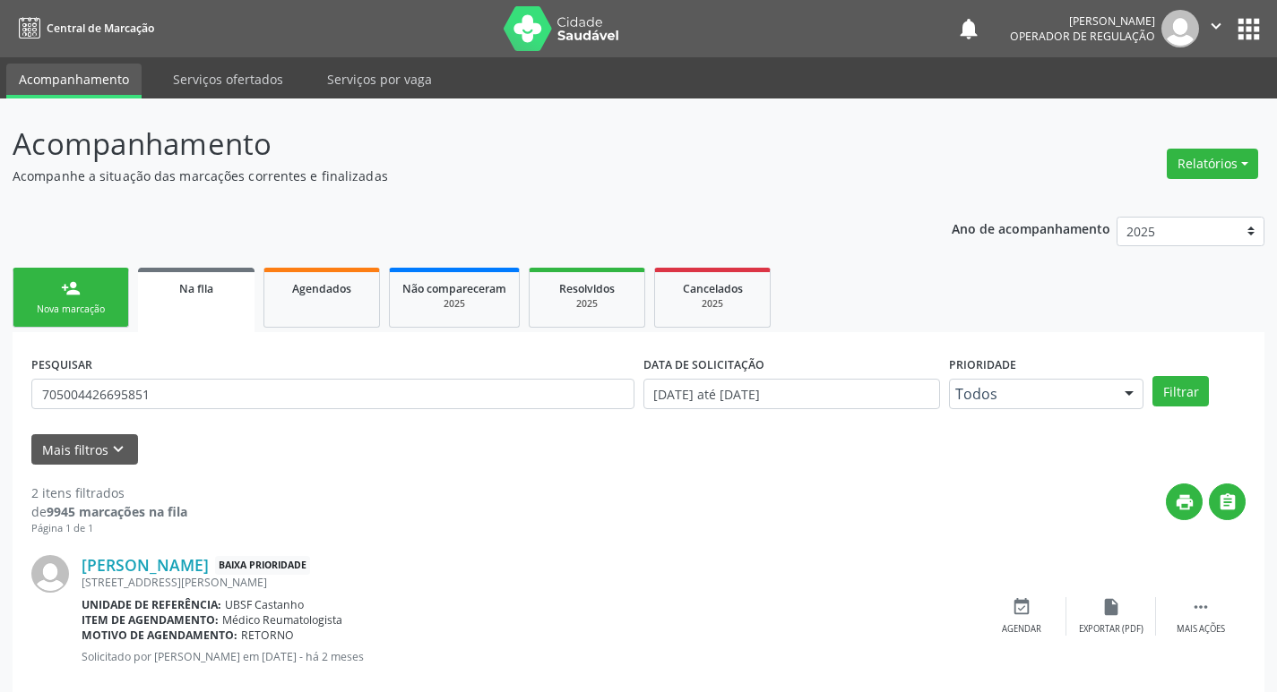
click at [181, 305] on link "Na fila" at bounding box center [196, 300] width 116 height 65
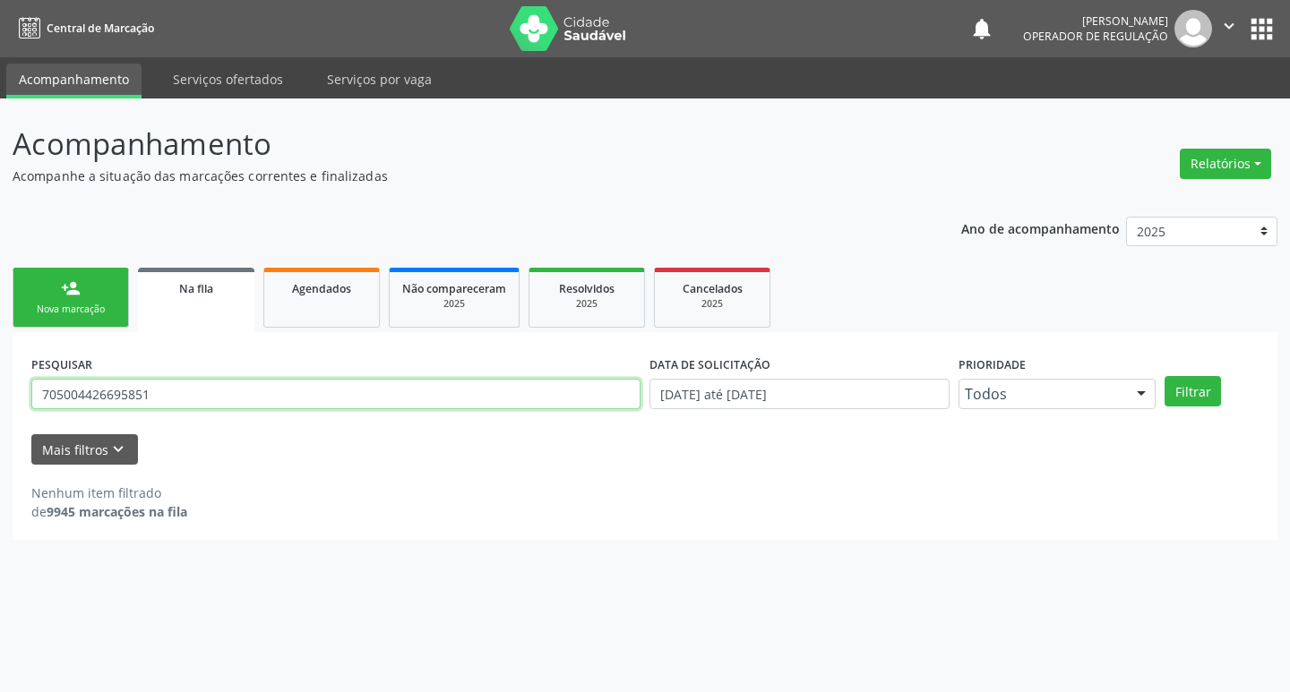
click at [194, 391] on input "705004426695851" at bounding box center [335, 394] width 609 height 30
type input "700108970445319"
click at [1165, 376] on button "Filtrar" at bounding box center [1193, 391] width 56 height 30
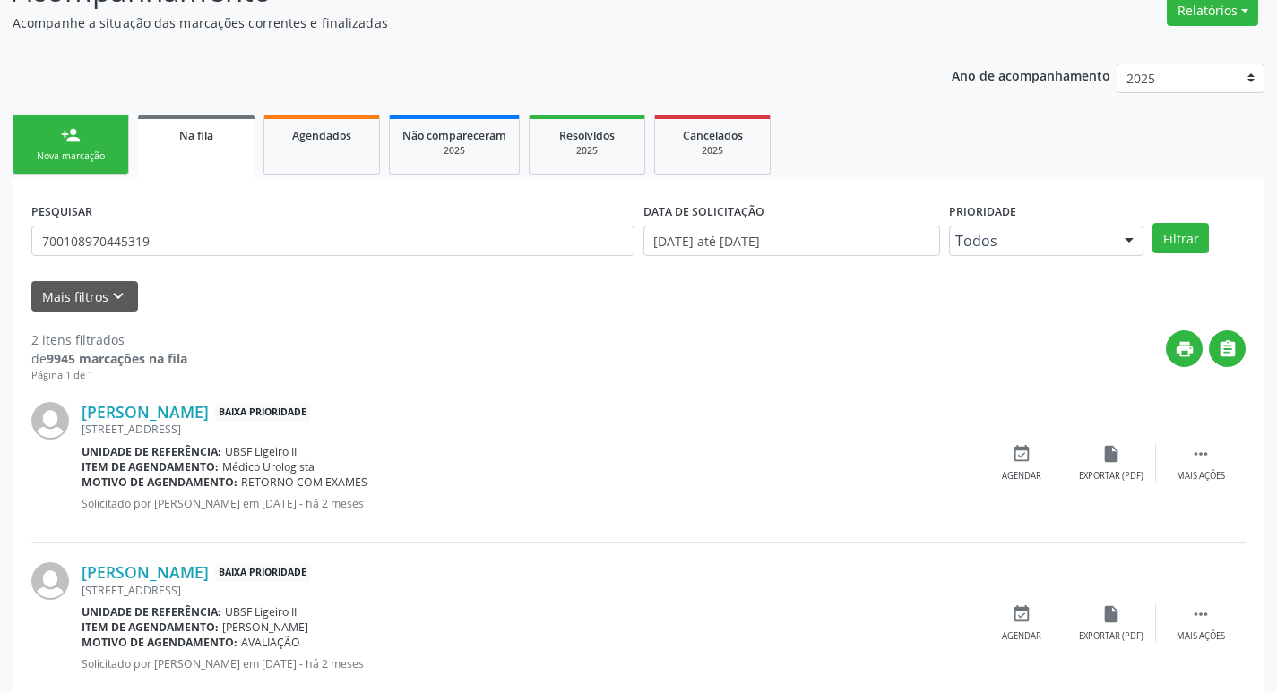
scroll to position [195, 0]
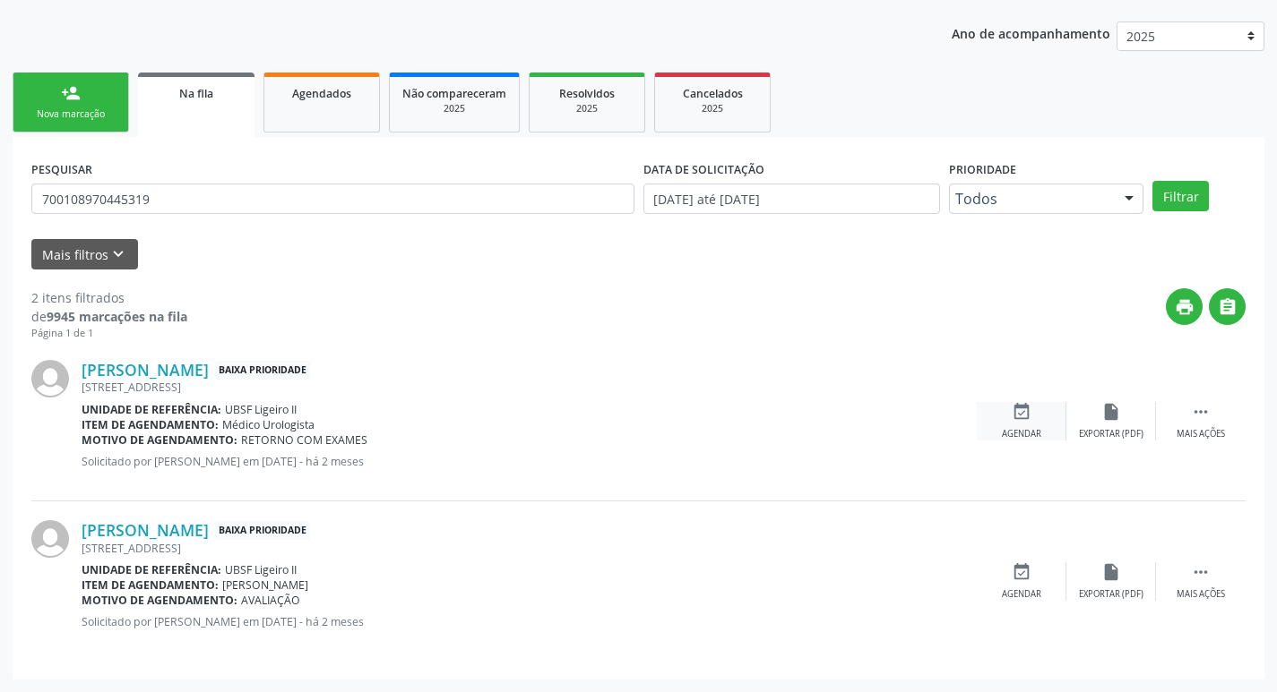
click at [1037, 428] on div "Agendar" at bounding box center [1021, 434] width 39 height 13
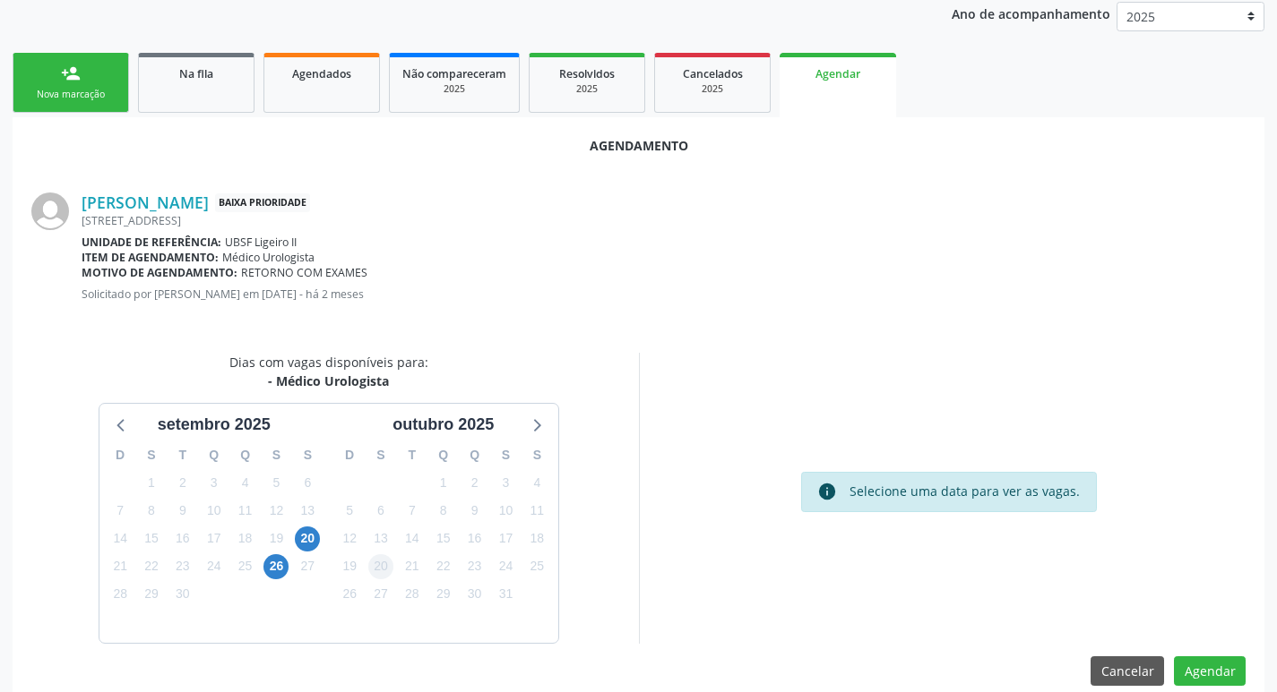
scroll to position [240, 0]
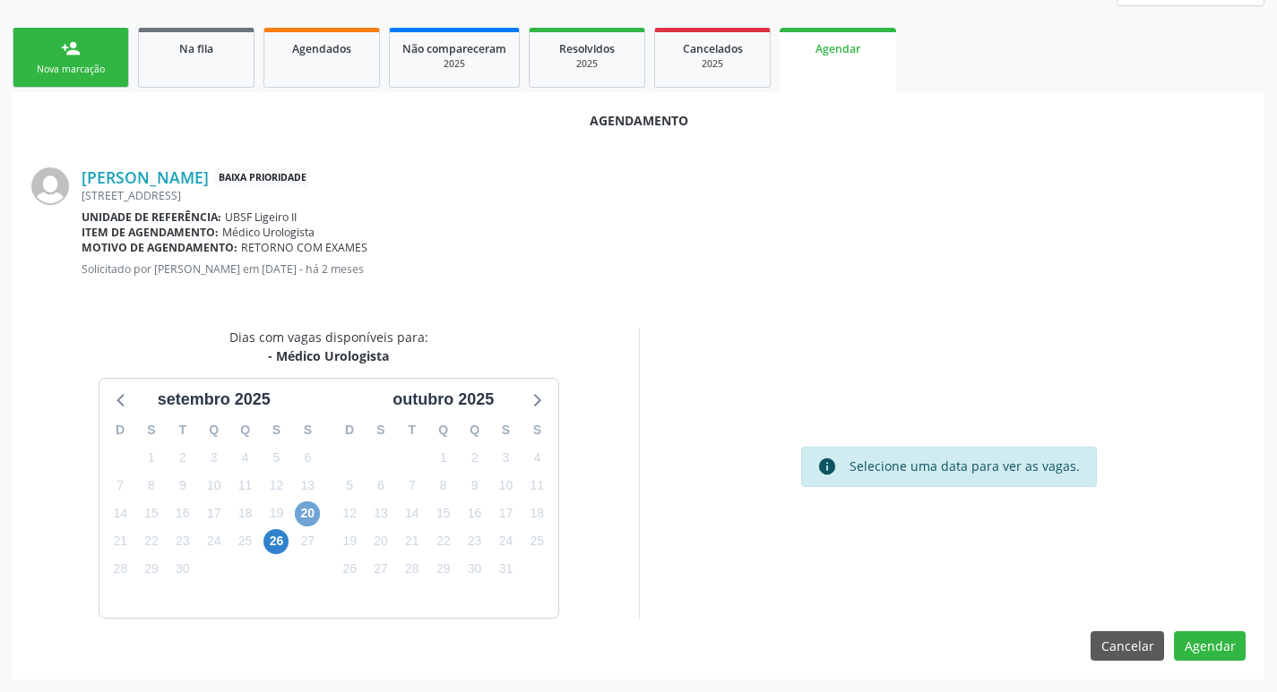
click at [308, 505] on span "20" at bounding box center [307, 514] width 25 height 25
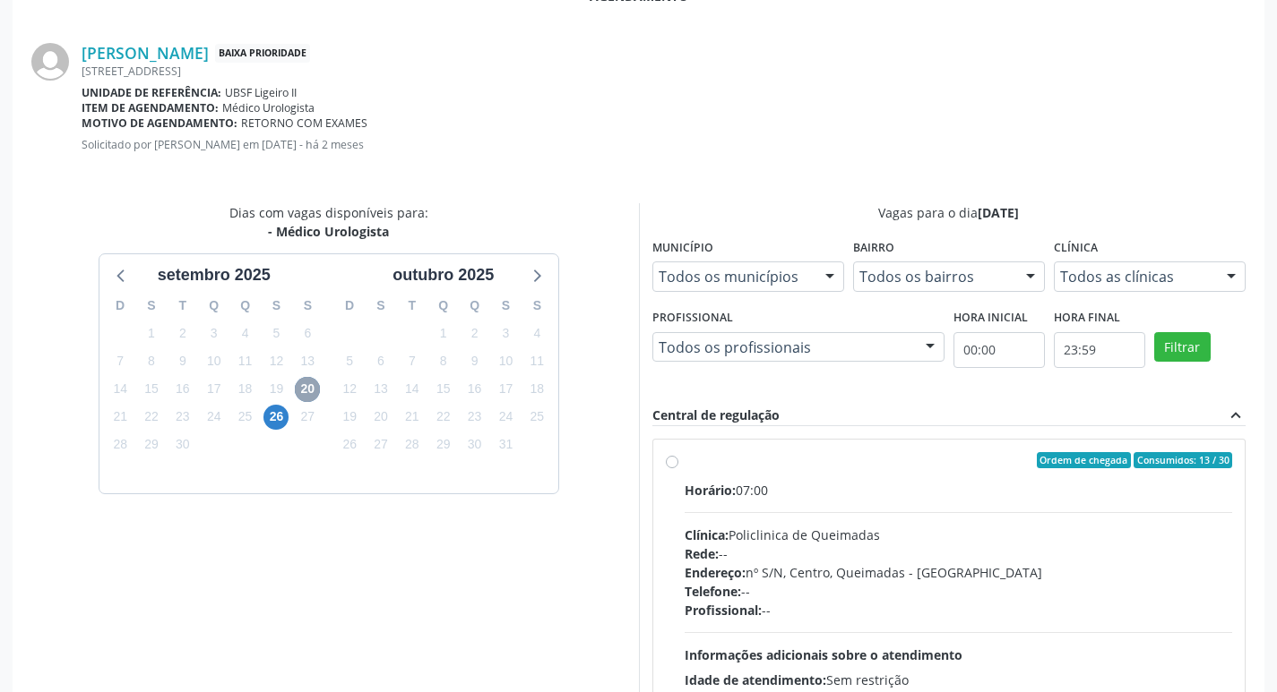
scroll to position [499, 0]
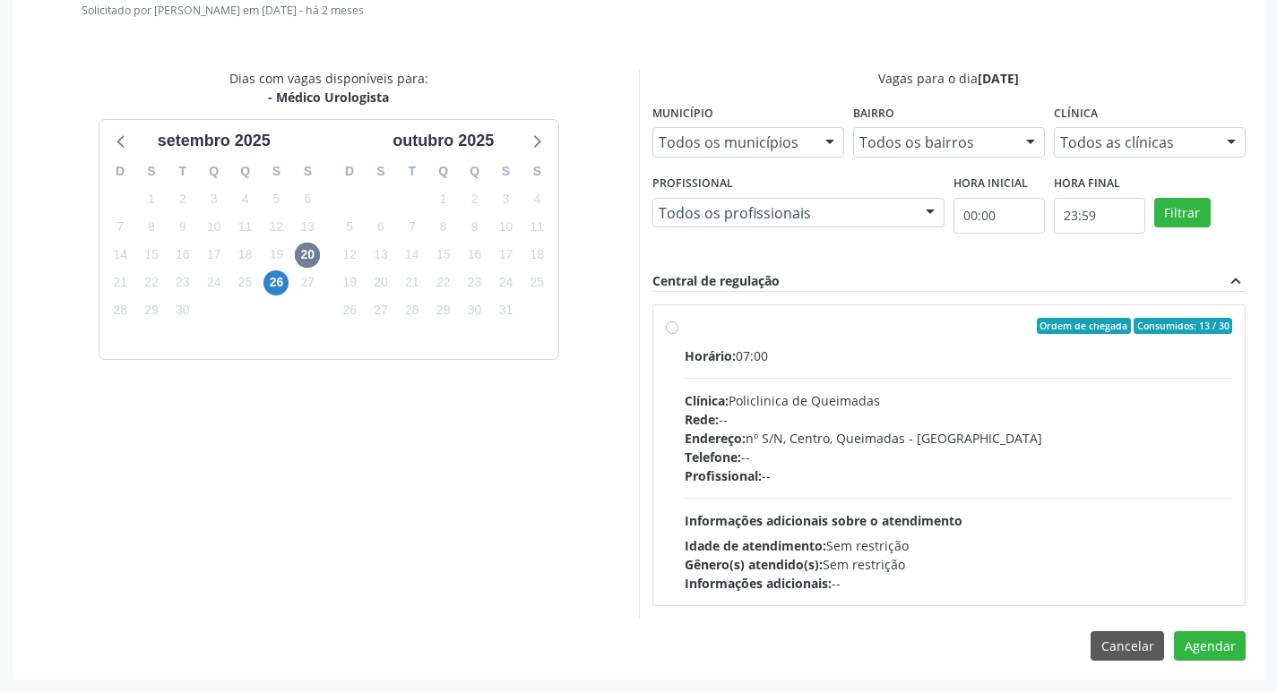
click at [925, 320] on div "Ordem de chegada Consumidos: 13 / 30" at bounding box center [958, 326] width 548 height 16
click at [678, 320] on input "Ordem de chegada Consumidos: 13 / 30 Horário: 07:00 Clínica: Policlinica de Que…" at bounding box center [672, 326] width 13 height 16
radio input "true"
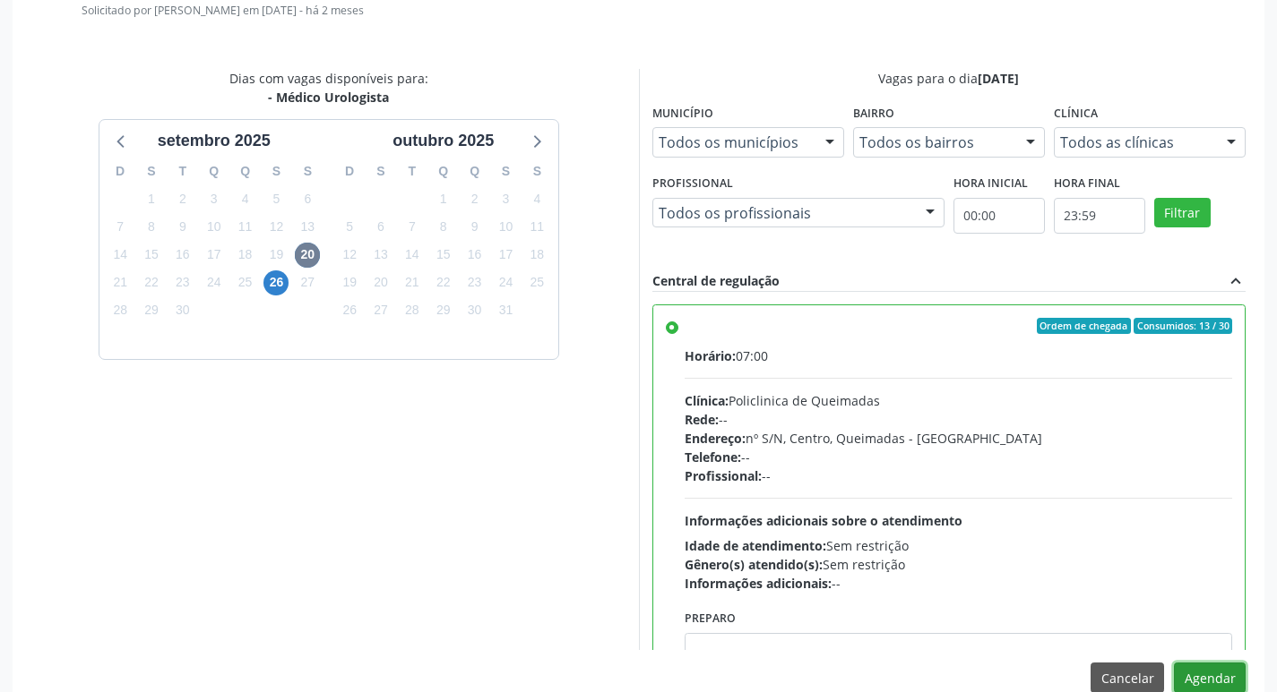
click at [1223, 678] on button "Agendar" at bounding box center [1210, 678] width 72 height 30
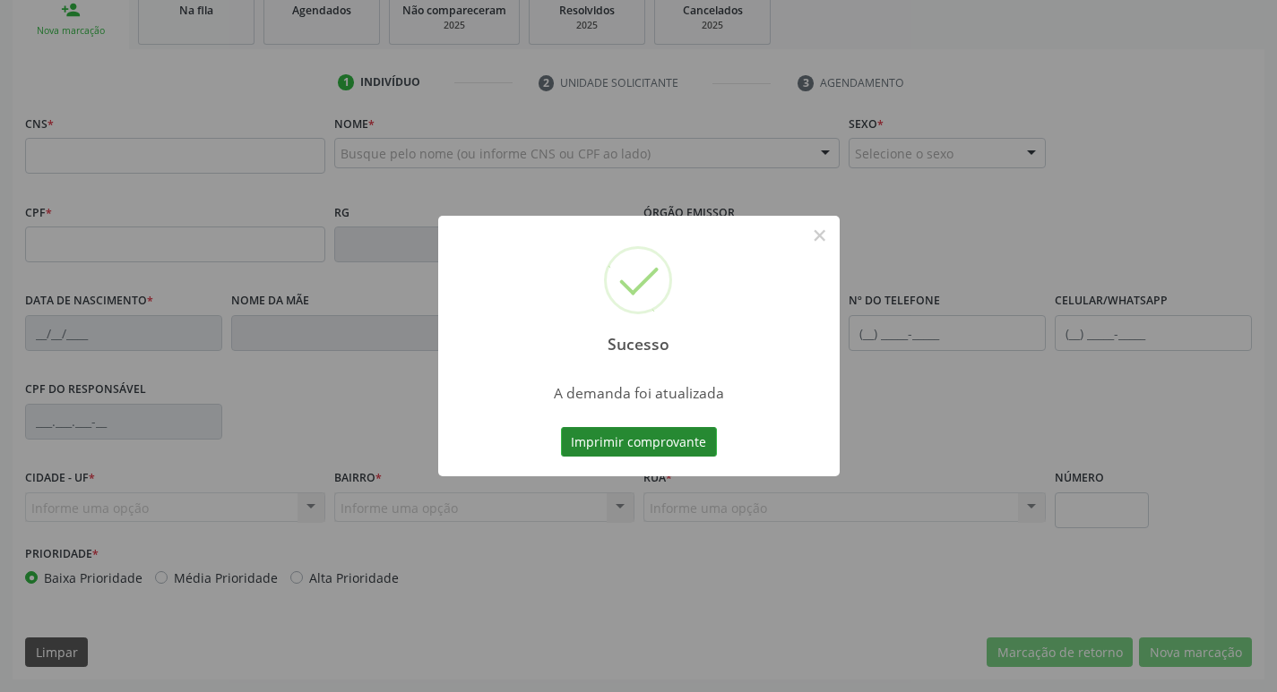
click at [624, 441] on button "Imprimir comprovante" at bounding box center [639, 442] width 156 height 30
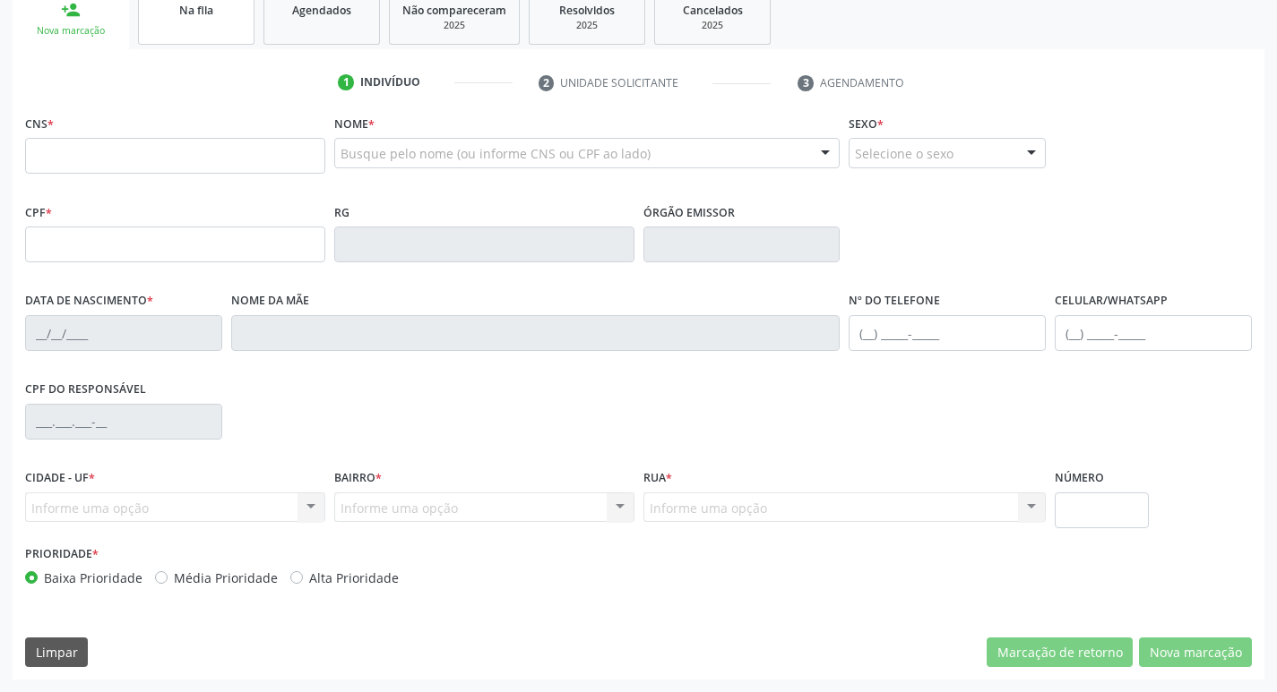
click at [220, 21] on link "Na fila" at bounding box center [196, 17] width 116 height 56
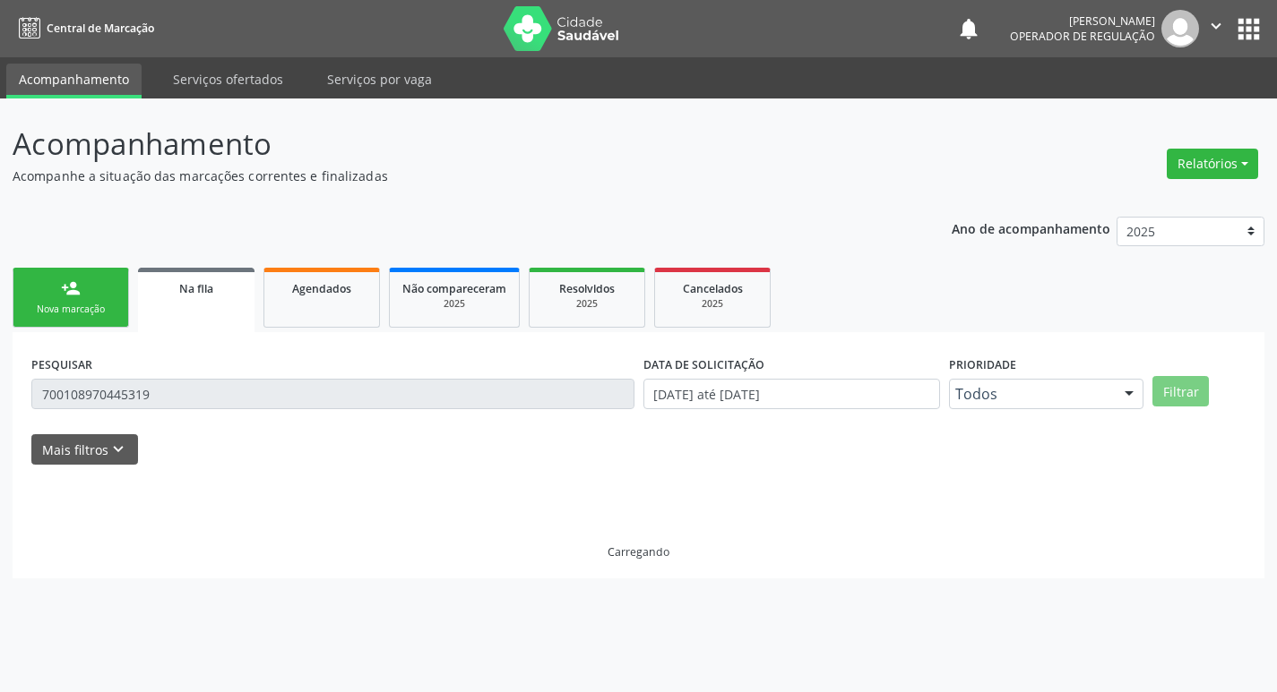
scroll to position [0, 0]
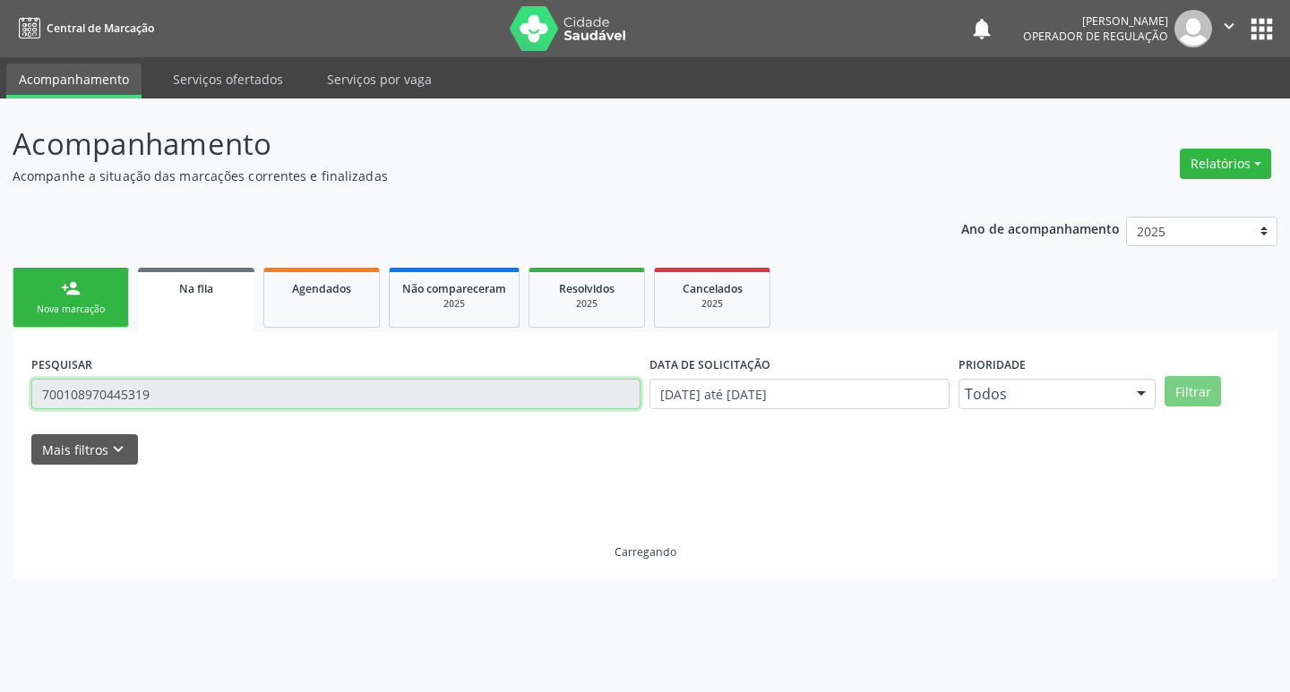
click at [186, 389] on input "700108970445319" at bounding box center [335, 394] width 609 height 30
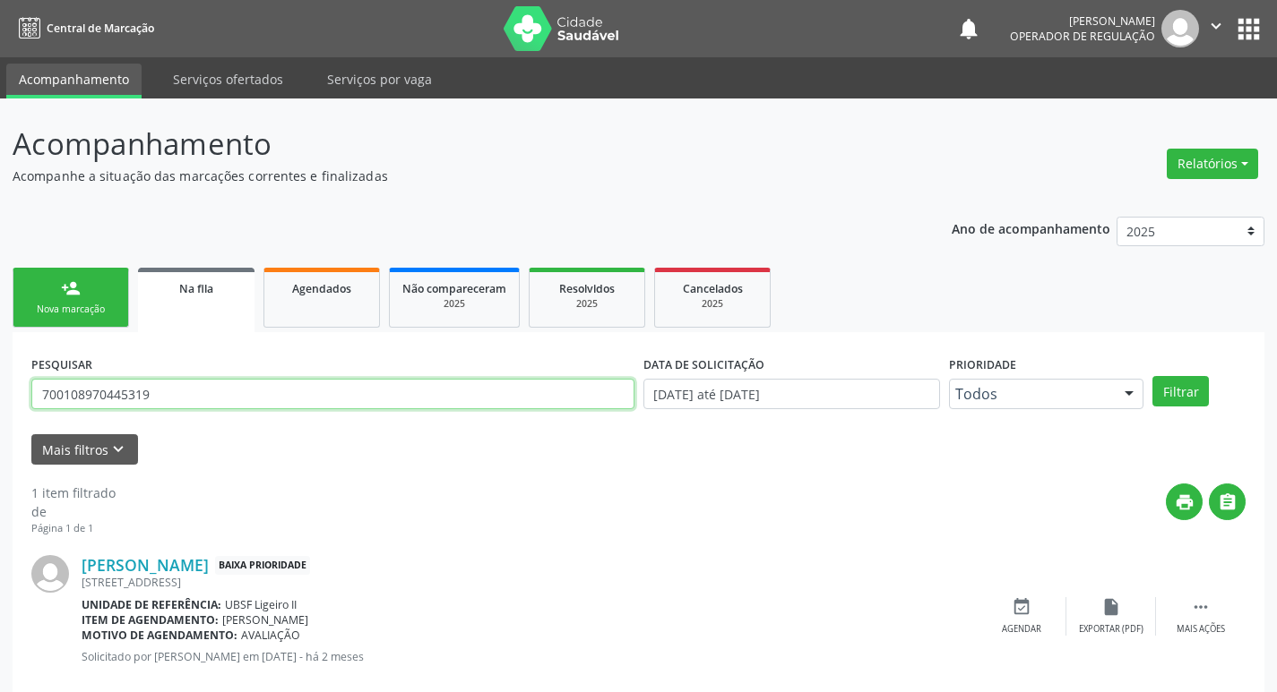
click at [186, 389] on input "700108970445319" at bounding box center [332, 394] width 603 height 30
type input "708508307701673"
click at [1152, 376] on button "Filtrar" at bounding box center [1180, 391] width 56 height 30
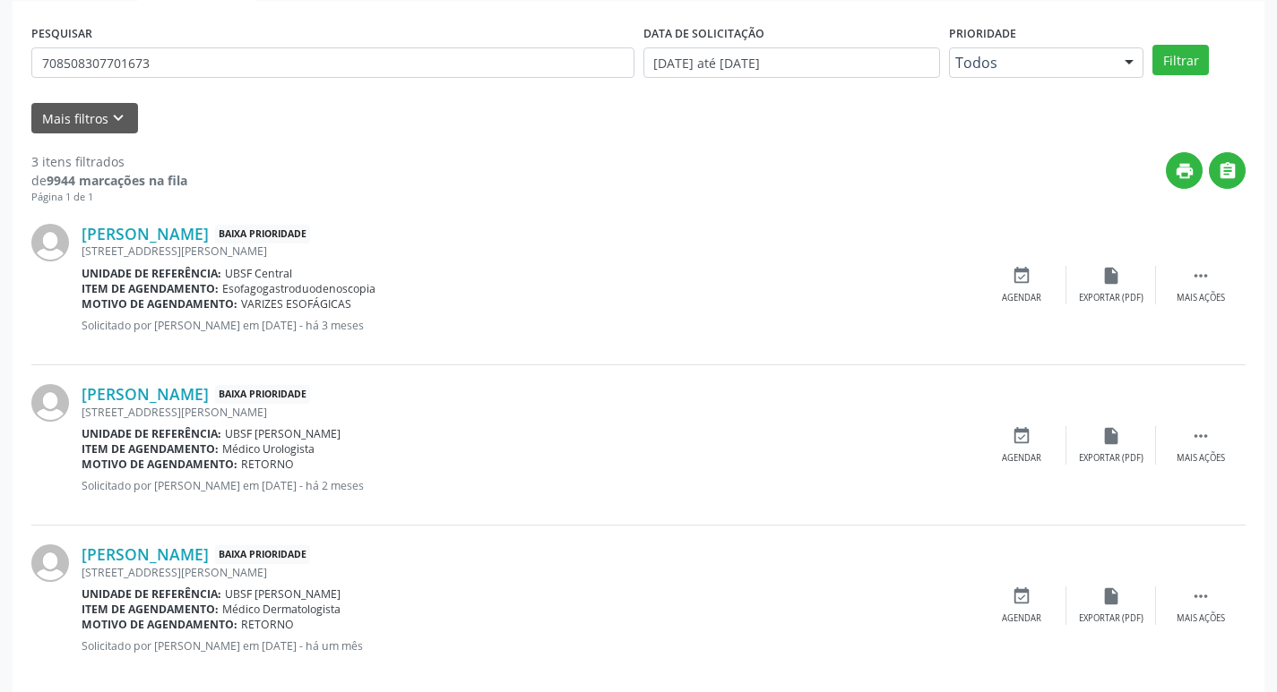
scroll to position [357, 0]
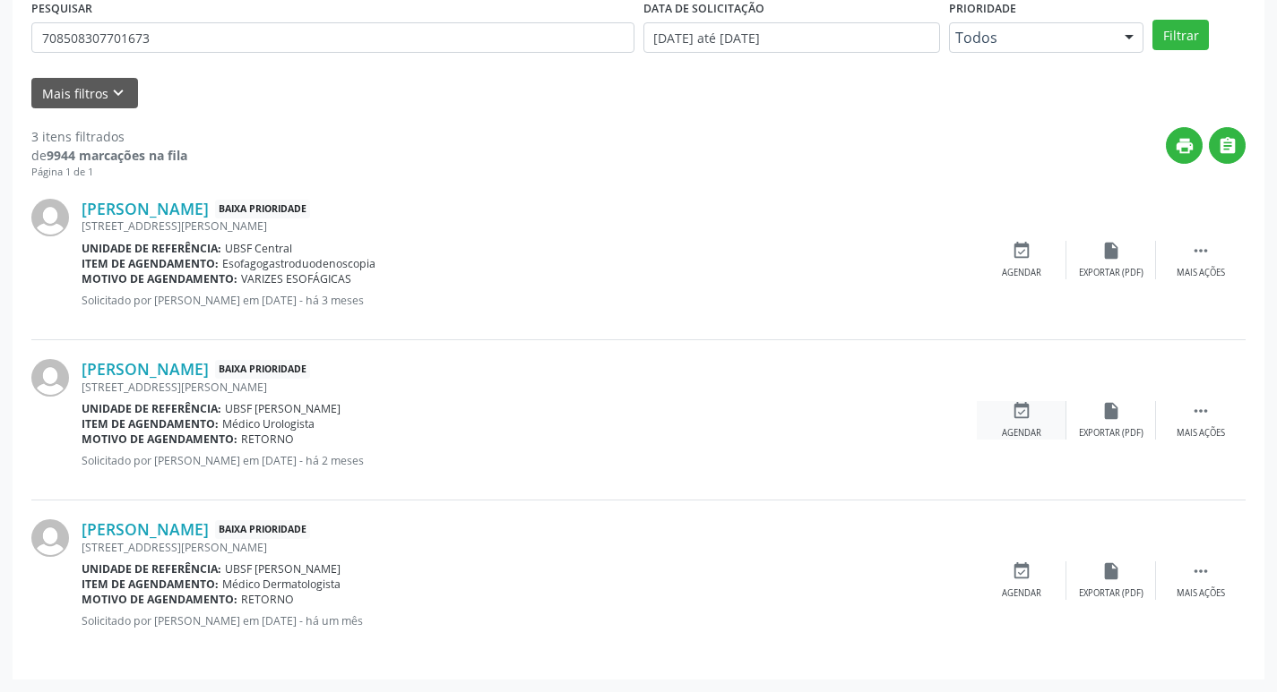
click at [1012, 410] on icon "event_available" at bounding box center [1021, 411] width 20 height 20
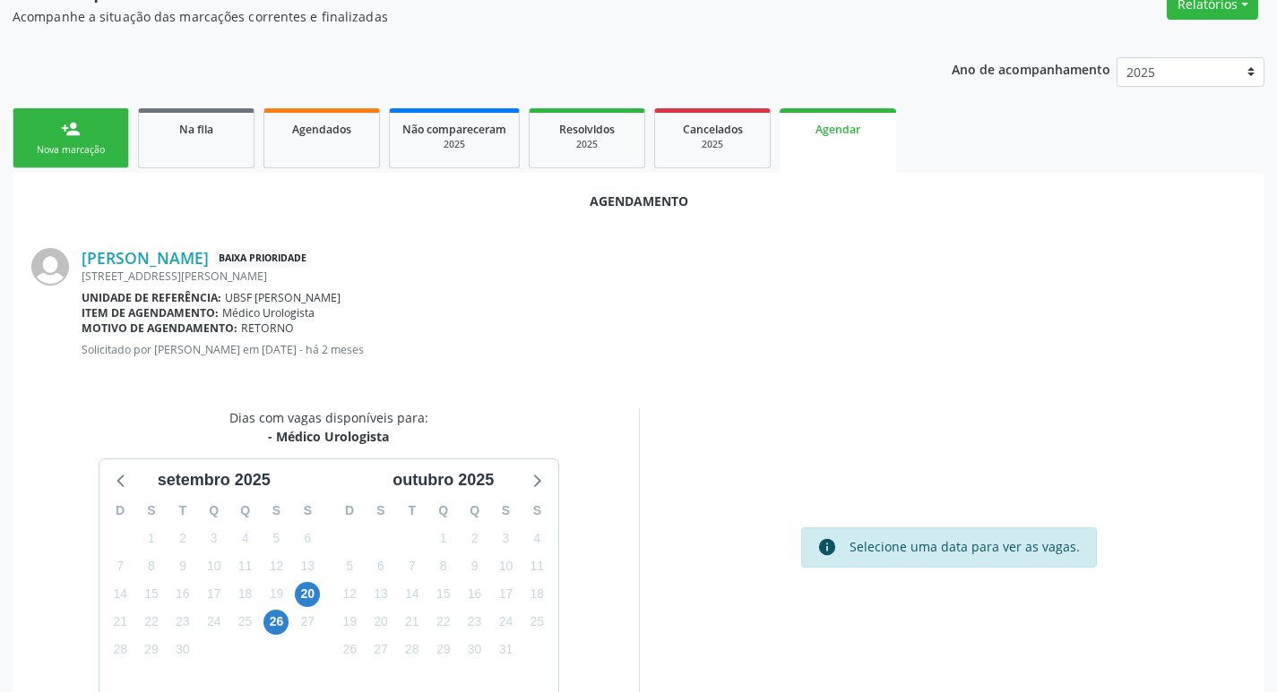
scroll to position [240, 0]
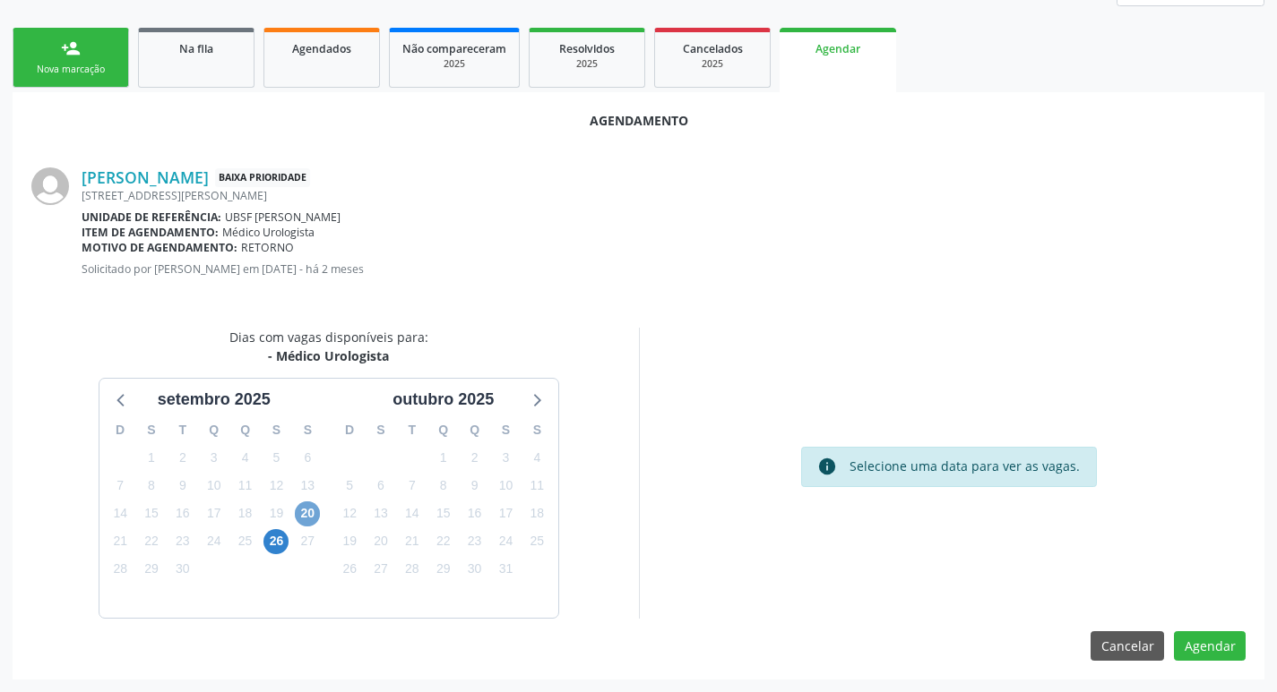
click at [314, 508] on span "20" at bounding box center [307, 514] width 25 height 25
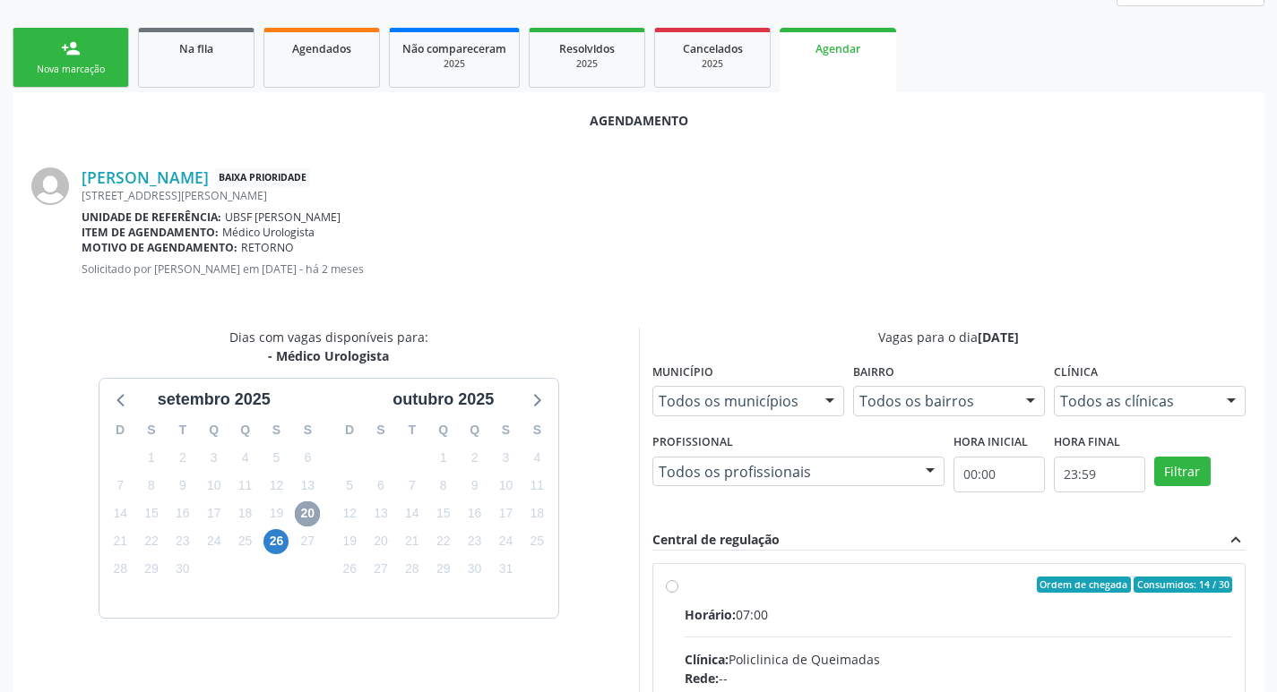
scroll to position [499, 0]
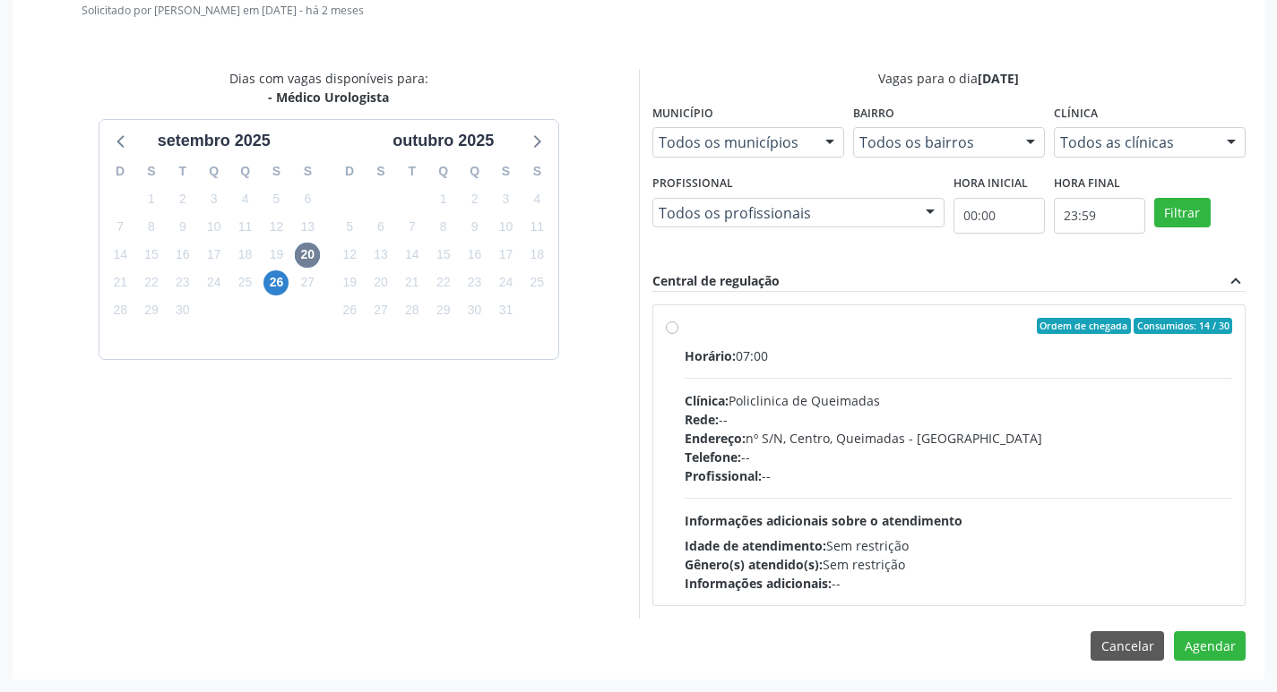
click at [942, 302] on div "Ordem de chegada Consumidos: 14 / 30 Horário: 07:00 Clínica: Policlinica de Que…" at bounding box center [949, 455] width 594 height 327
click at [932, 324] on div "Ordem de chegada Consumidos: 14 / 30" at bounding box center [958, 326] width 548 height 16
click at [678, 324] on input "Ordem de chegada Consumidos: 14 / 30 Horário: 07:00 Clínica: Policlinica de Que…" at bounding box center [672, 326] width 13 height 16
radio input "true"
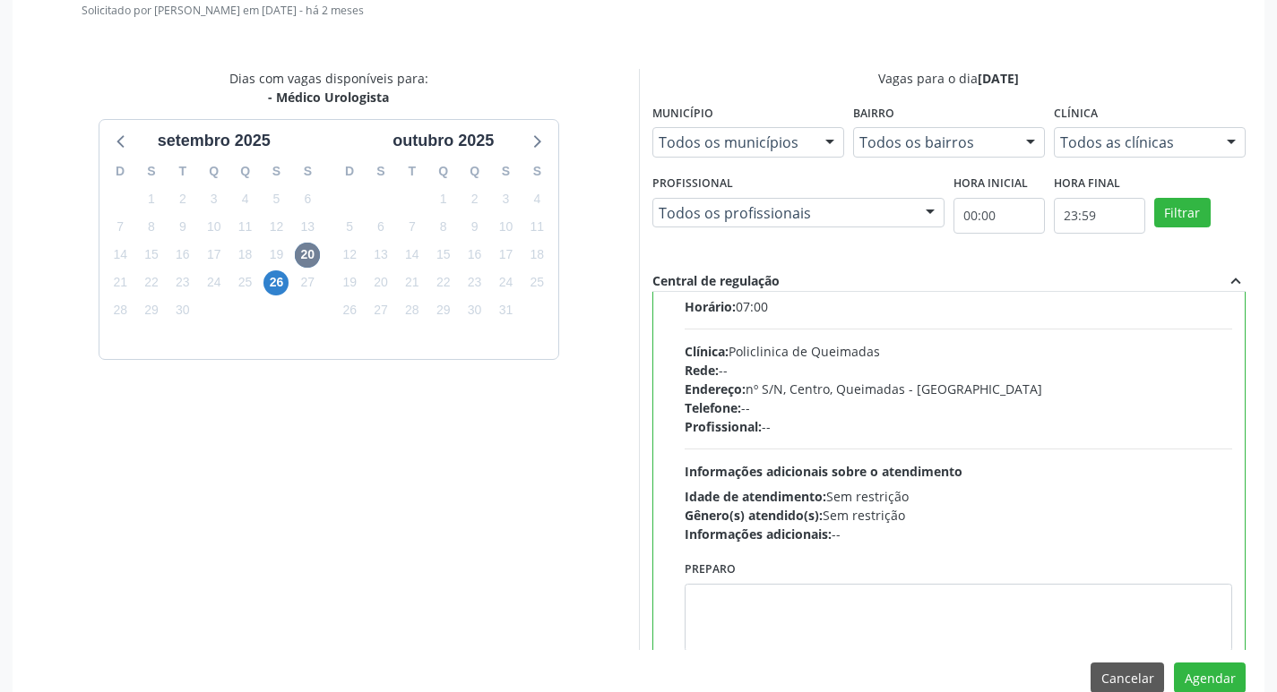
scroll to position [89, 0]
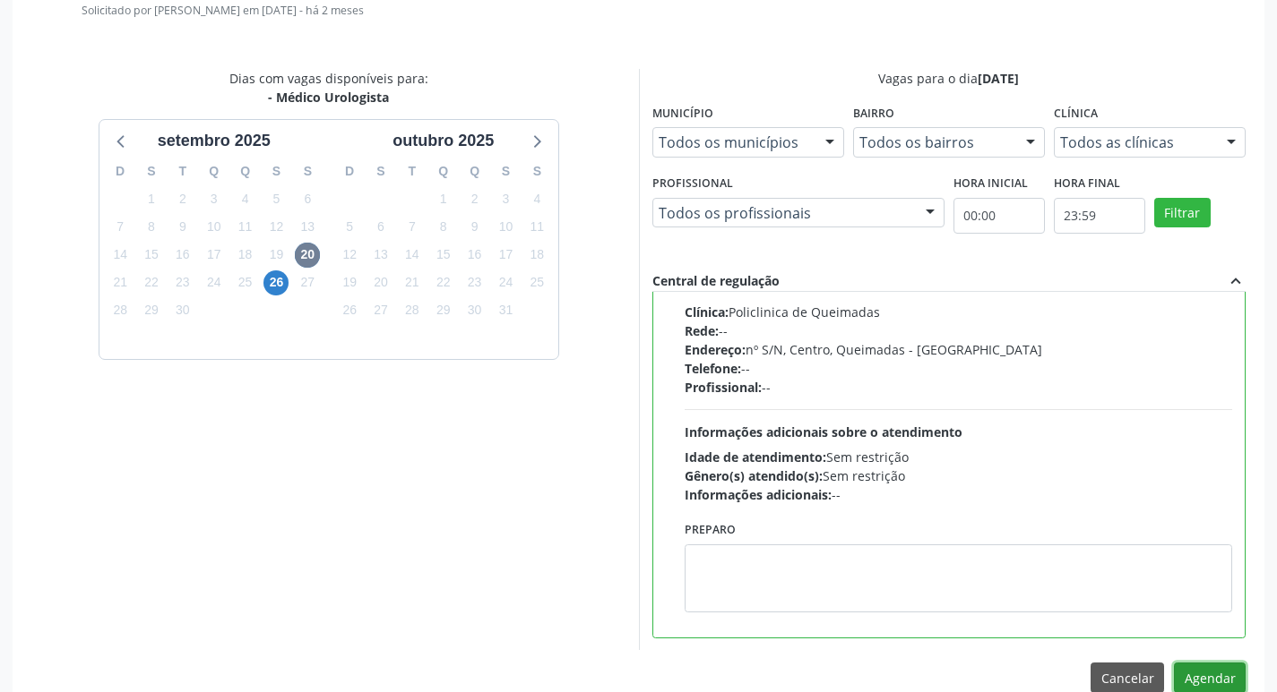
click at [1198, 680] on button "Agendar" at bounding box center [1210, 678] width 72 height 30
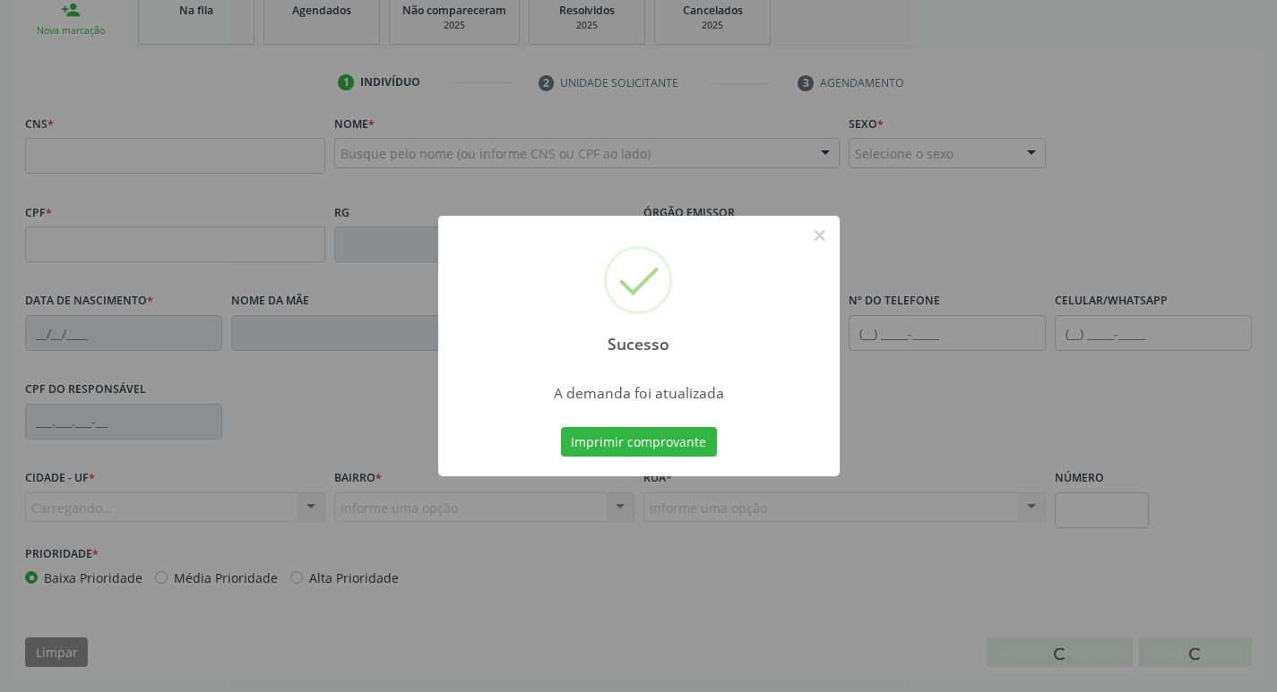
scroll to position [279, 0]
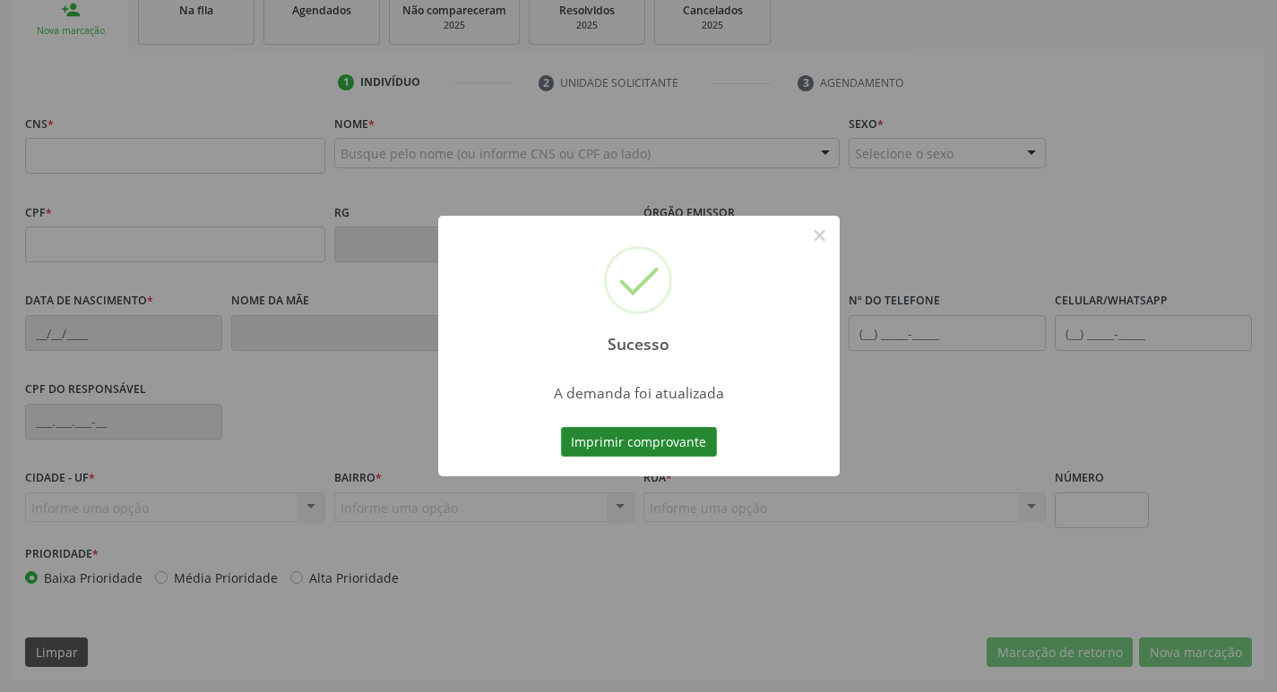
click at [618, 443] on button "Imprimir comprovante" at bounding box center [639, 442] width 156 height 30
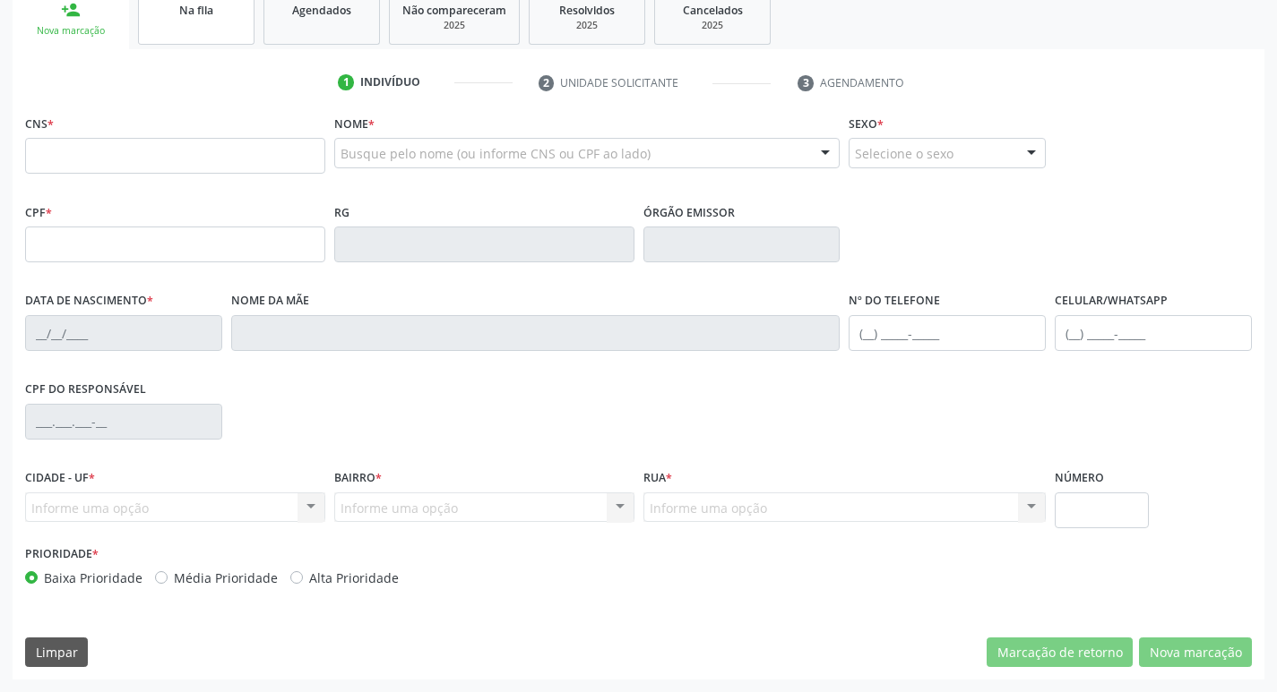
click at [239, 39] on link "Na fila" at bounding box center [196, 17] width 116 height 56
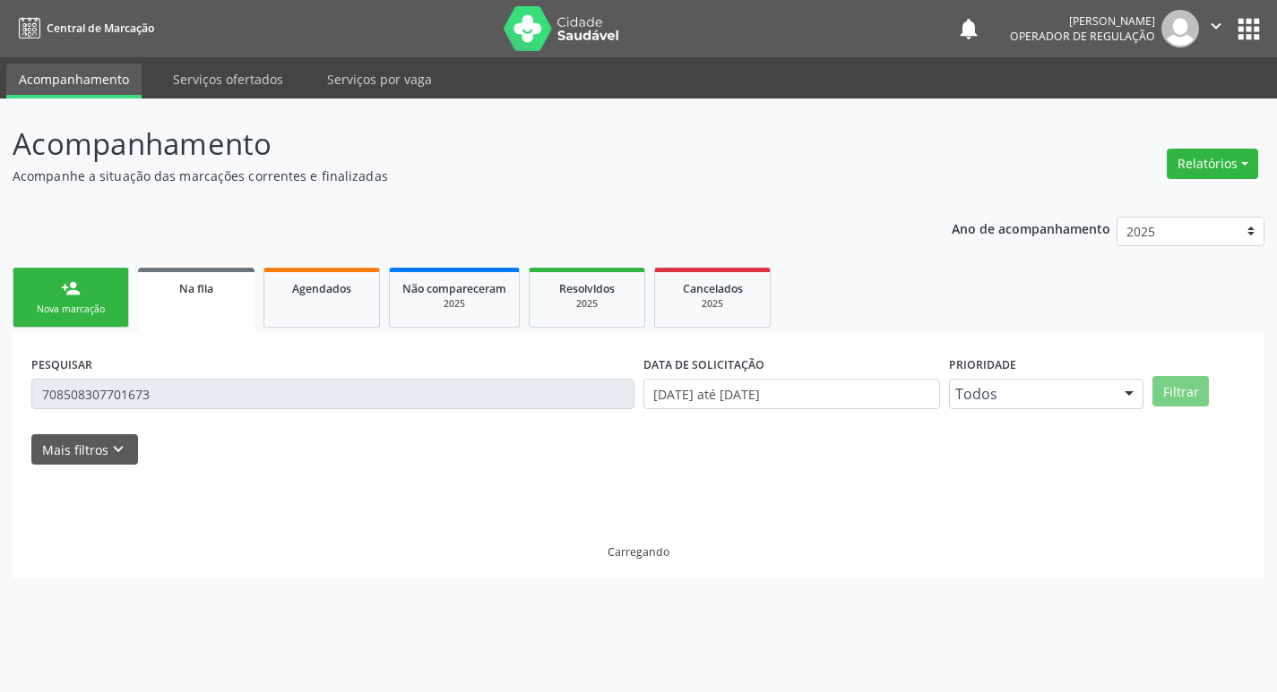
scroll to position [0, 0]
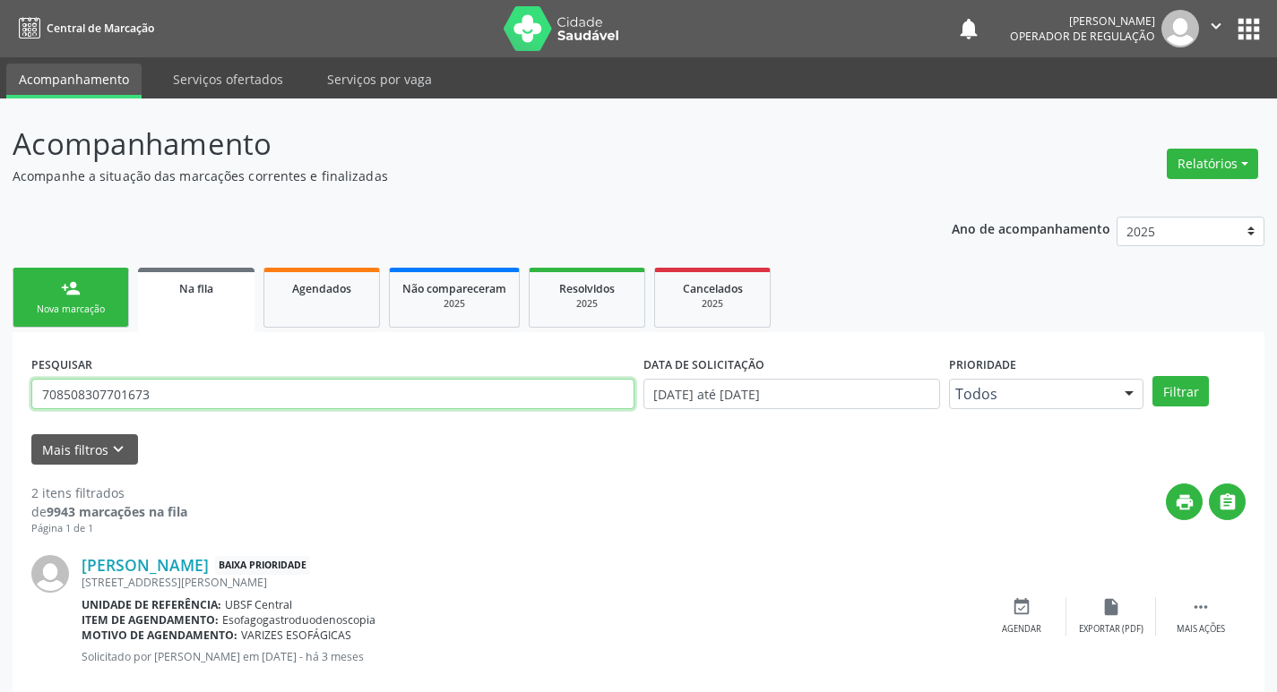
click at [232, 392] on input "708508307701673" at bounding box center [332, 394] width 603 height 30
click at [196, 383] on input "text" at bounding box center [332, 394] width 603 height 30
type input "700503129783059"
click at [1152, 376] on button "Filtrar" at bounding box center [1180, 391] width 56 height 30
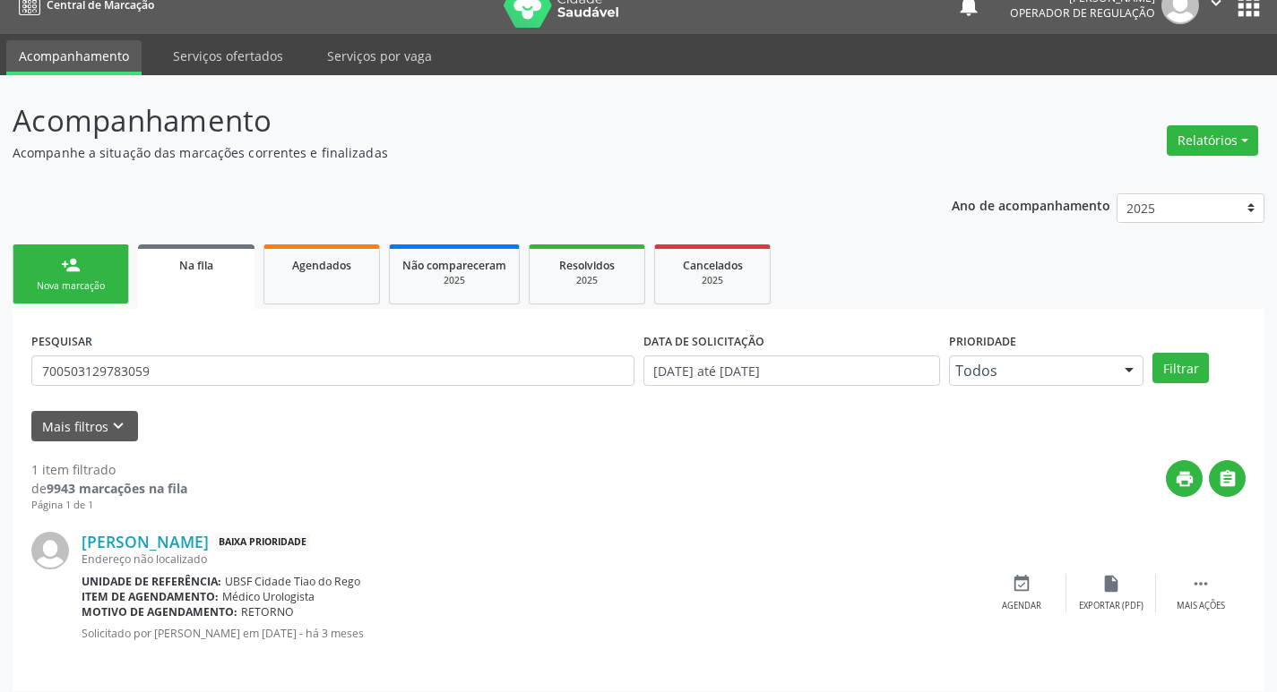
scroll to position [35, 0]
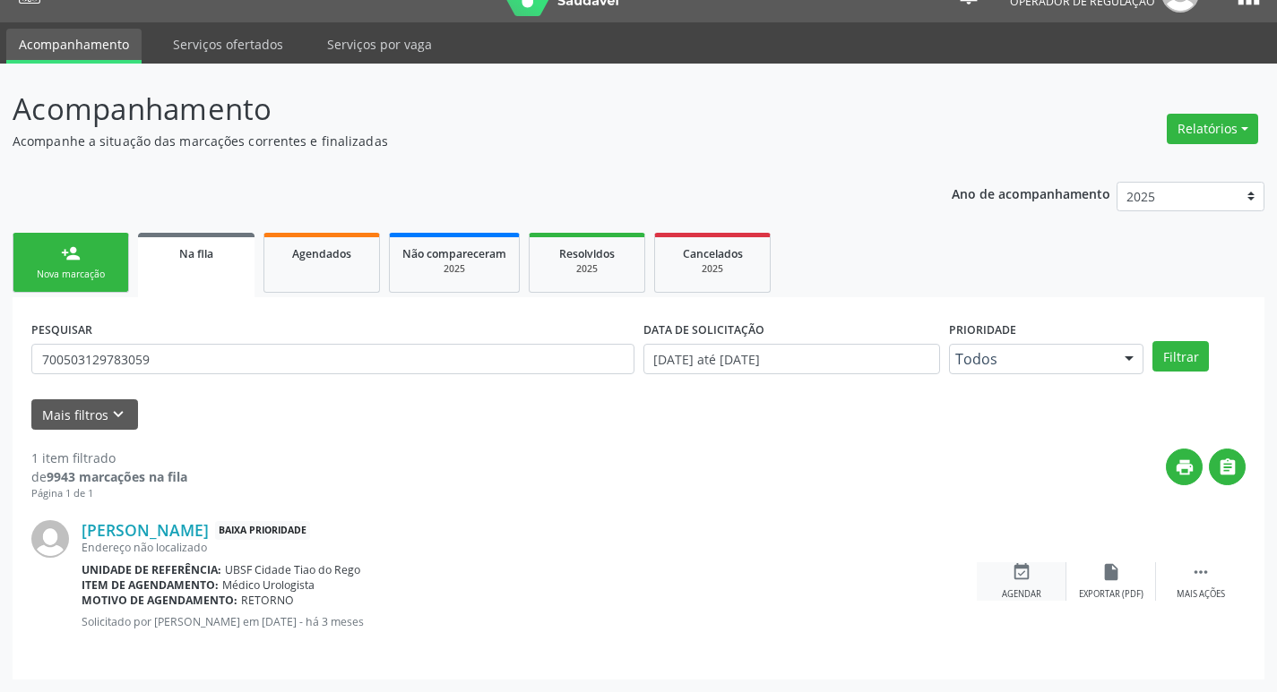
click at [1038, 583] on div "event_available Agendar" at bounding box center [1021, 582] width 90 height 39
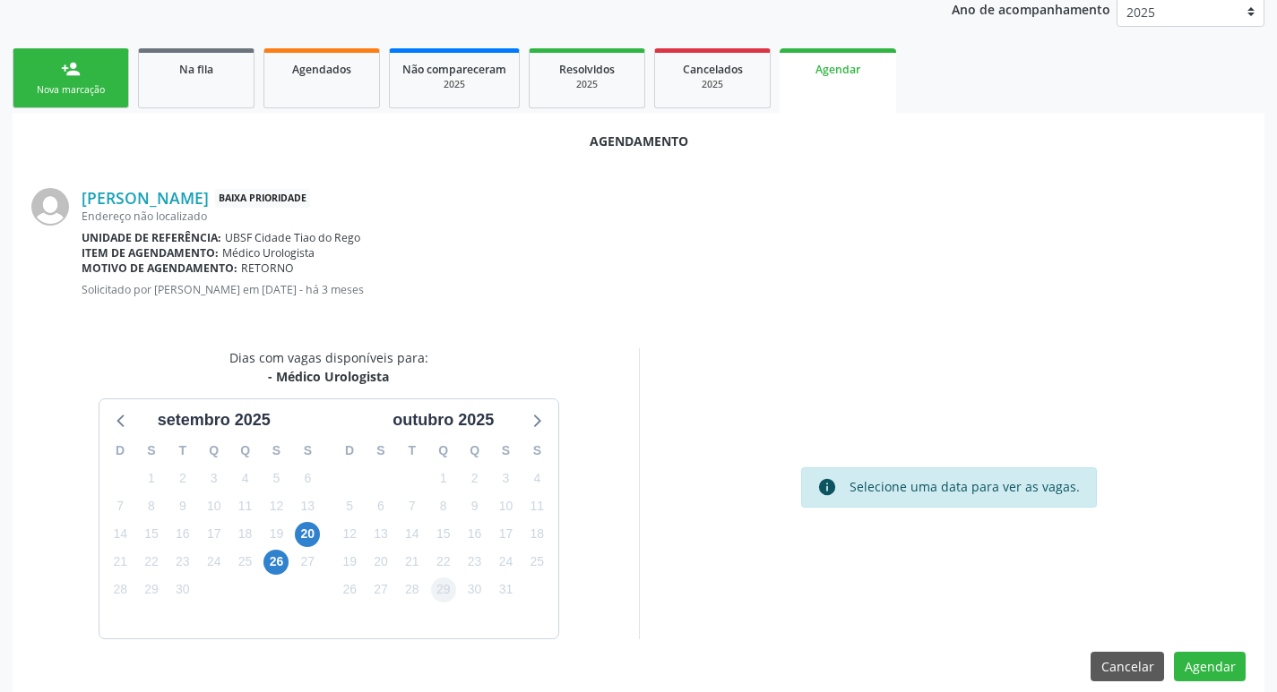
scroll to position [240, 0]
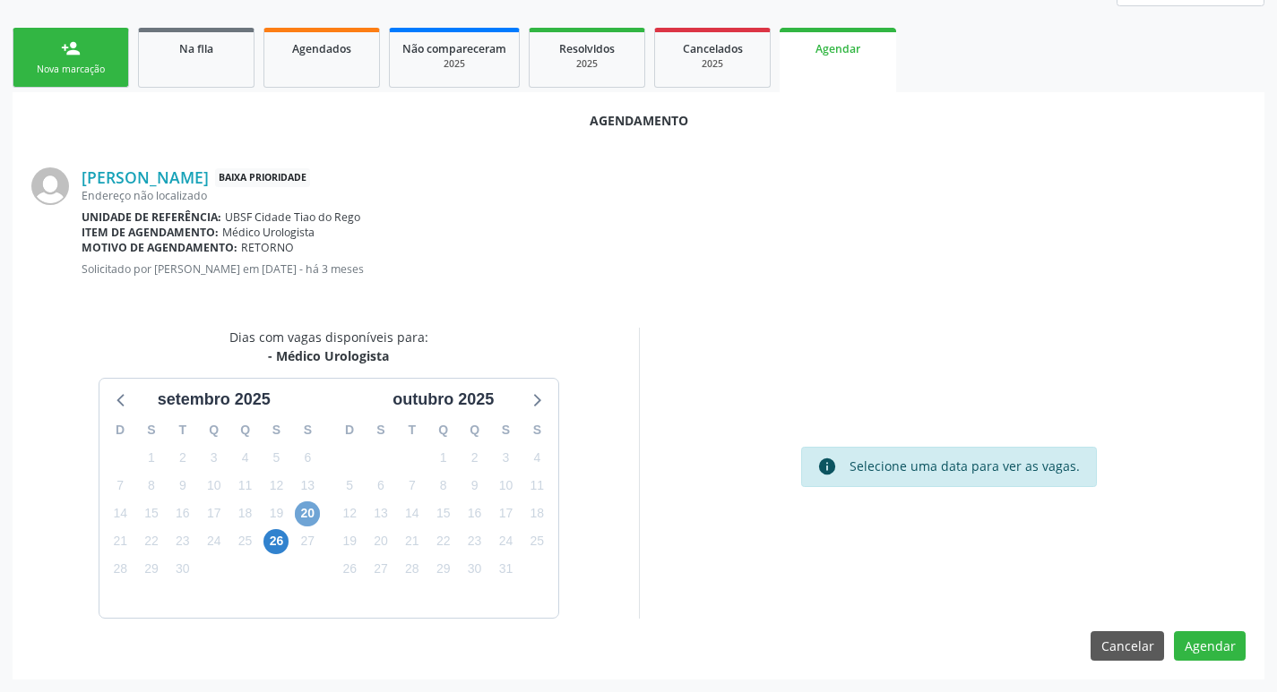
click at [310, 515] on span "20" at bounding box center [307, 514] width 25 height 25
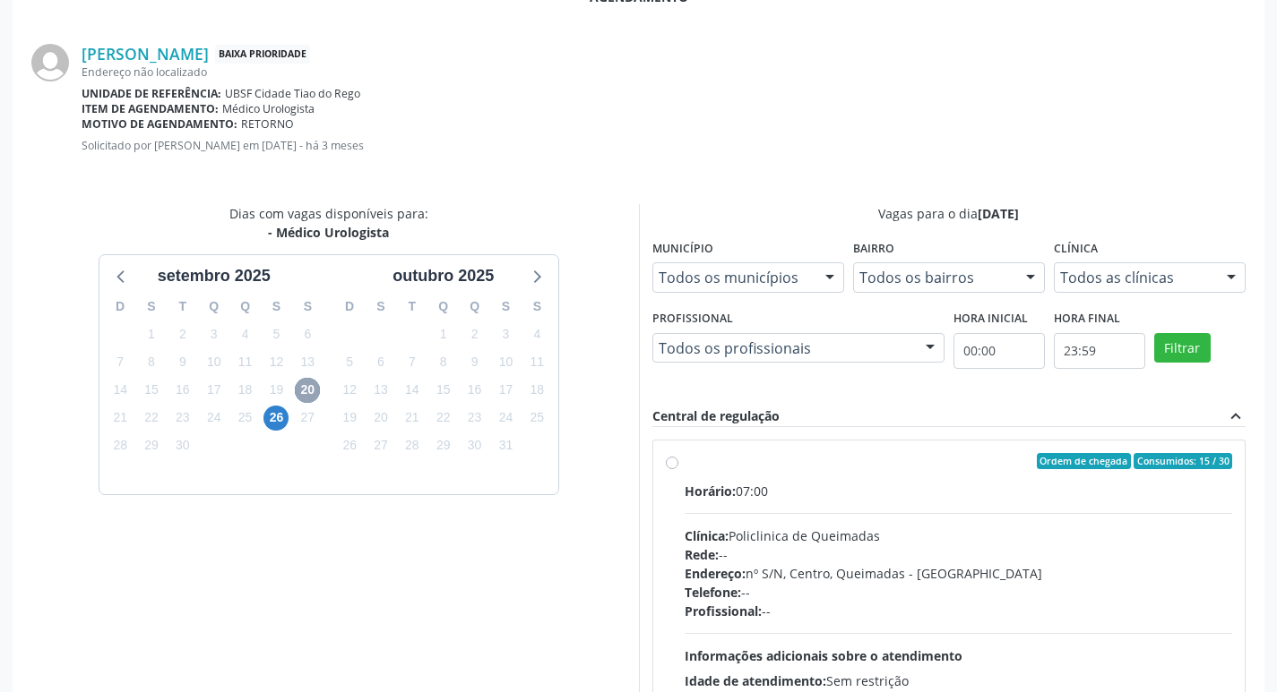
scroll to position [499, 0]
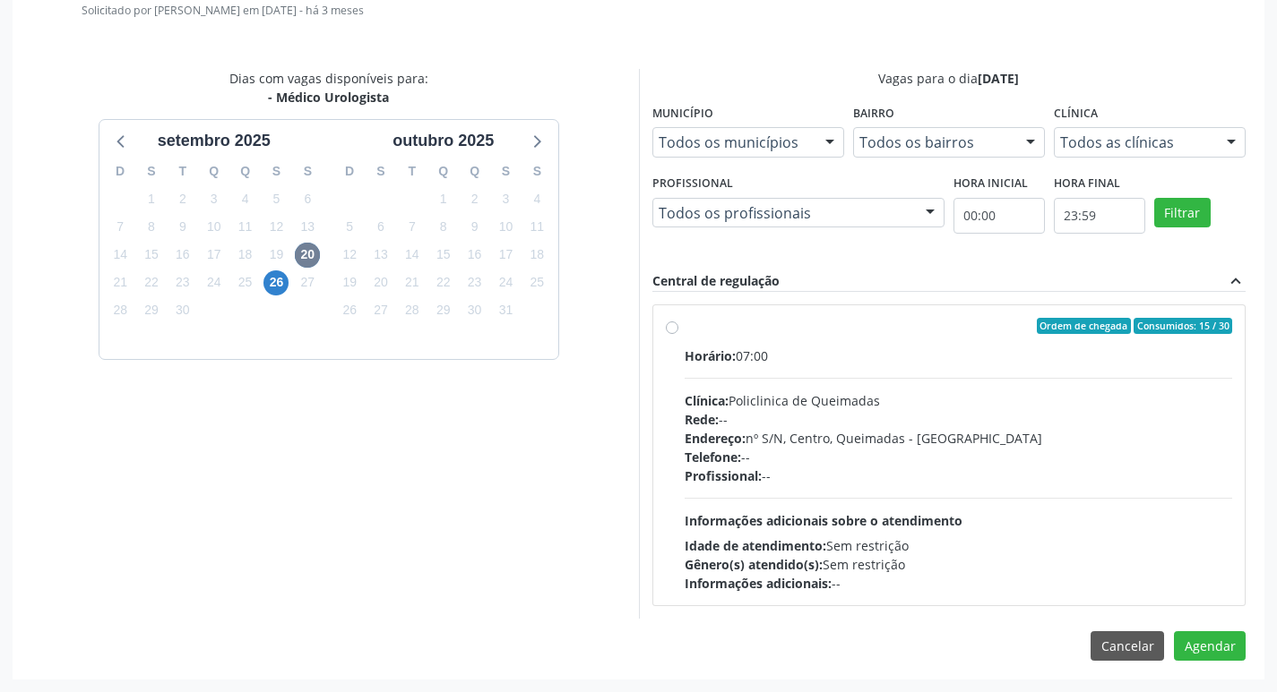
click at [872, 343] on label "Ordem de chegada Consumidos: 15 / 30 Horário: 07:00 Clínica: Policlinica de Que…" at bounding box center [958, 455] width 548 height 275
click at [678, 334] on input "Ordem de chegada Consumidos: 15 / 30 Horário: 07:00 Clínica: Policlinica de Que…" at bounding box center [672, 326] width 13 height 16
radio input "true"
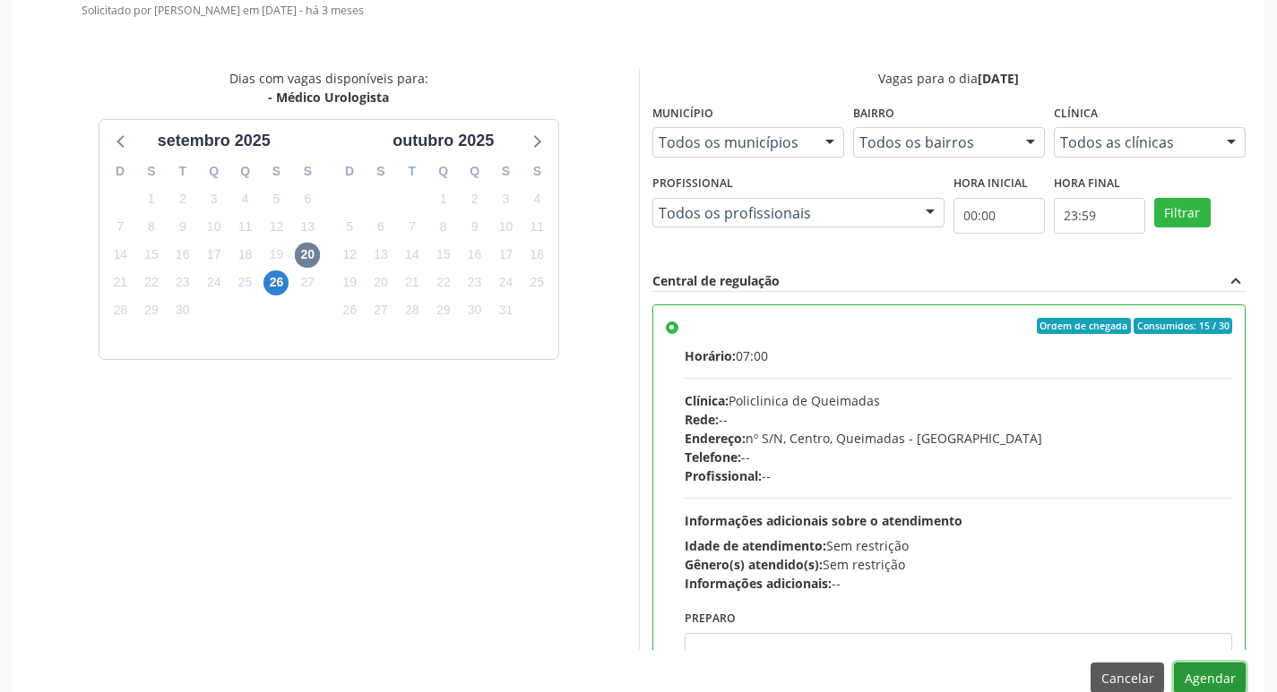
click at [1195, 669] on button "Agendar" at bounding box center [1210, 678] width 72 height 30
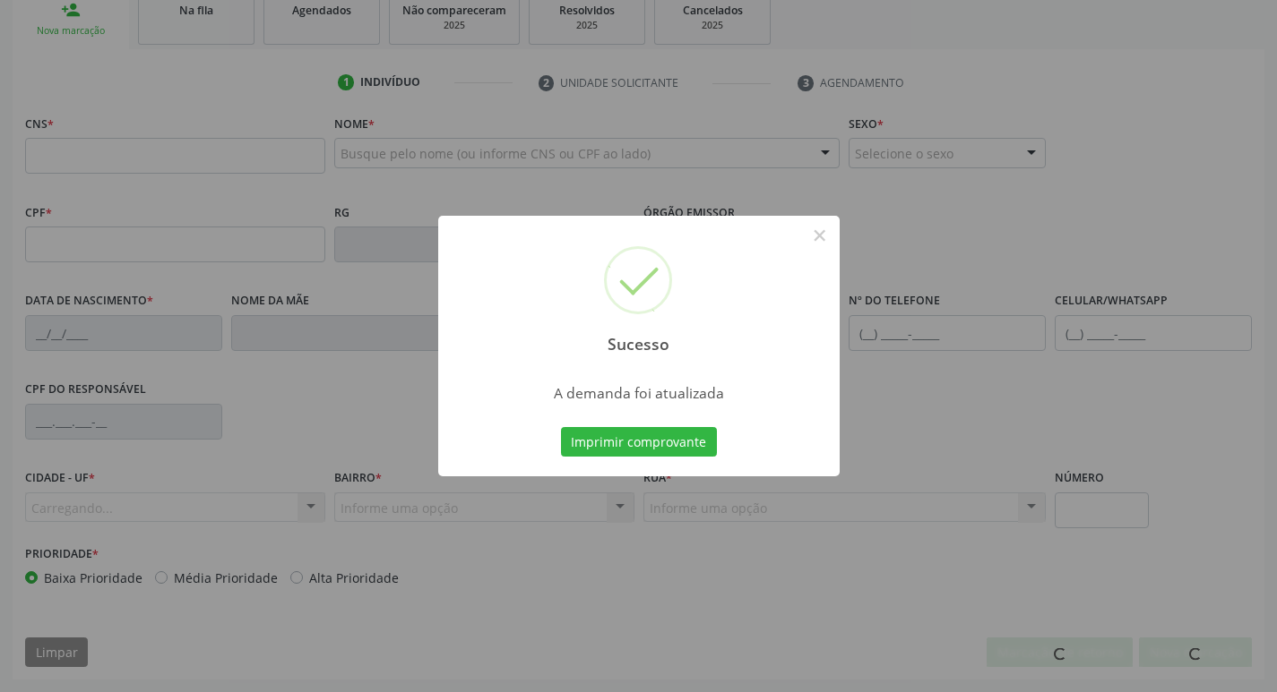
scroll to position [279, 0]
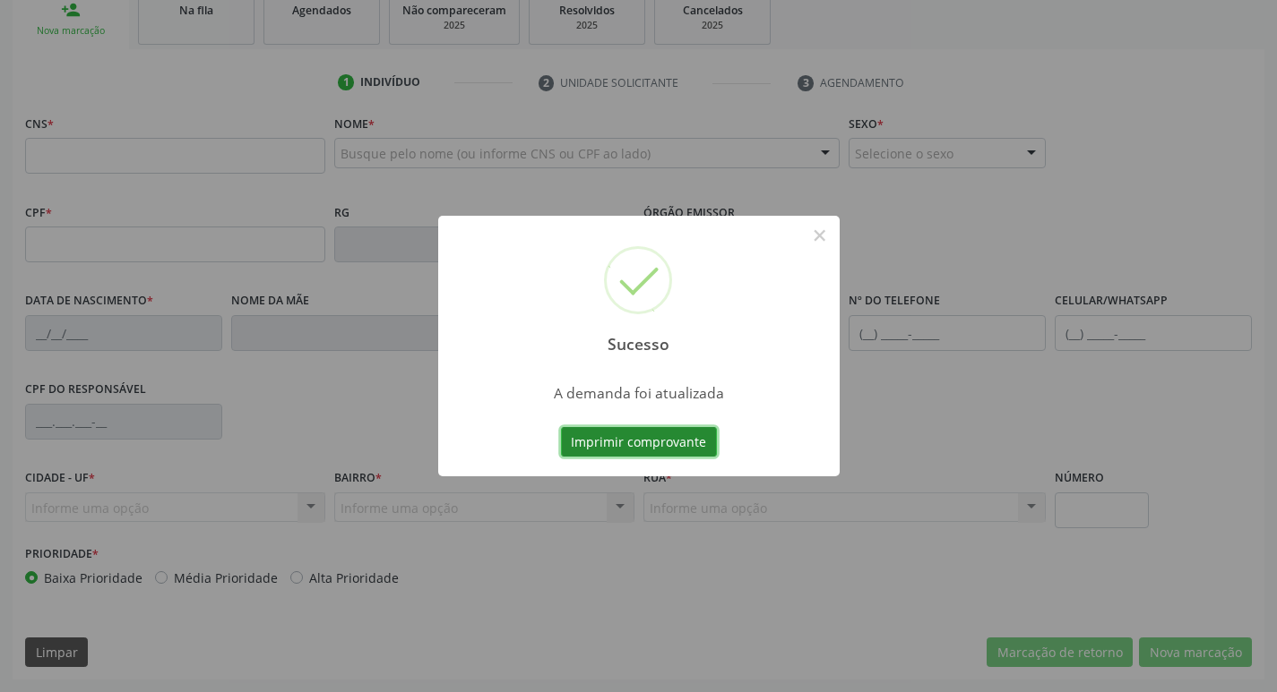
click at [656, 439] on button "Imprimir comprovante" at bounding box center [639, 442] width 156 height 30
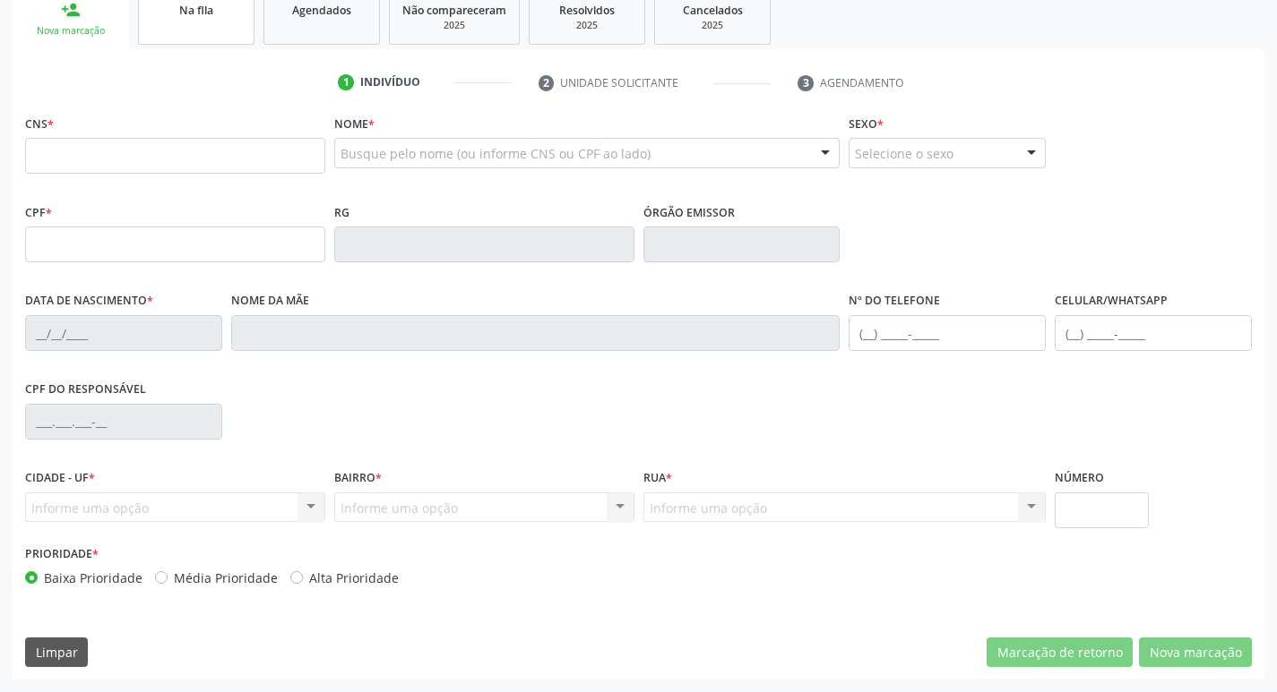
click at [211, 25] on link "Na fila" at bounding box center [196, 17] width 116 height 56
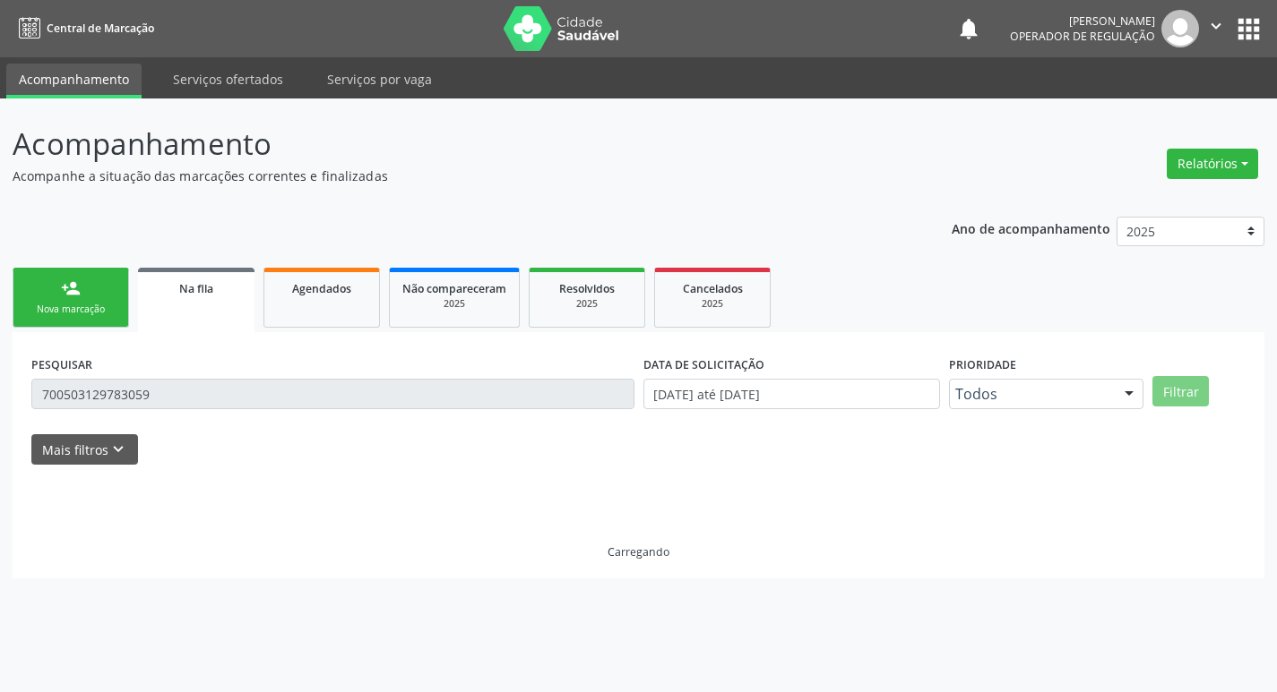
scroll to position [0, 0]
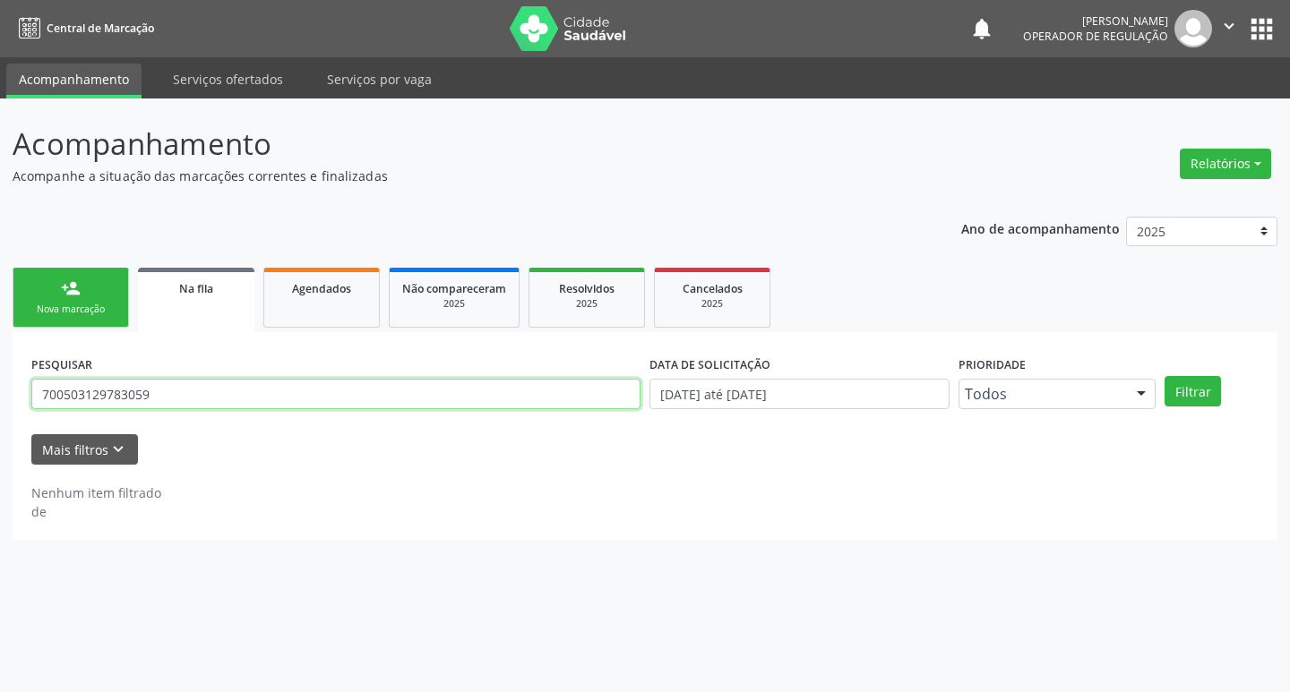
click at [176, 394] on input "700503129783059" at bounding box center [335, 394] width 609 height 30
type input "707605269063693"
click at [1165, 376] on button "Filtrar" at bounding box center [1193, 391] width 56 height 30
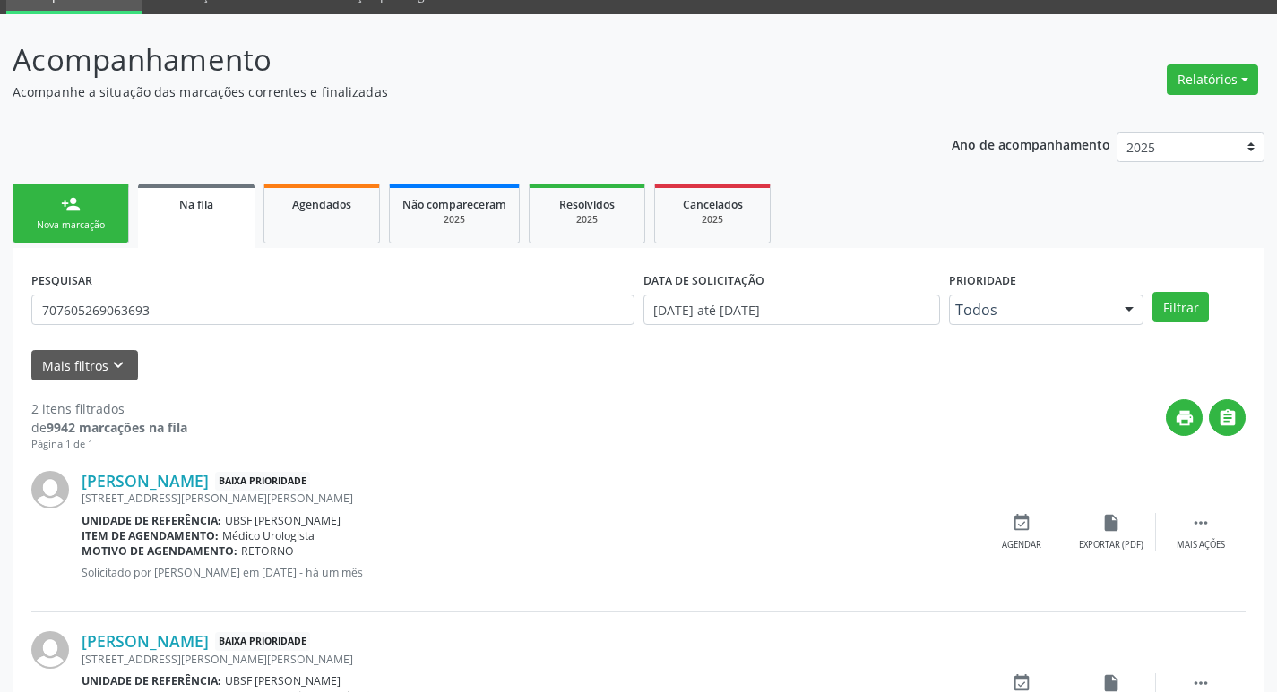
scroll to position [195, 0]
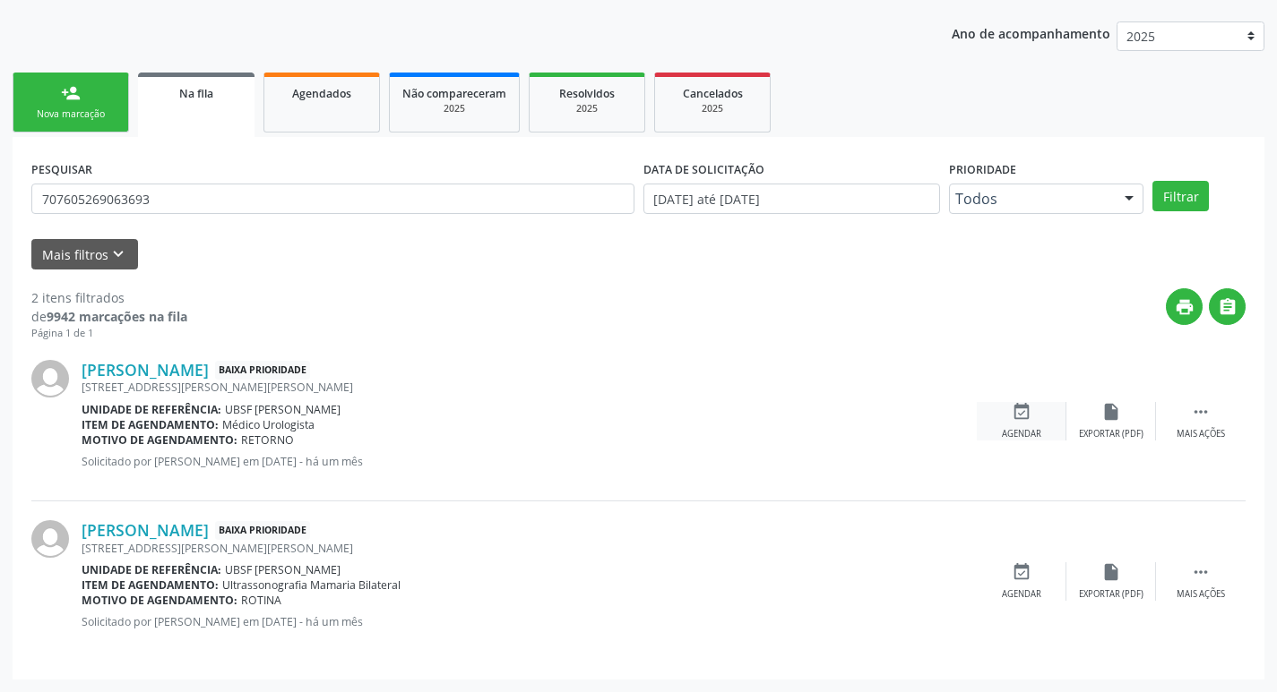
click at [1027, 410] on icon "event_available" at bounding box center [1021, 412] width 20 height 20
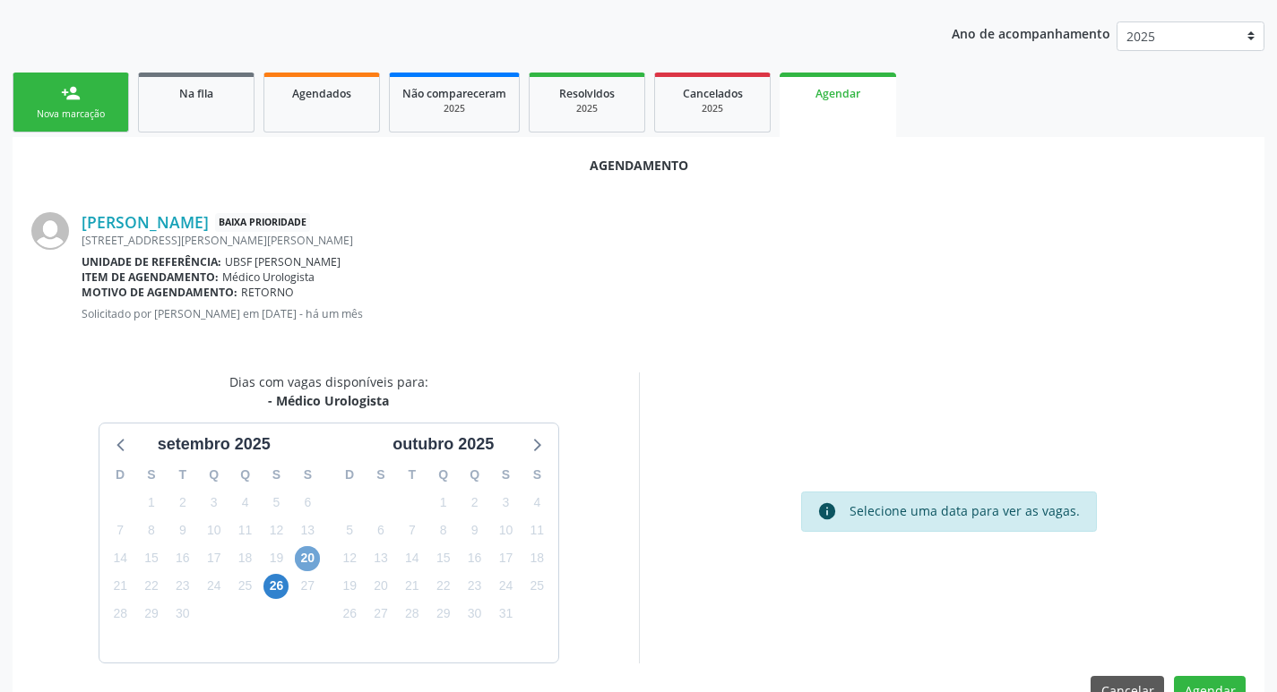
click at [310, 555] on span "20" at bounding box center [307, 558] width 25 height 25
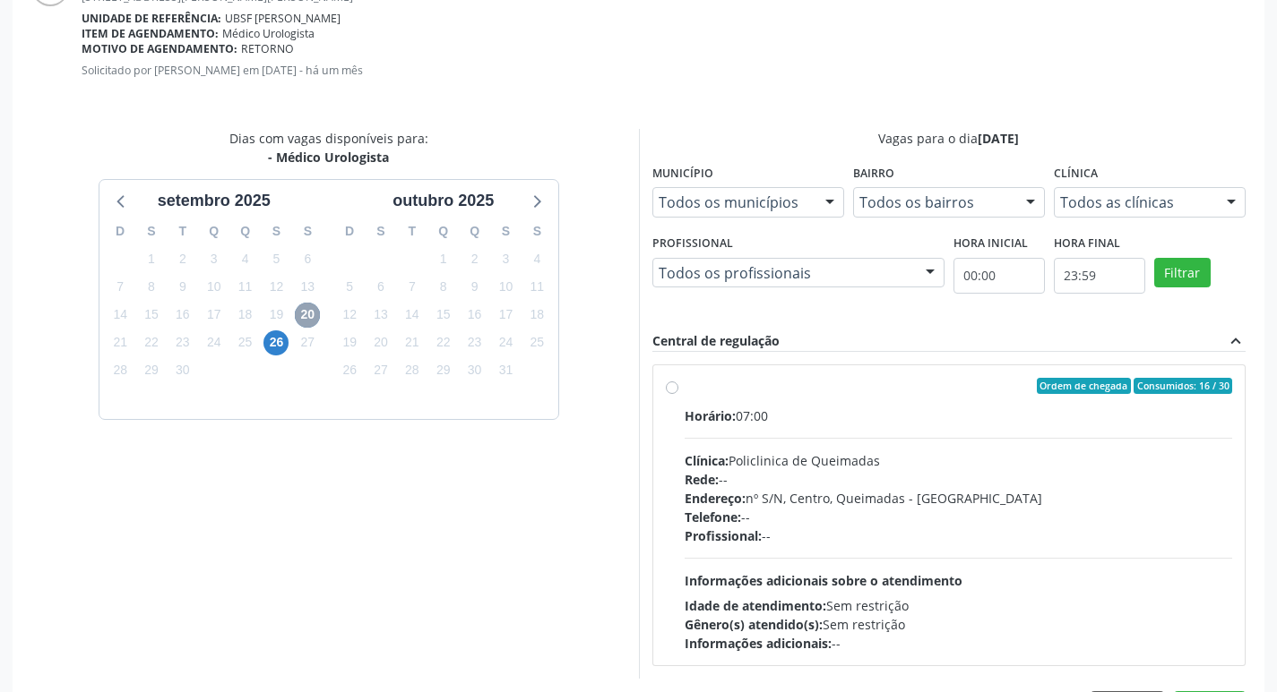
scroll to position [499, 0]
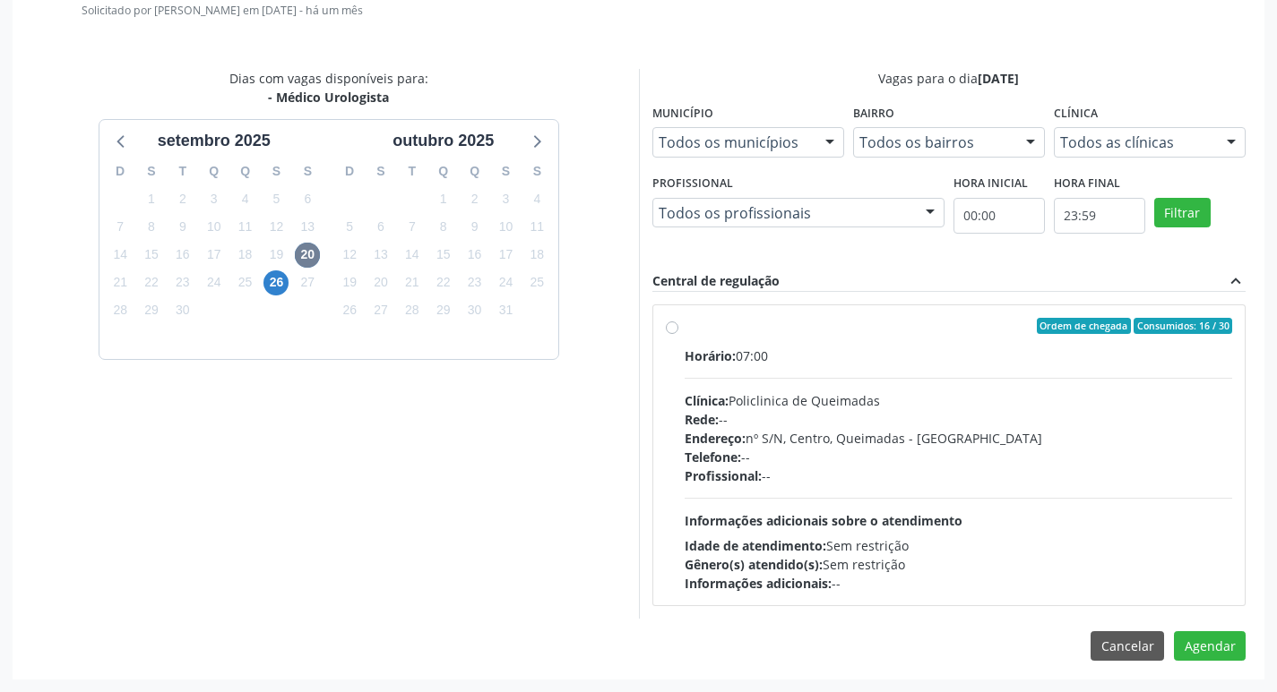
click at [993, 349] on div "Horário: 07:00" at bounding box center [958, 356] width 548 height 19
click at [678, 334] on input "Ordem de chegada Consumidos: 16 / 30 Horário: 07:00 Clínica: Policlinica de Que…" at bounding box center [672, 326] width 13 height 16
radio input "true"
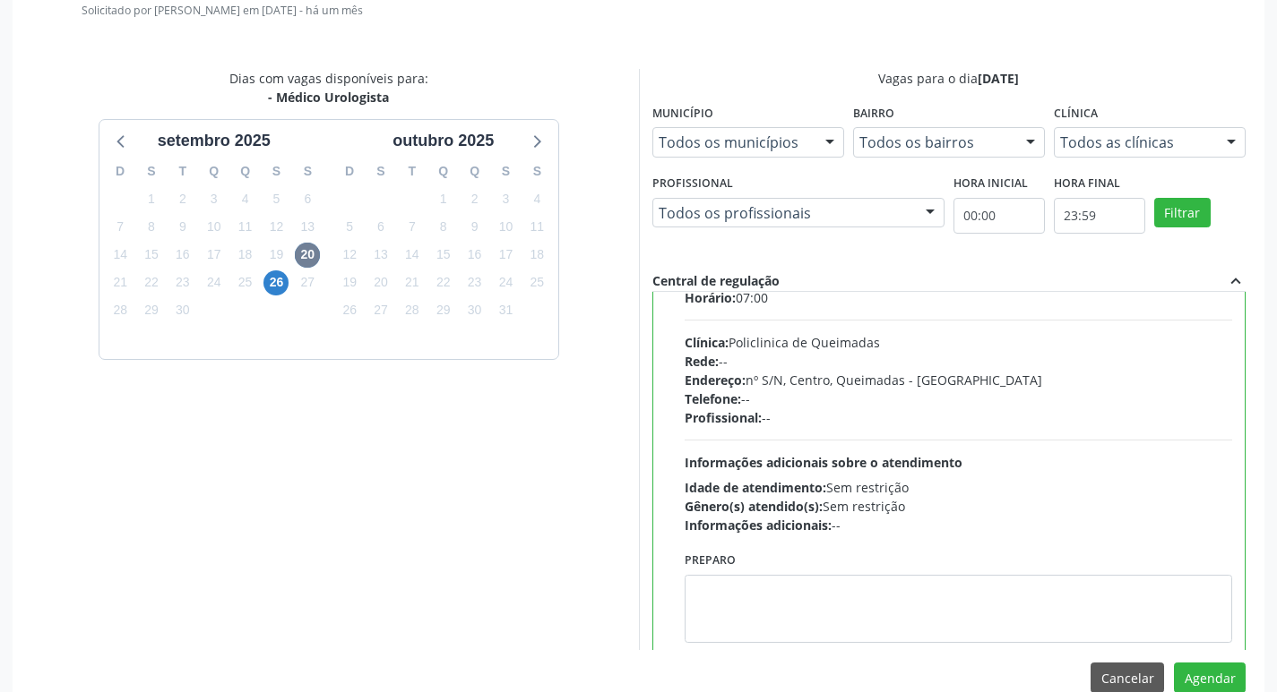
scroll to position [89, 0]
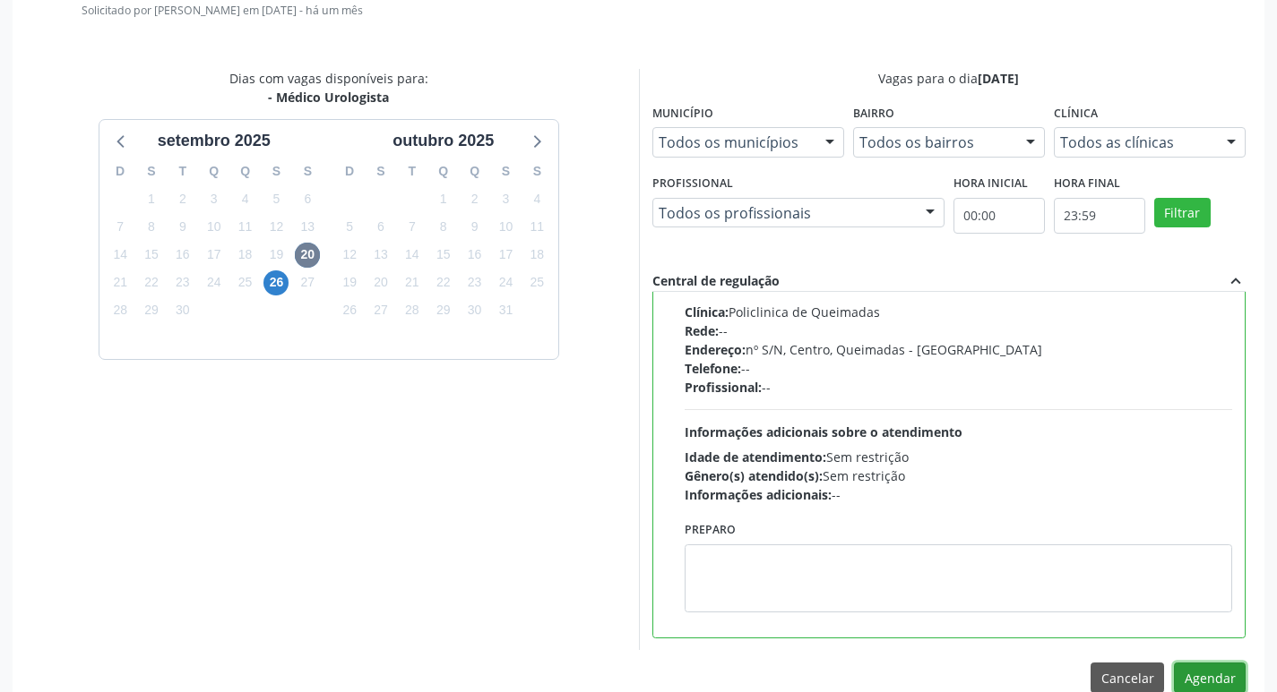
click at [1232, 677] on button "Agendar" at bounding box center [1210, 678] width 72 height 30
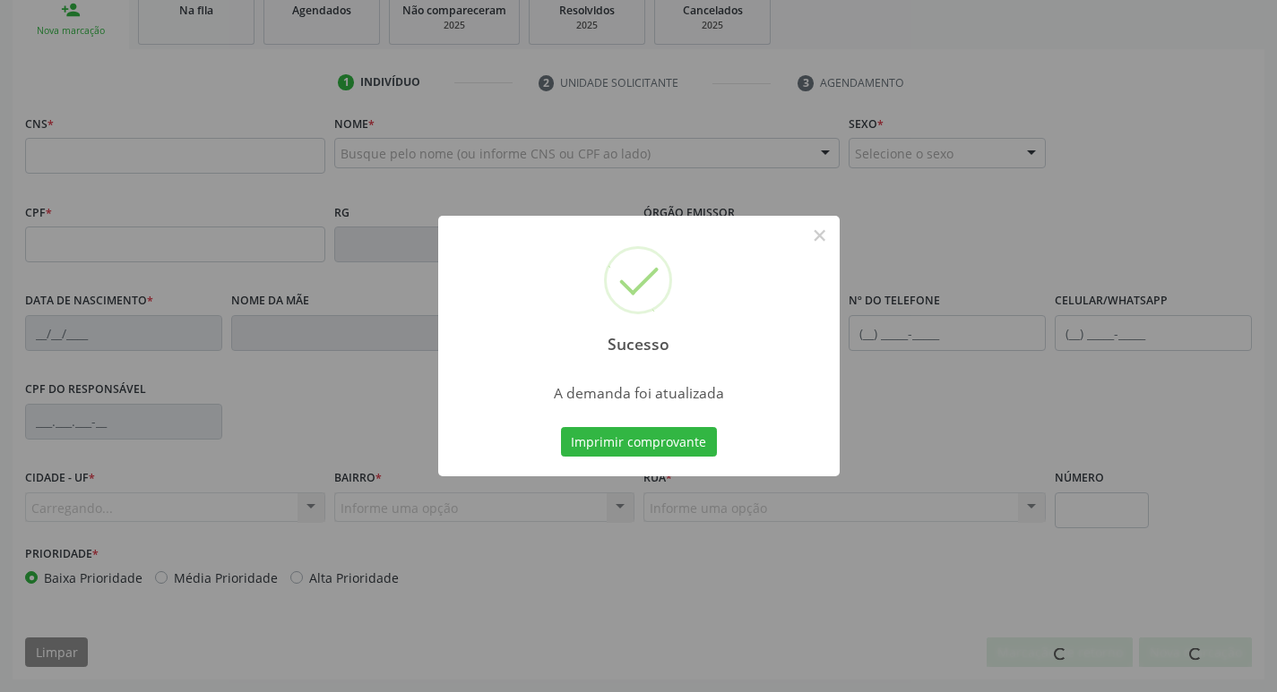
scroll to position [279, 0]
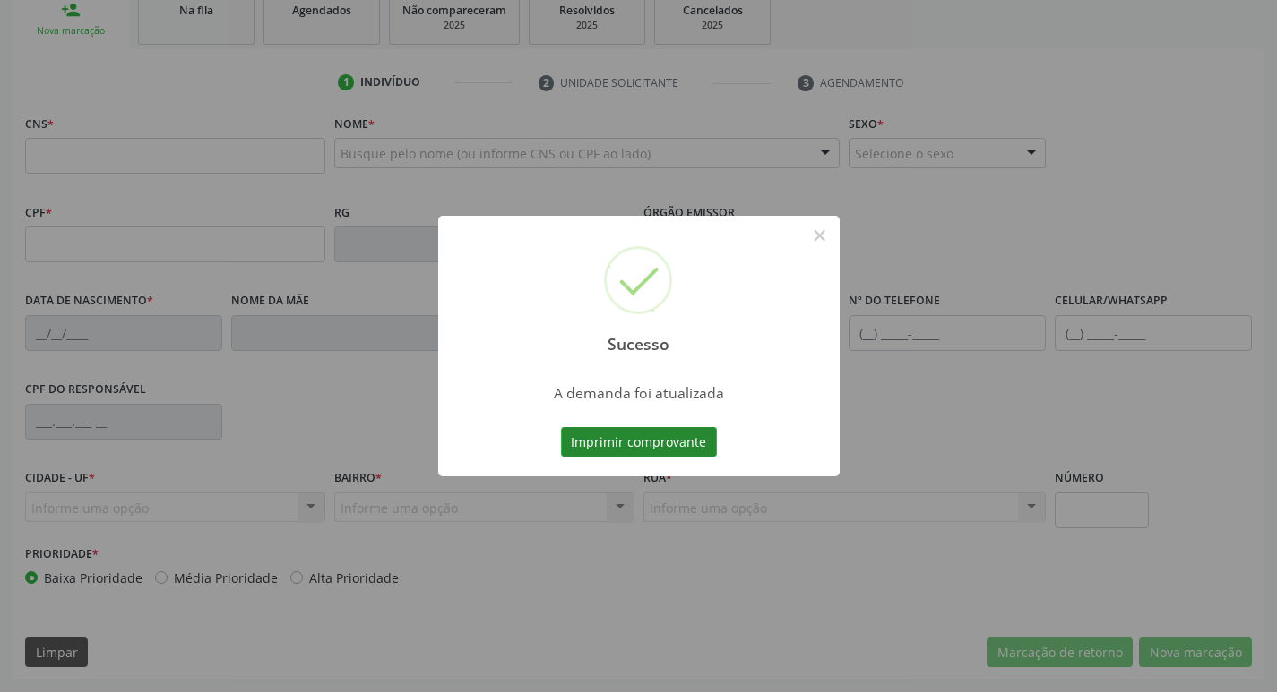
click at [672, 434] on button "Imprimir comprovante" at bounding box center [639, 442] width 156 height 30
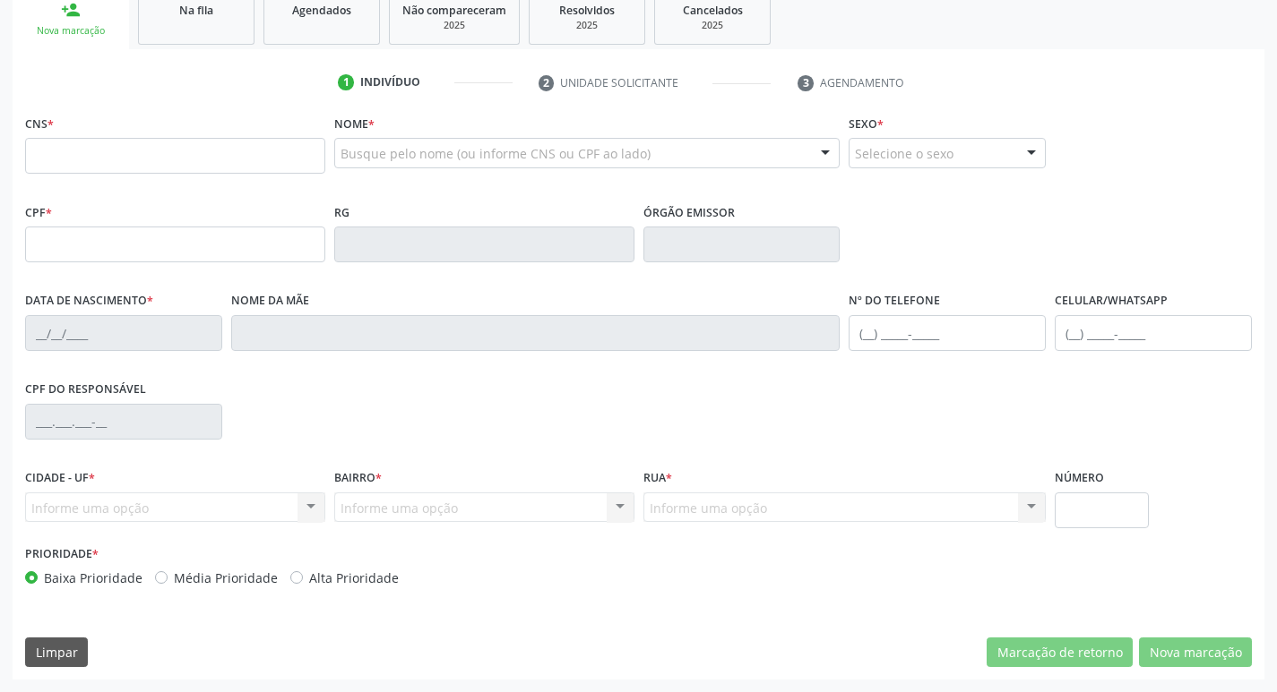
click at [236, 13] on div "Na fila" at bounding box center [196, 9] width 90 height 19
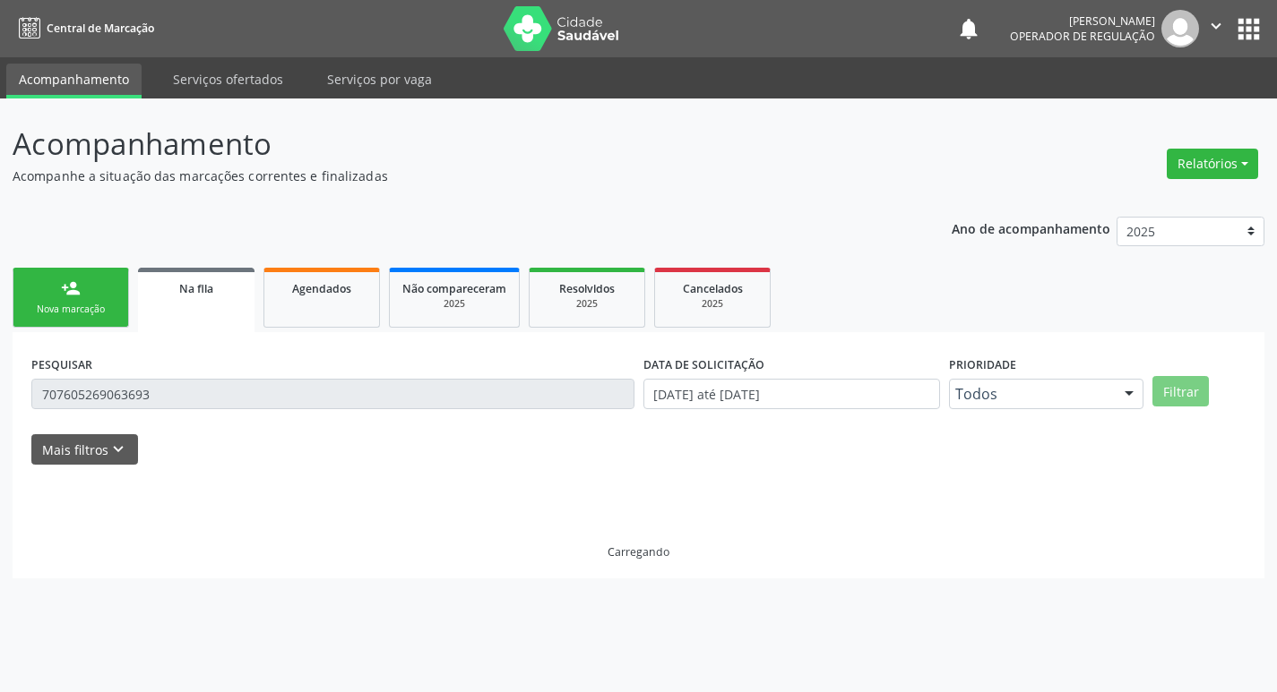
scroll to position [0, 0]
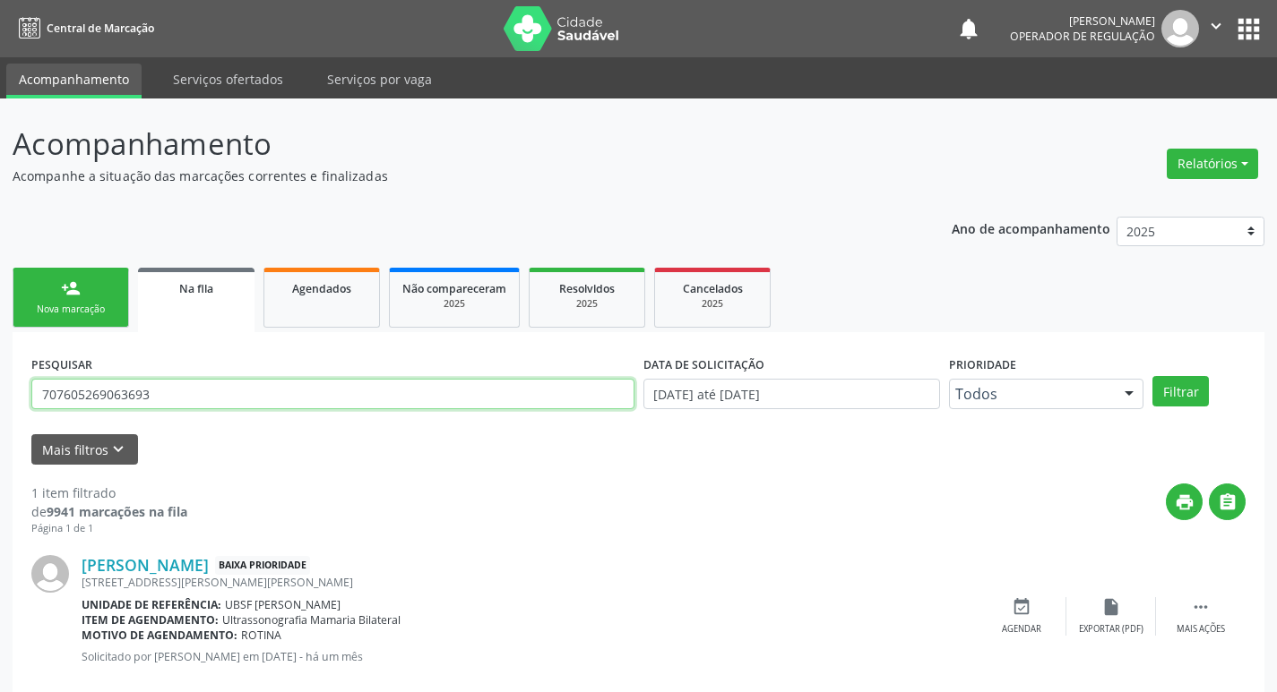
click at [179, 403] on input "707605269063693" at bounding box center [332, 394] width 603 height 30
type input "704700701818930"
click at [1152, 376] on button "Filtrar" at bounding box center [1180, 391] width 56 height 30
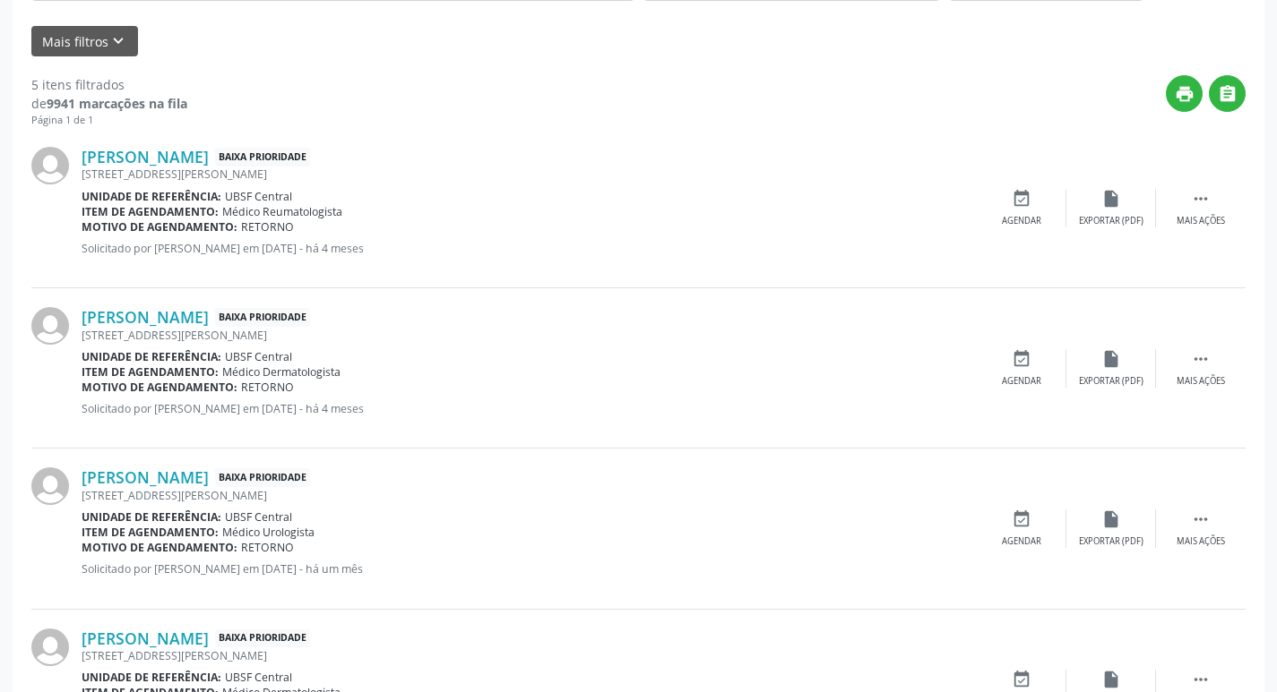
scroll to position [677, 0]
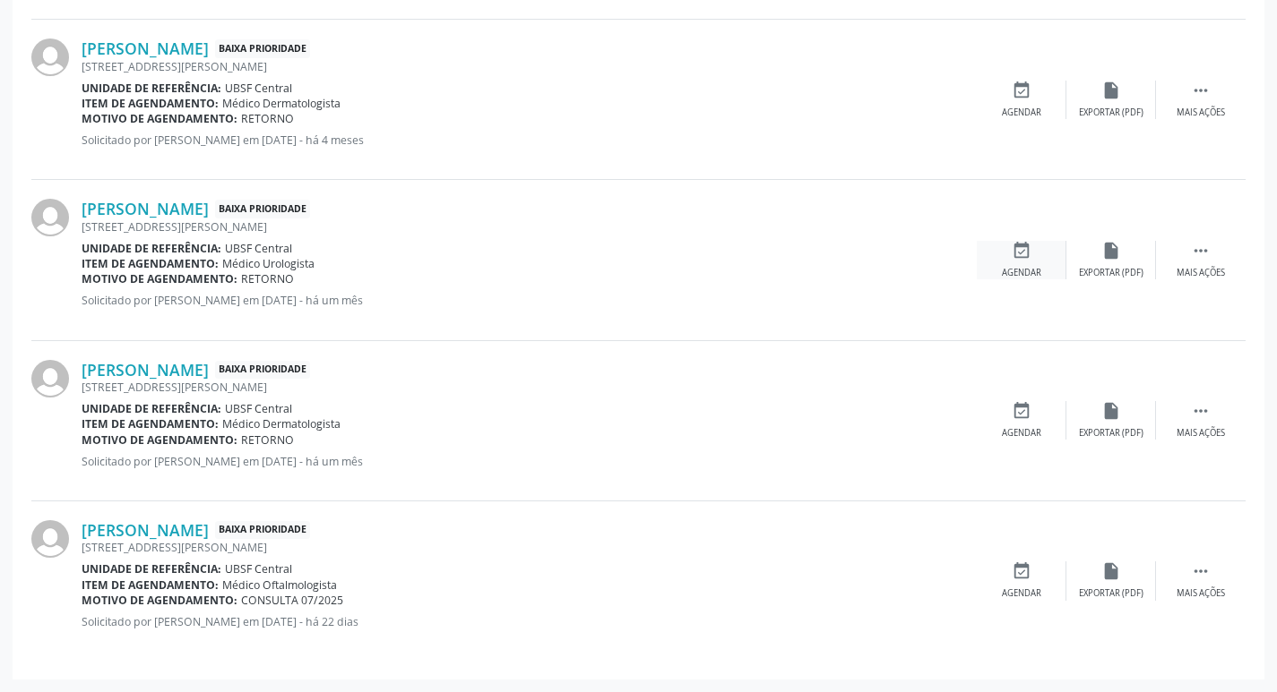
click at [1023, 246] on icon "event_available" at bounding box center [1021, 251] width 20 height 20
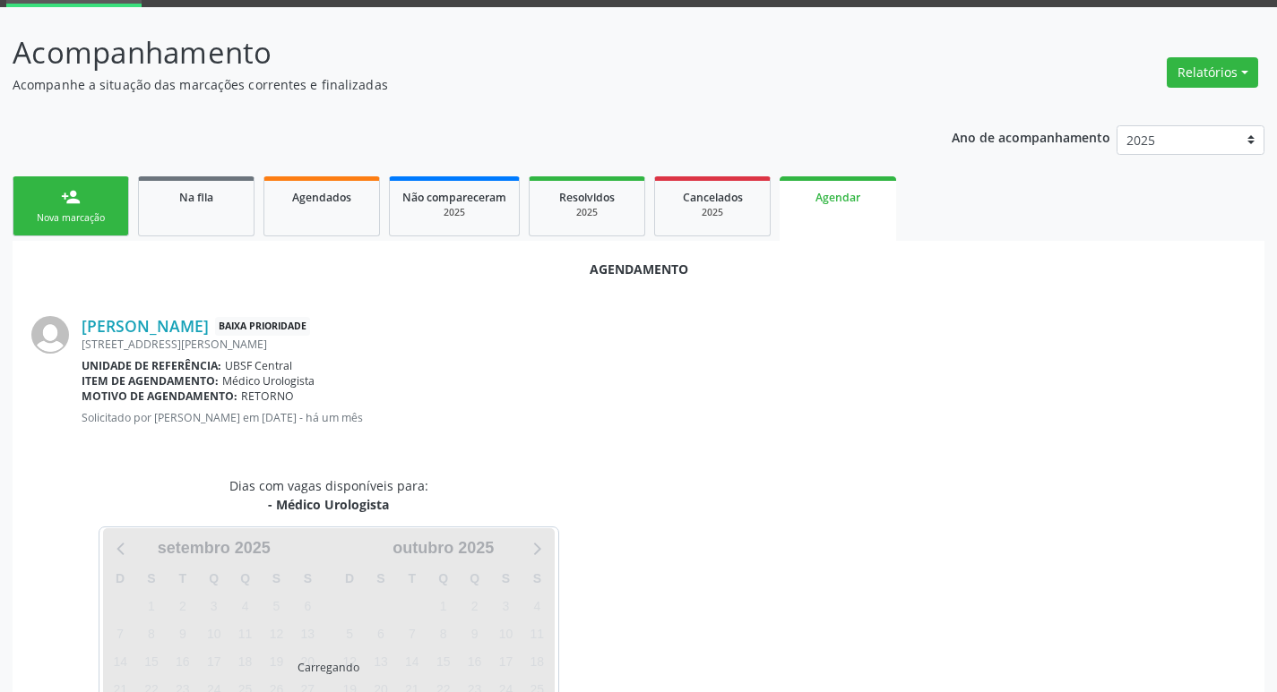
scroll to position [198, 0]
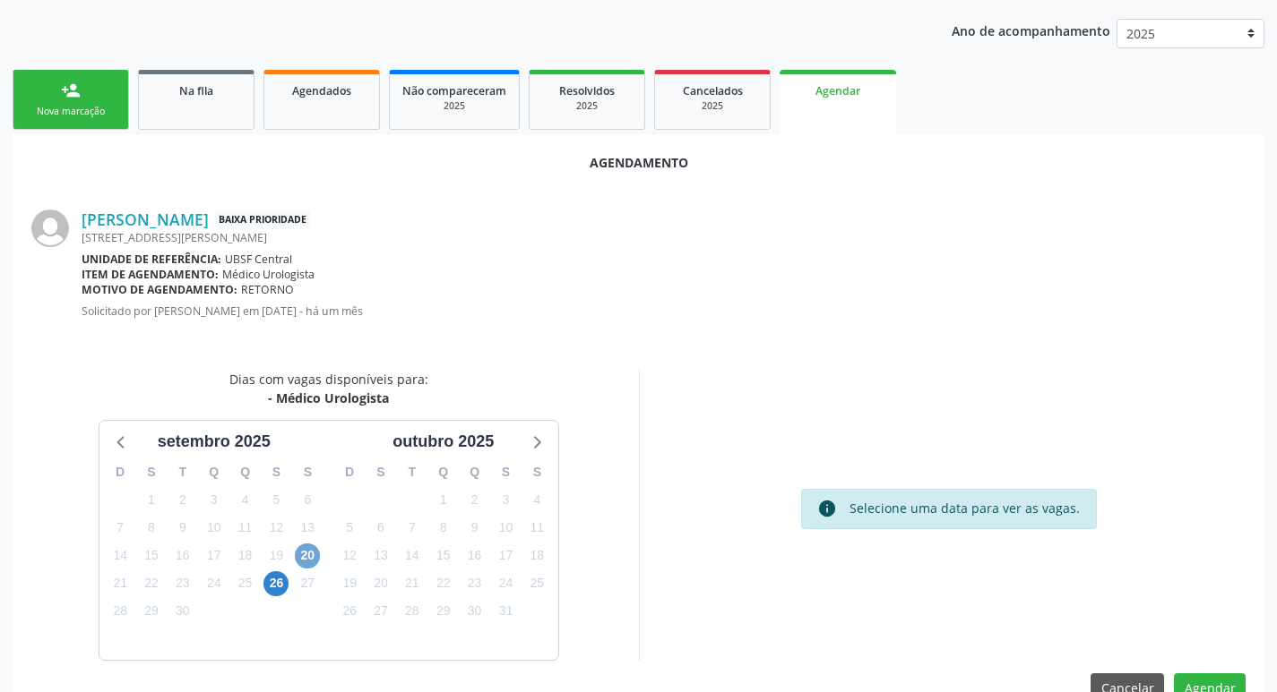
click at [308, 559] on span "20" at bounding box center [307, 556] width 25 height 25
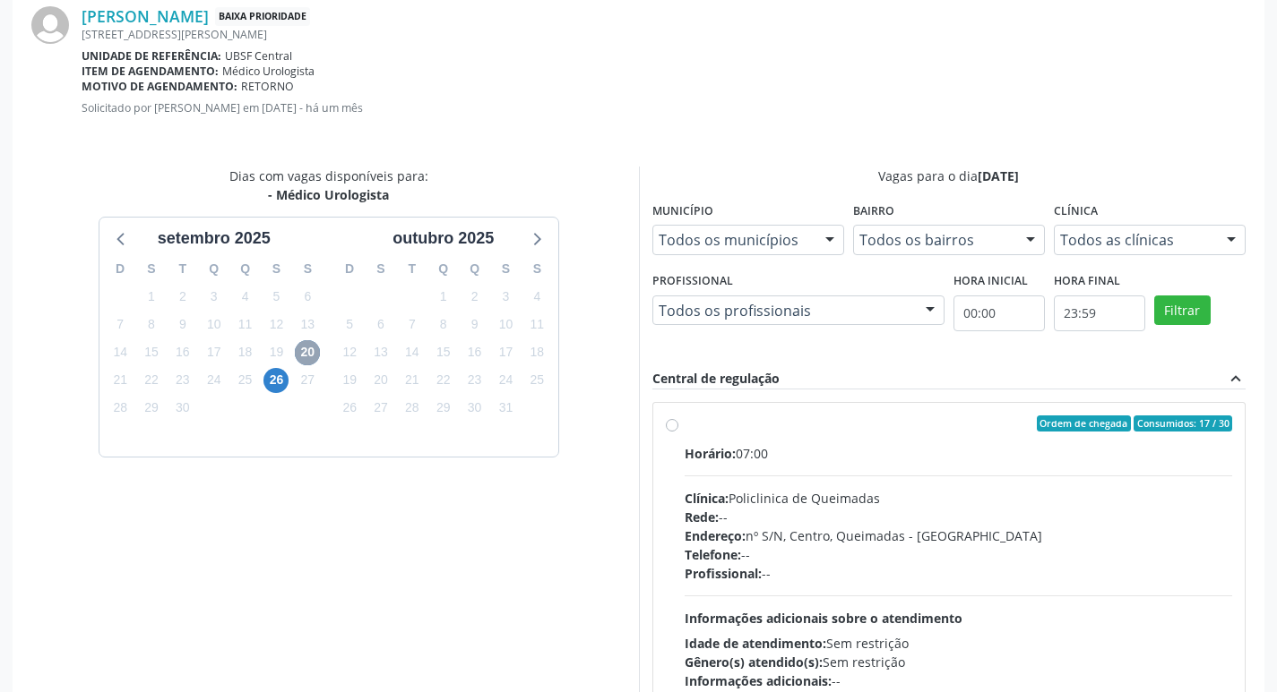
scroll to position [499, 0]
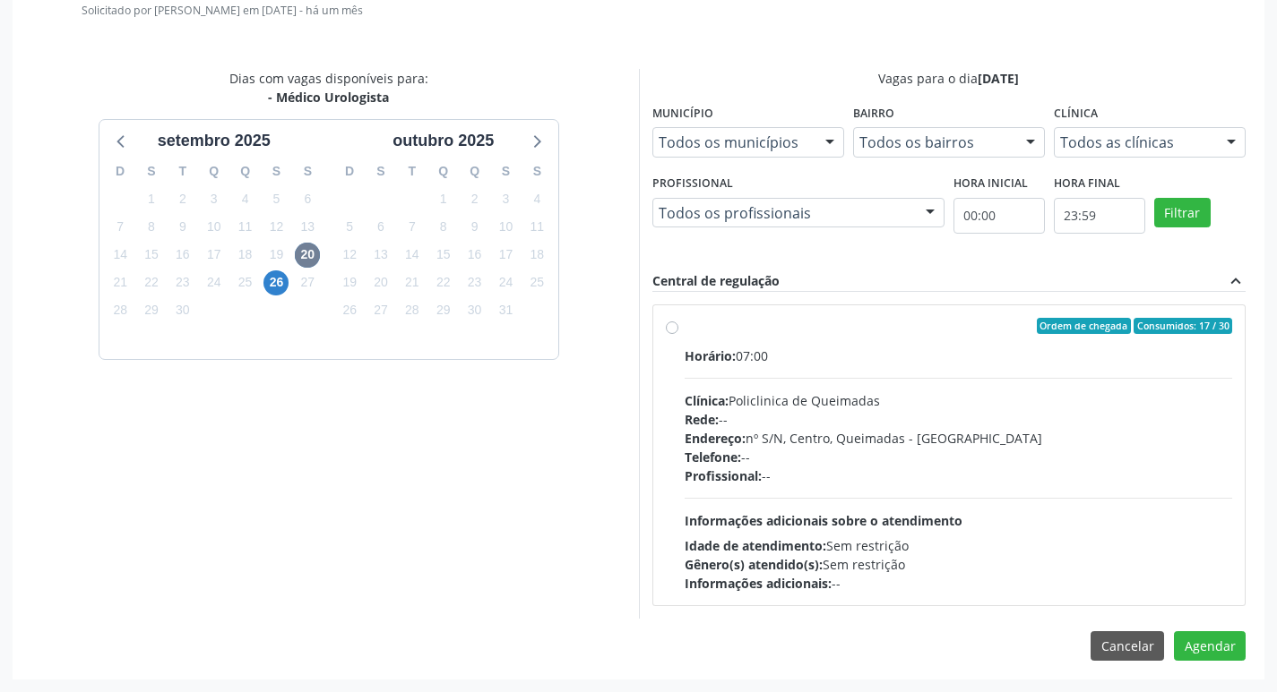
click at [892, 358] on div "Horário: 07:00" at bounding box center [958, 356] width 548 height 19
click at [678, 334] on input "Ordem de chegada Consumidos: 17 / 30 Horário: 07:00 Clínica: Policlinica de Que…" at bounding box center [672, 326] width 13 height 16
radio input "true"
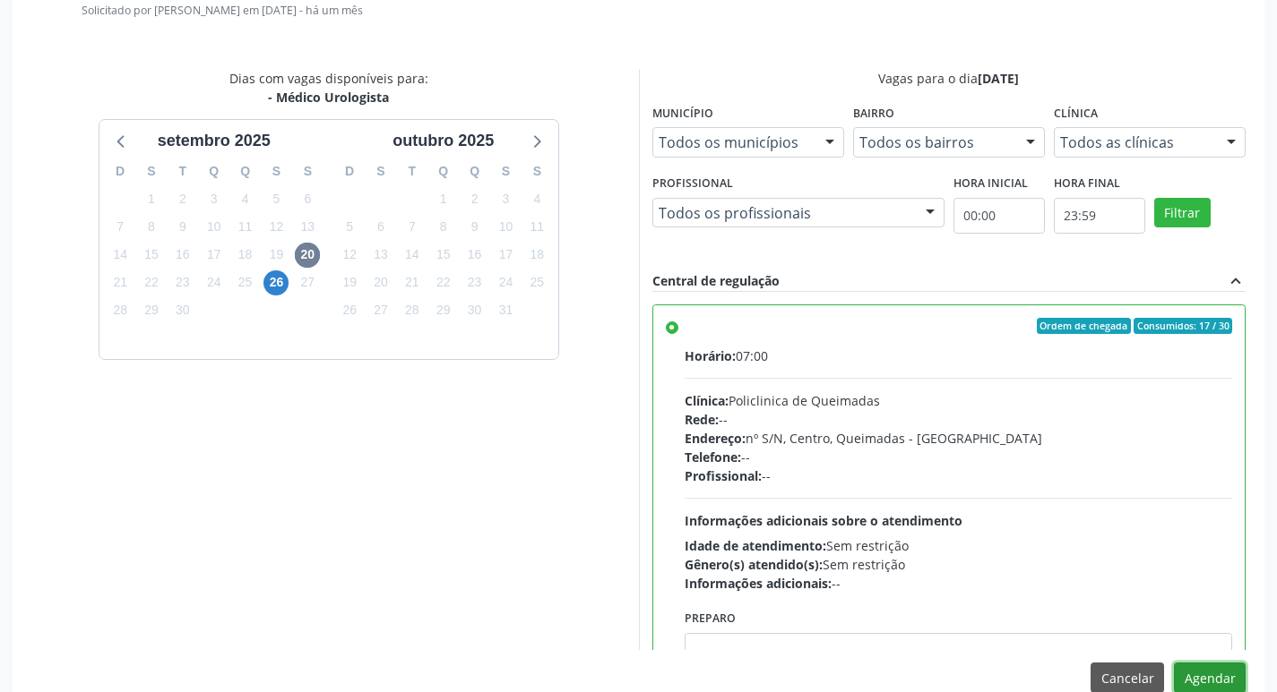
click at [1197, 670] on button "Agendar" at bounding box center [1210, 678] width 72 height 30
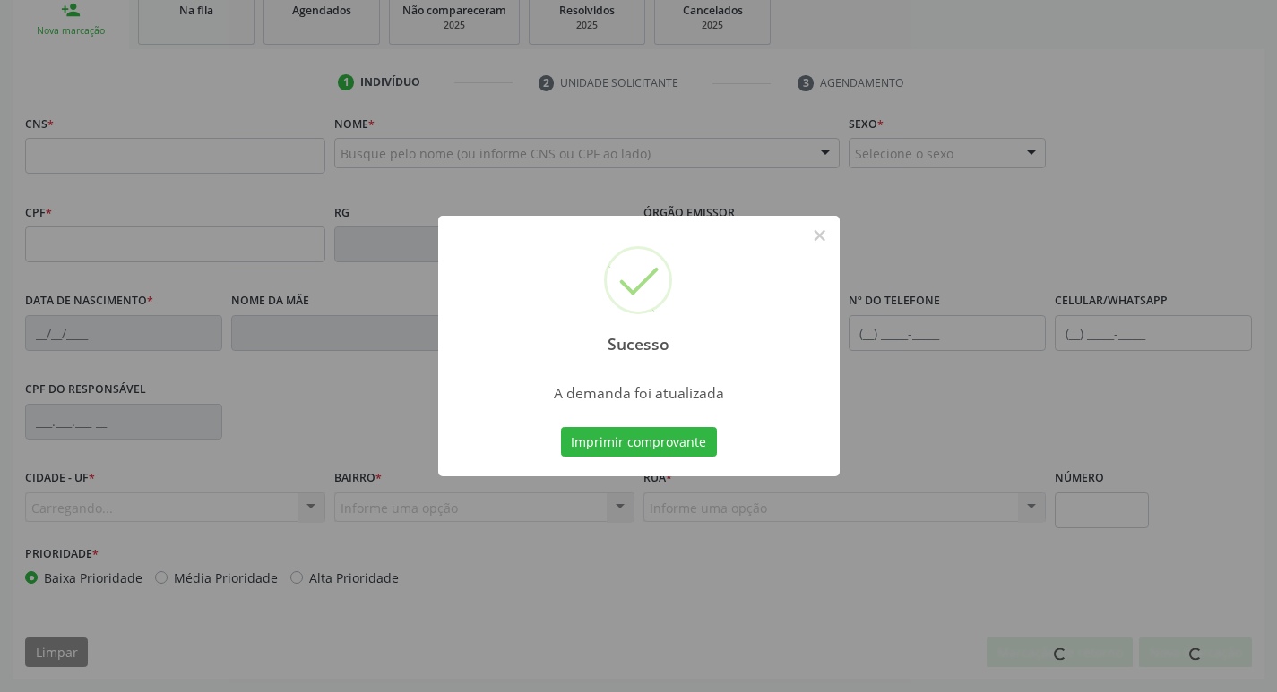
scroll to position [279, 0]
click at [614, 434] on button "Imprimir comprovante" at bounding box center [639, 442] width 156 height 30
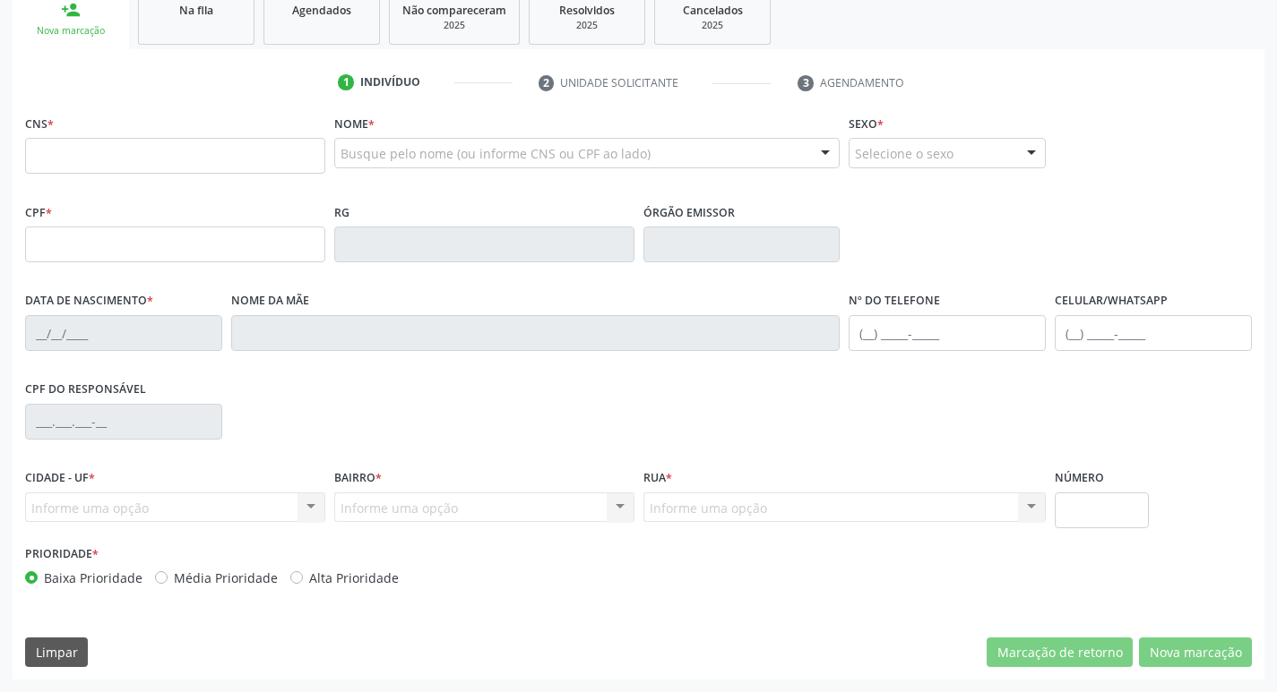
click at [212, 24] on link "Na fila" at bounding box center [196, 17] width 116 height 56
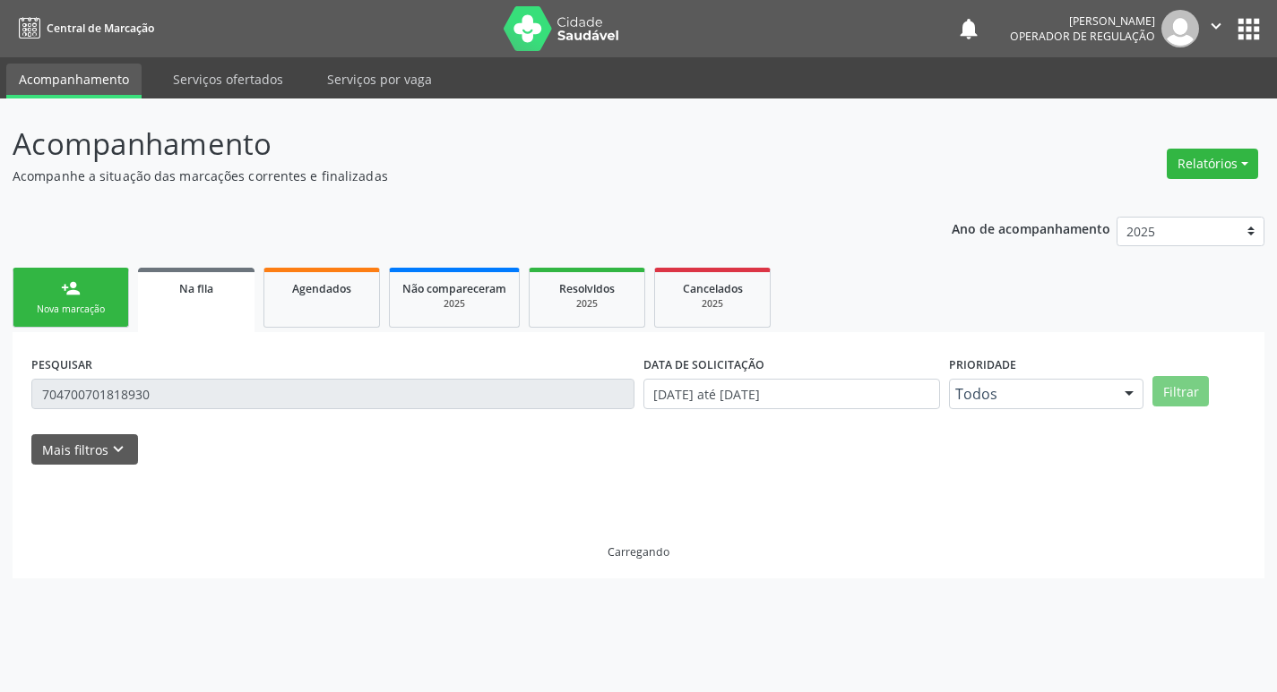
scroll to position [0, 0]
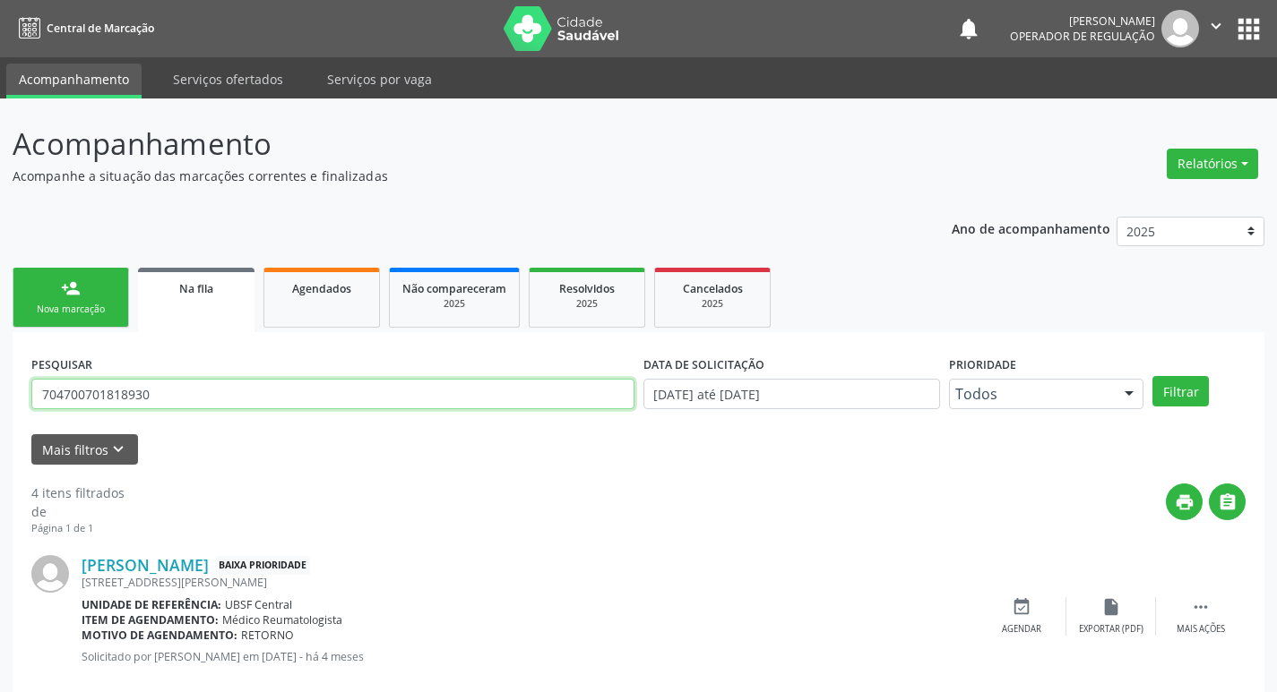
click at [205, 405] on input "704700701818930" at bounding box center [332, 394] width 603 height 30
type input "708008347871620"
click at [1152, 376] on button "Filtrar" at bounding box center [1180, 391] width 56 height 30
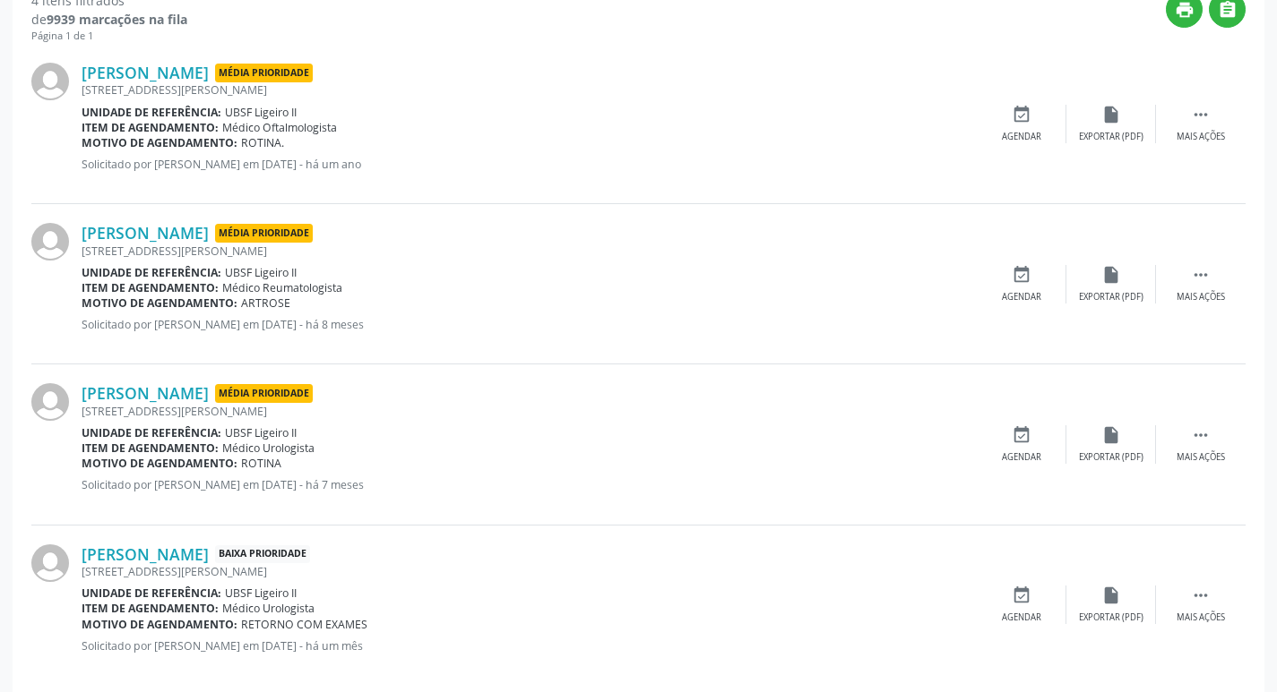
scroll to position [517, 0]
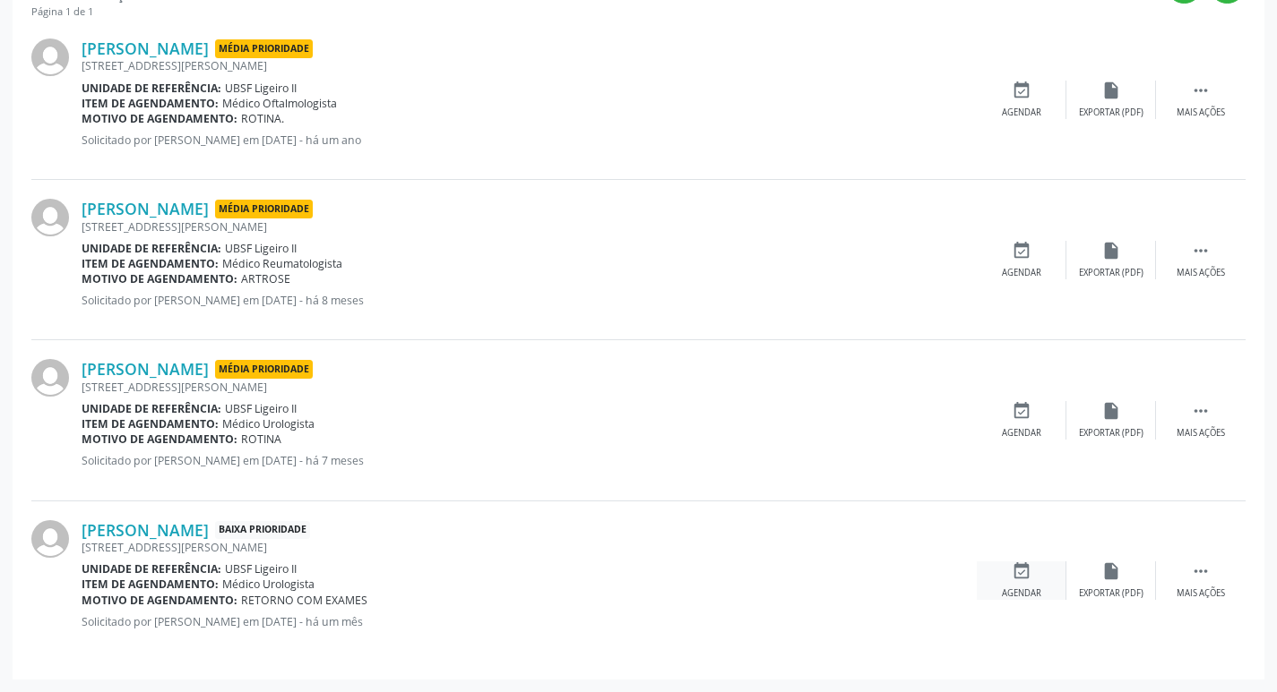
click at [1042, 573] on div "event_available Agendar" at bounding box center [1021, 581] width 90 height 39
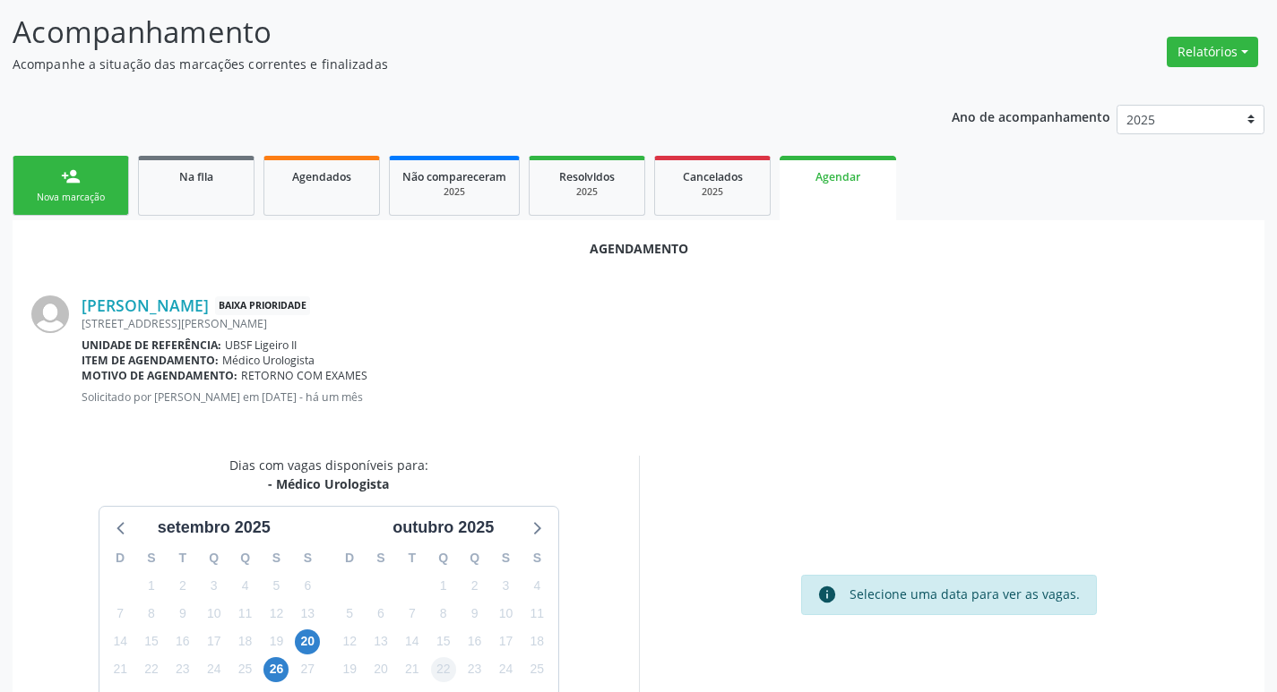
scroll to position [240, 0]
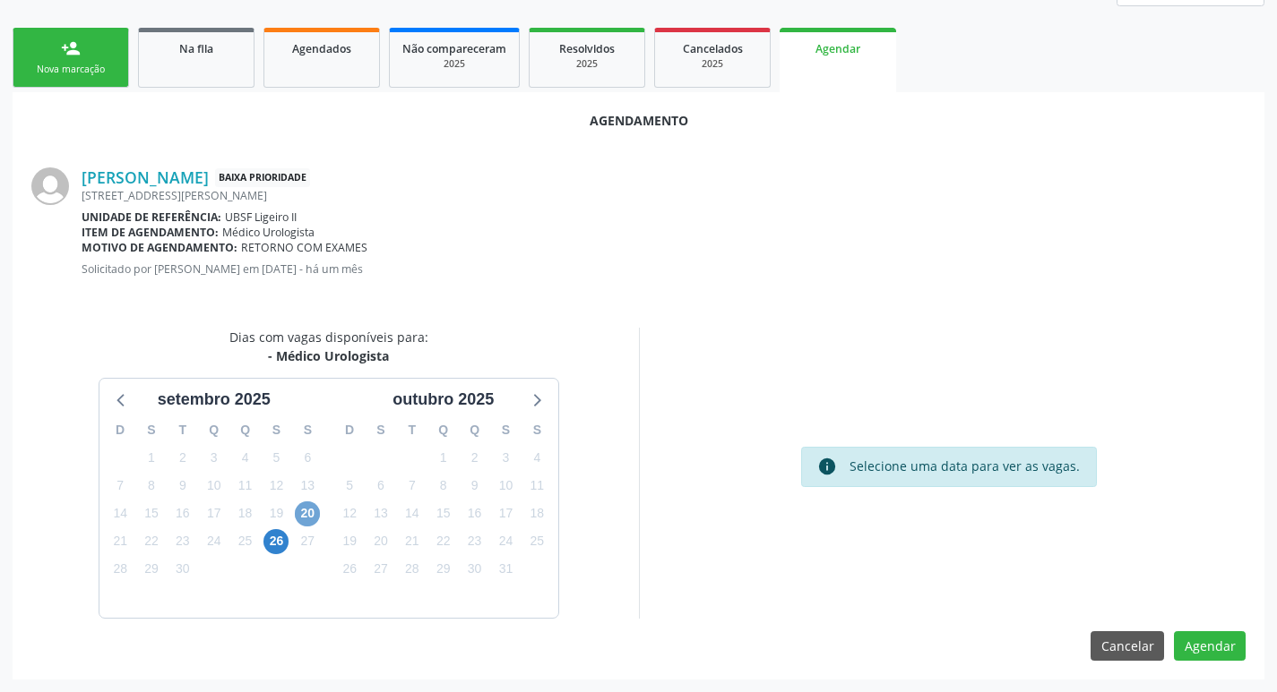
click at [312, 509] on span "20" at bounding box center [307, 514] width 25 height 25
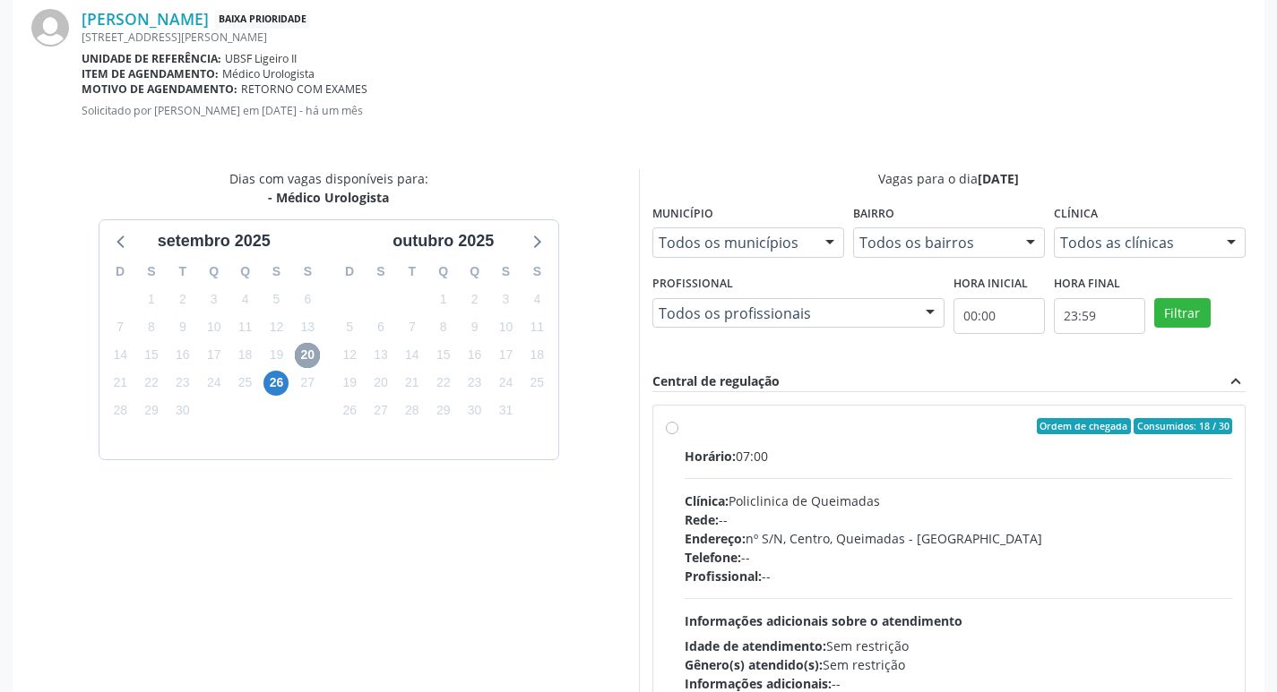
scroll to position [499, 0]
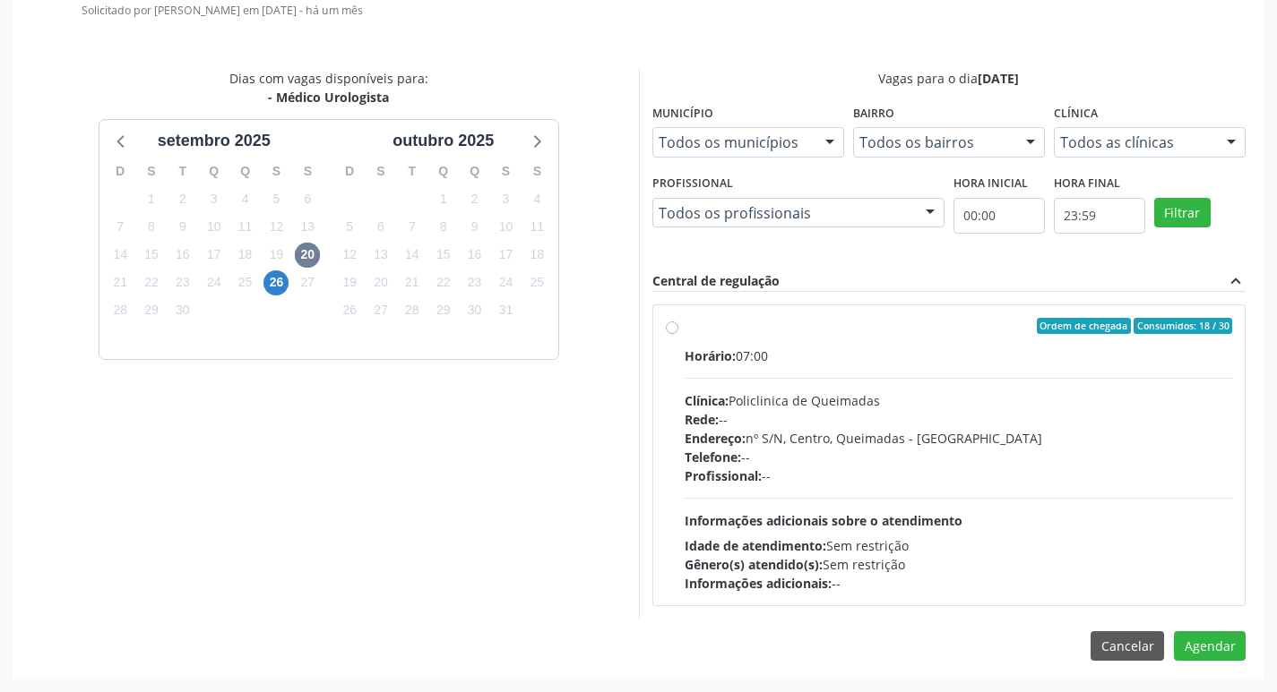
click at [1151, 321] on span "Consumidos: 18 / 30" at bounding box center [1182, 326] width 99 height 16
click at [678, 321] on input "Ordem de chegada Consumidos: 18 / 30 Horário: 07:00 Clínica: Policlinica de Que…" at bounding box center [672, 326] width 13 height 16
radio input "true"
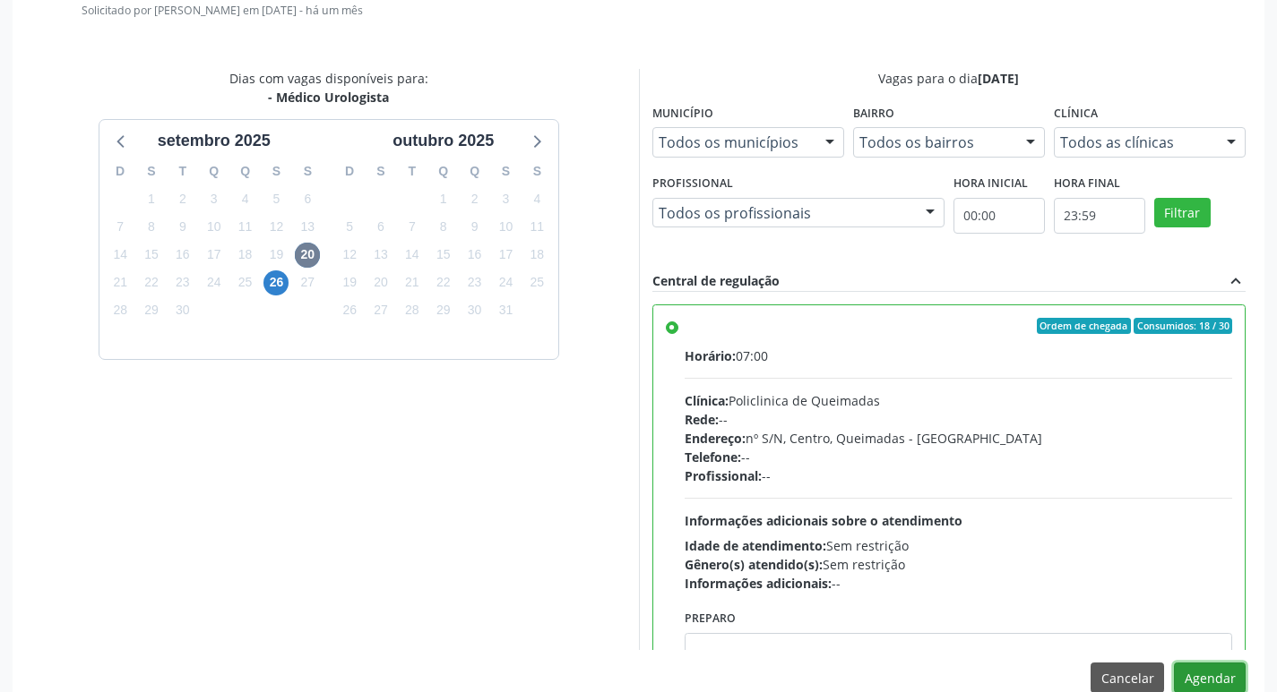
click at [1203, 677] on button "Agendar" at bounding box center [1210, 678] width 72 height 30
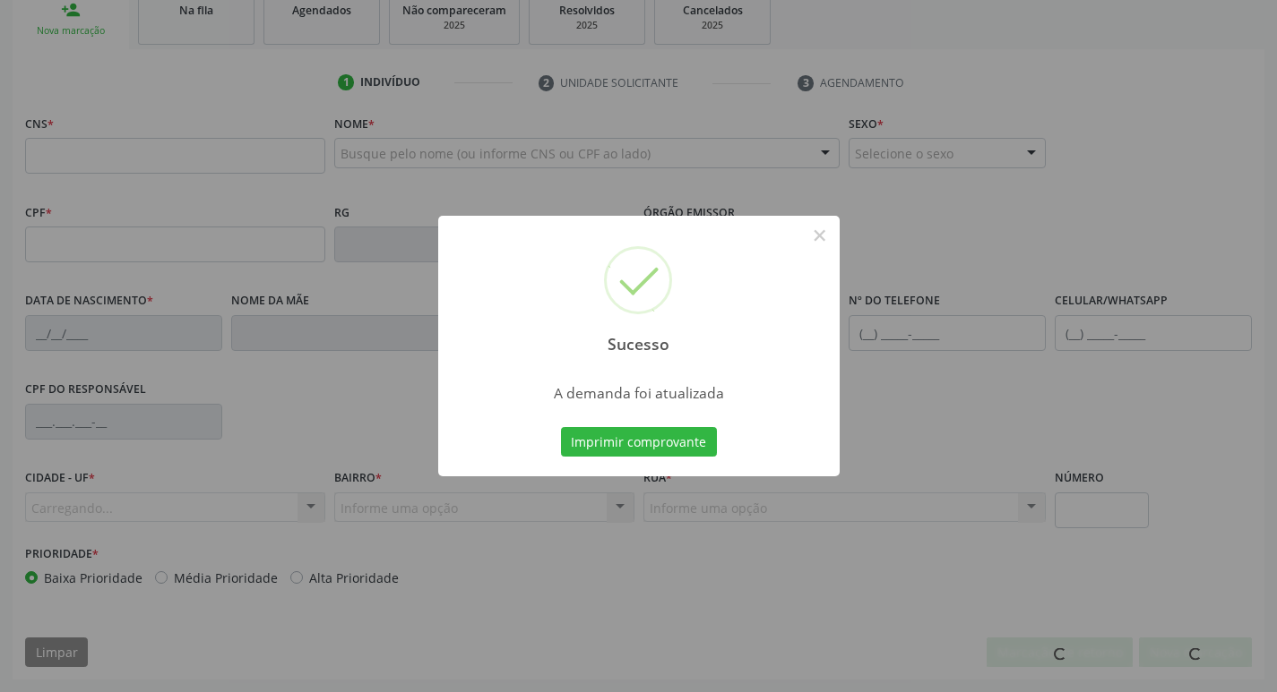
scroll to position [279, 0]
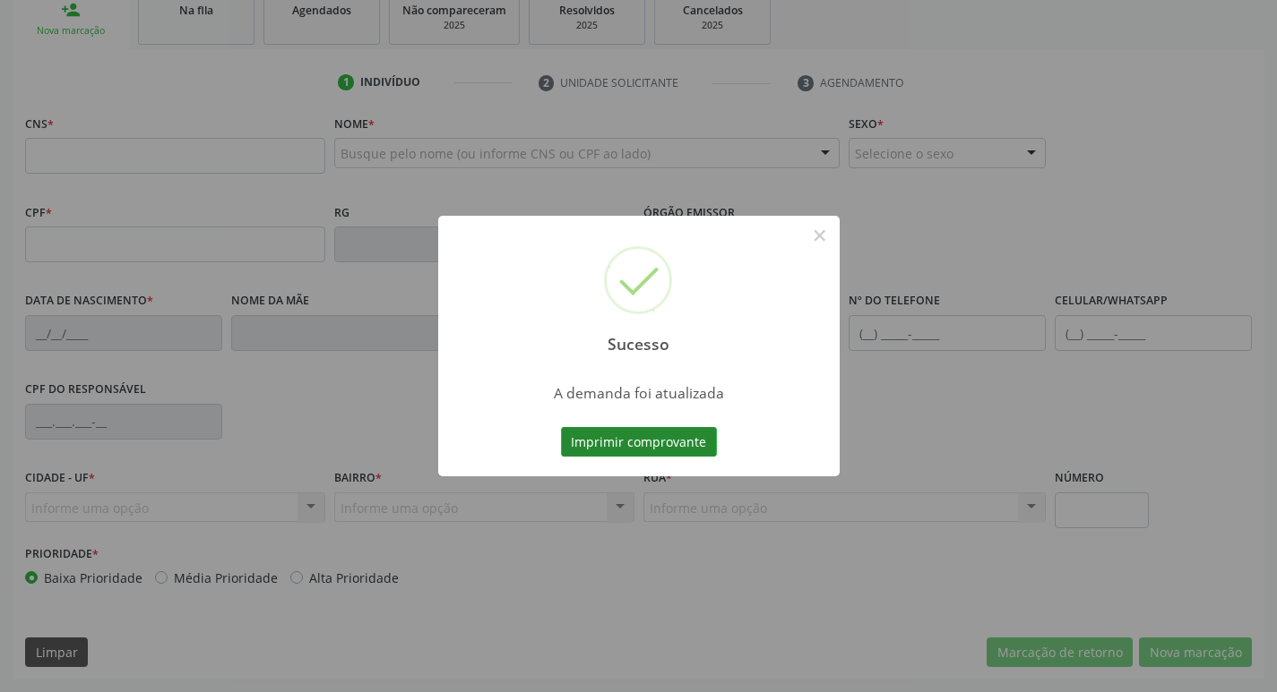
click at [660, 427] on button "Imprimir comprovante" at bounding box center [639, 442] width 156 height 30
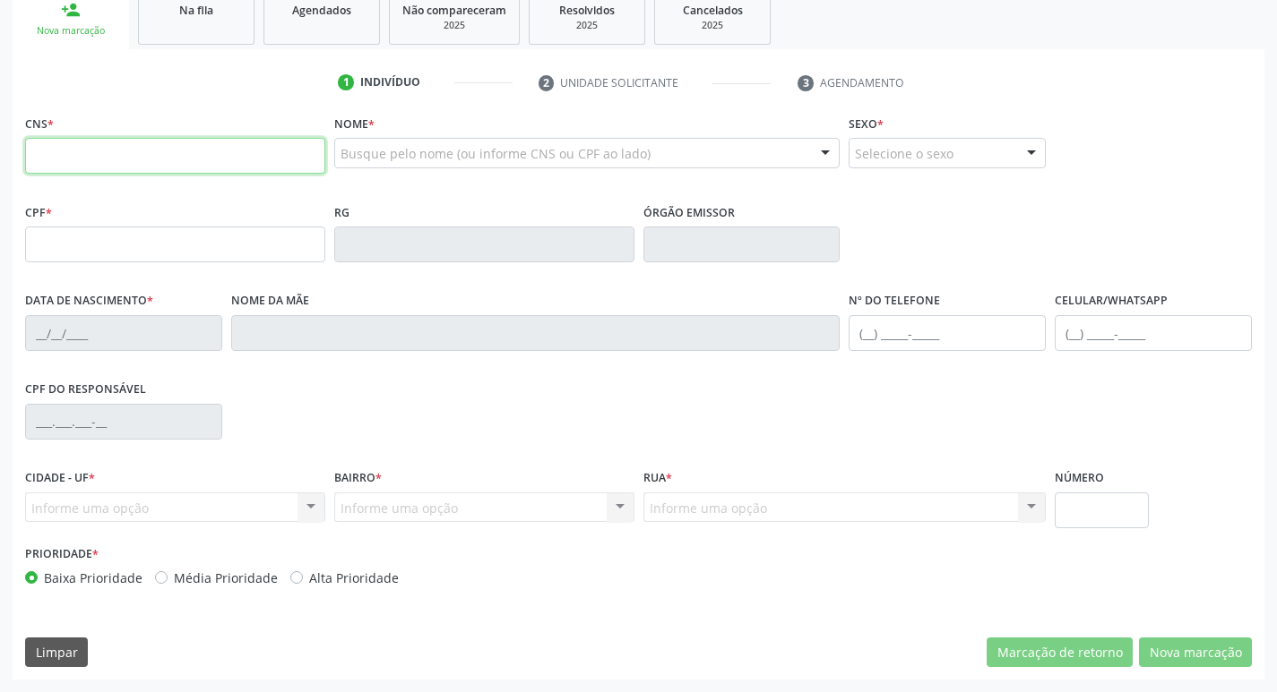
click at [169, 161] on input "text" at bounding box center [175, 156] width 300 height 36
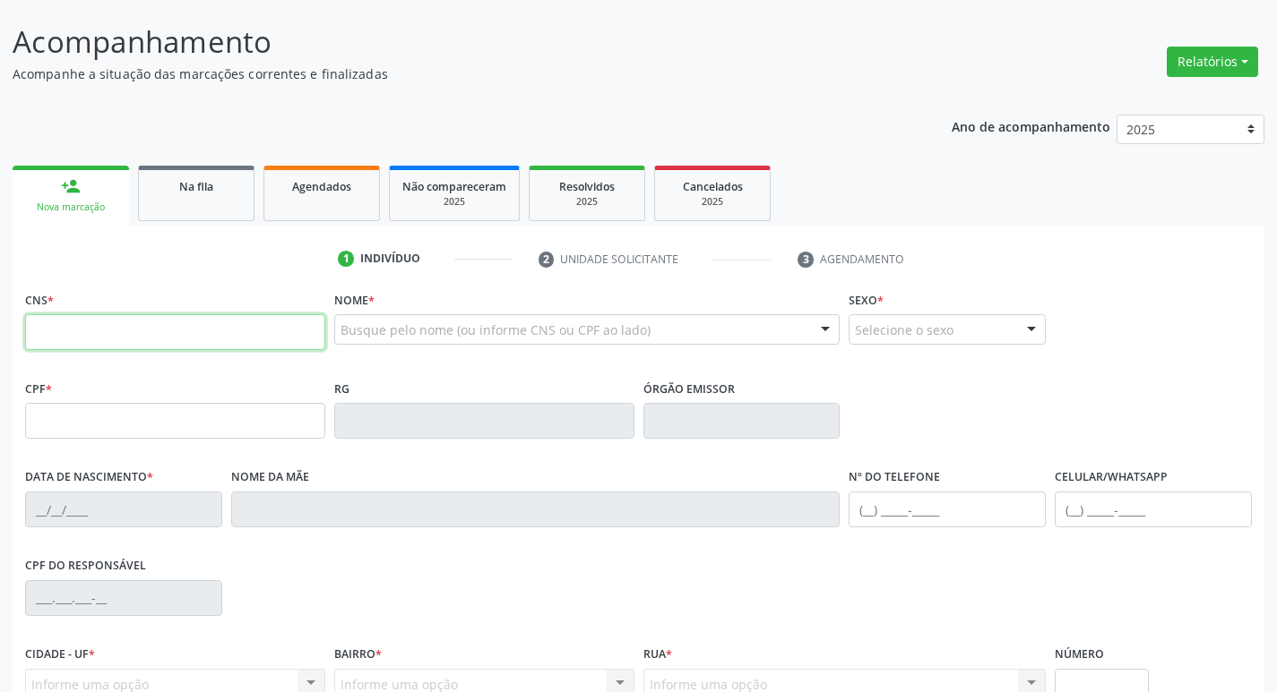
scroll to position [0, 0]
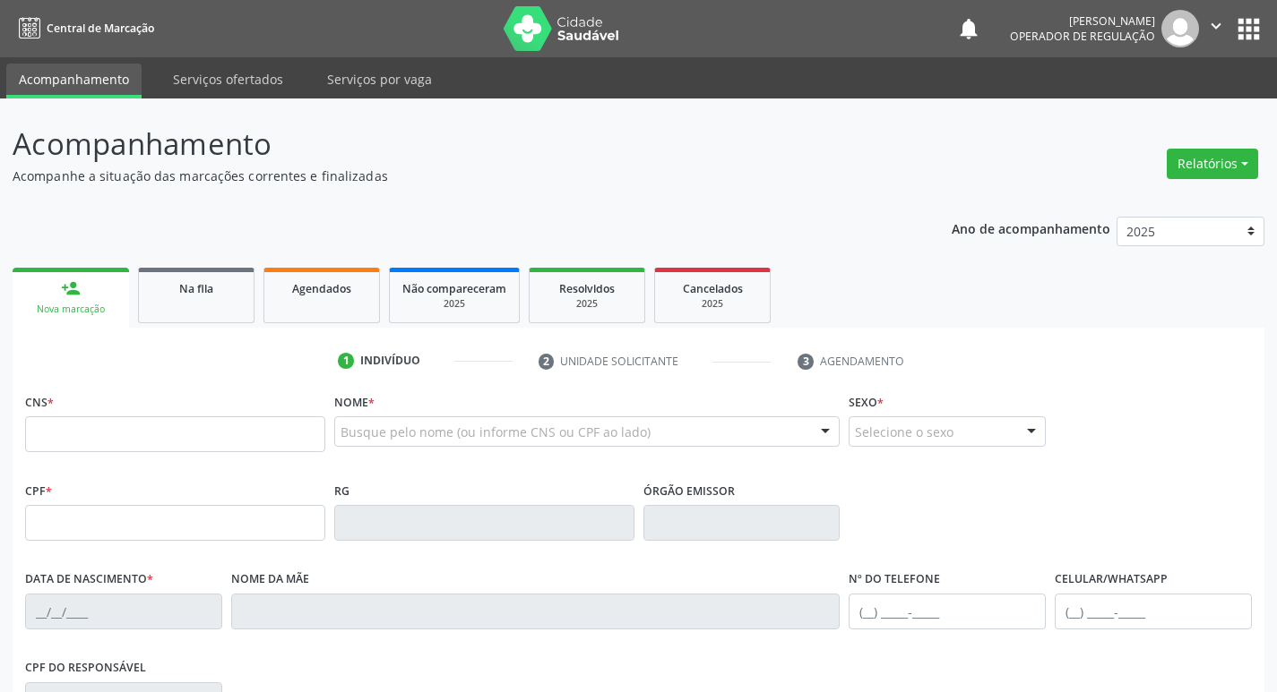
click at [1261, 30] on button "apps" at bounding box center [1248, 28] width 31 height 31
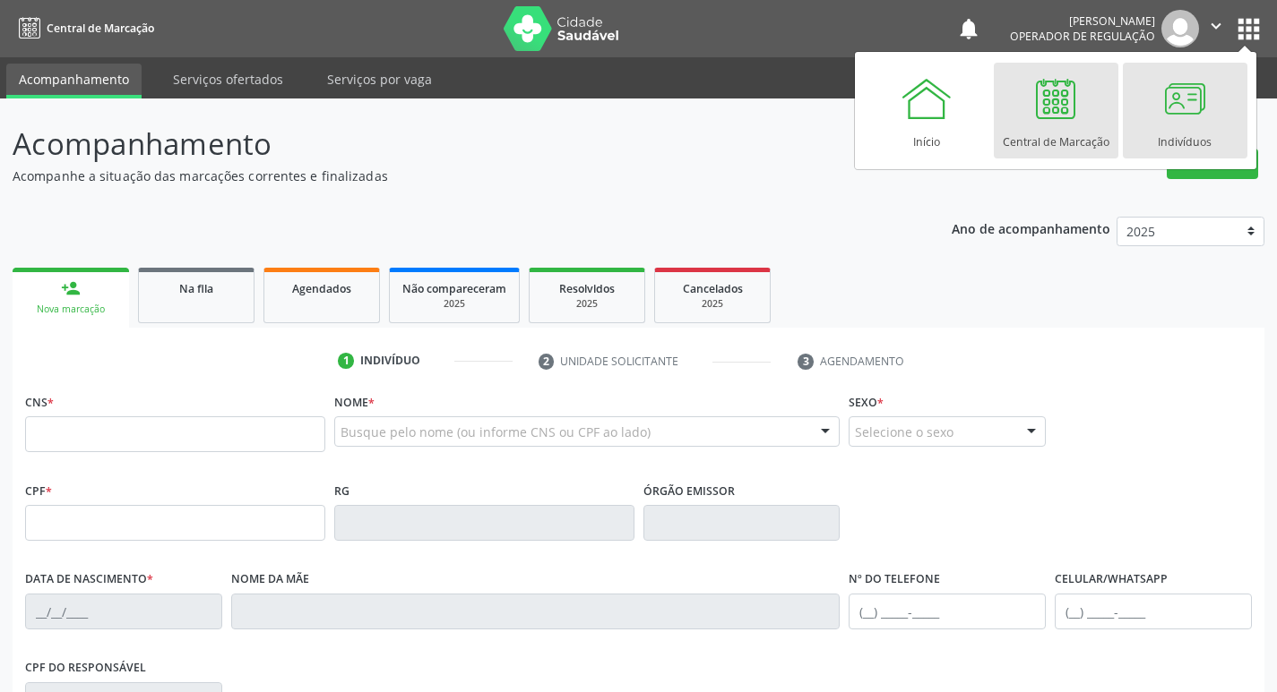
click at [1223, 68] on link "Indivíduos" at bounding box center [1184, 111] width 125 height 96
